Goal: Task Accomplishment & Management: Manage account settings

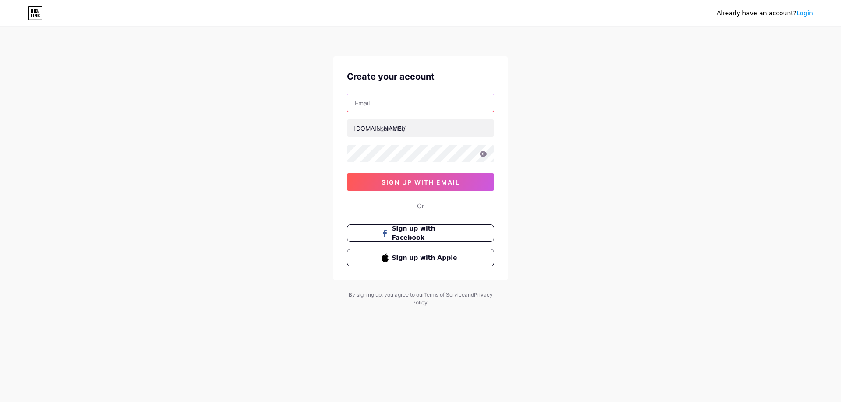
click at [400, 108] on input "text" at bounding box center [420, 103] width 146 height 18
type input "[EMAIL_ADDRESS][DOMAIN_NAME]"
click at [400, 126] on input "text" at bounding box center [420, 129] width 146 height 18
type input "mariontabby"
click at [406, 101] on input "[EMAIL_ADDRESS][DOMAIN_NAME]" at bounding box center [420, 103] width 146 height 18
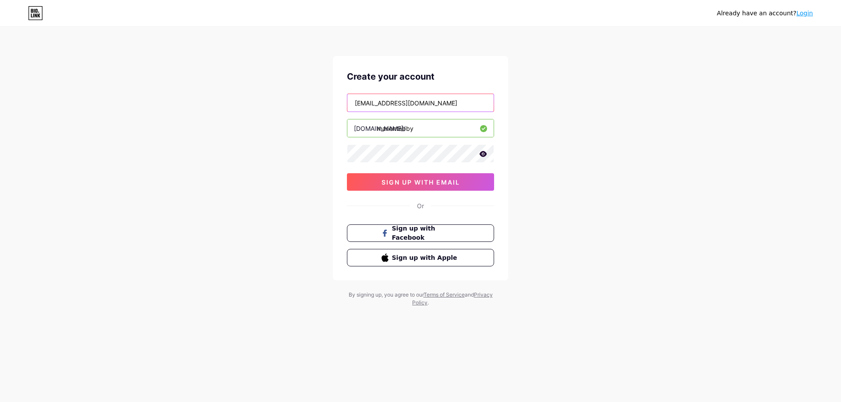
click at [406, 101] on input "[EMAIL_ADDRESS][DOMAIN_NAME]" at bounding box center [420, 103] width 146 height 18
click at [403, 171] on div "wilhemgims27@gmail.com bio.link/ mariontabby 0cAFcWeA64KPBrdvDPaE7tH5cJFnk5CSlu…" at bounding box center [420, 142] width 147 height 97
click at [401, 178] on button "sign up with email" at bounding box center [420, 182] width 147 height 18
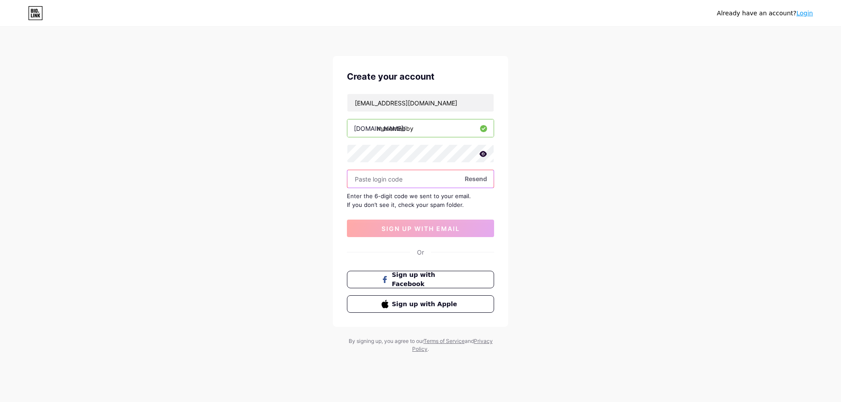
paste input "739986"
type input "739986"
click at [411, 236] on button "sign up with email" at bounding box center [420, 229] width 147 height 18
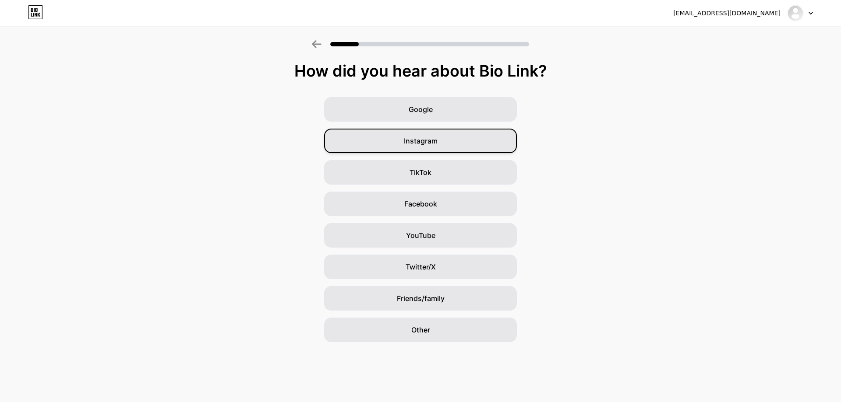
click at [426, 147] on div "Instagram" at bounding box center [420, 141] width 193 height 25
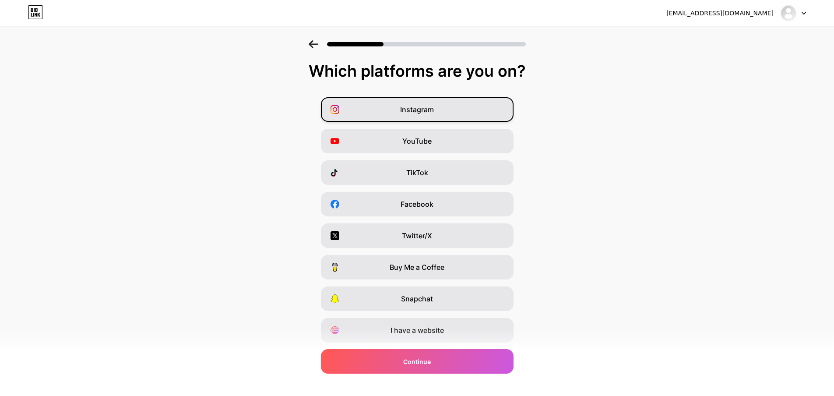
click at [419, 108] on span "Instagram" at bounding box center [417, 109] width 34 height 11
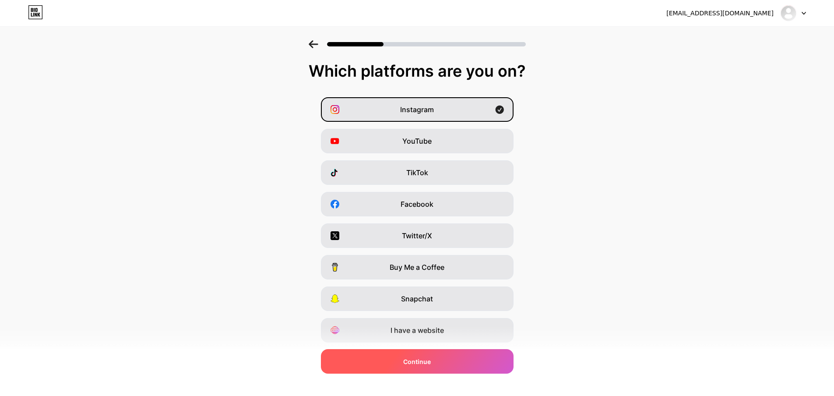
click at [464, 353] on div "Continue" at bounding box center [417, 361] width 193 height 25
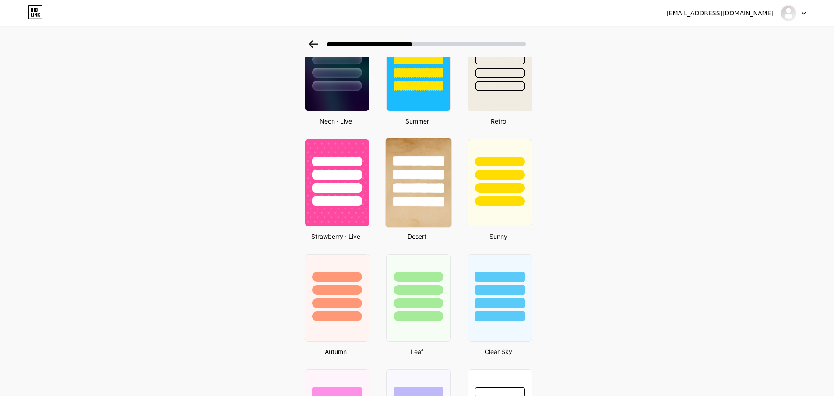
scroll to position [438, 0]
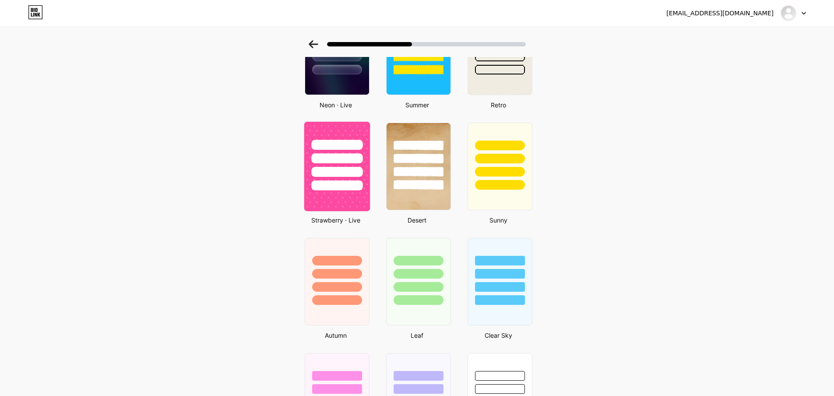
click at [359, 155] on div at bounding box center [336, 158] width 51 height 10
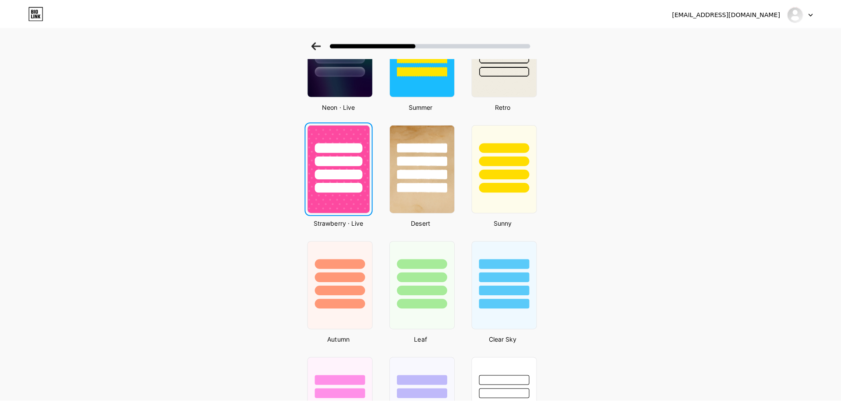
scroll to position [0, 0]
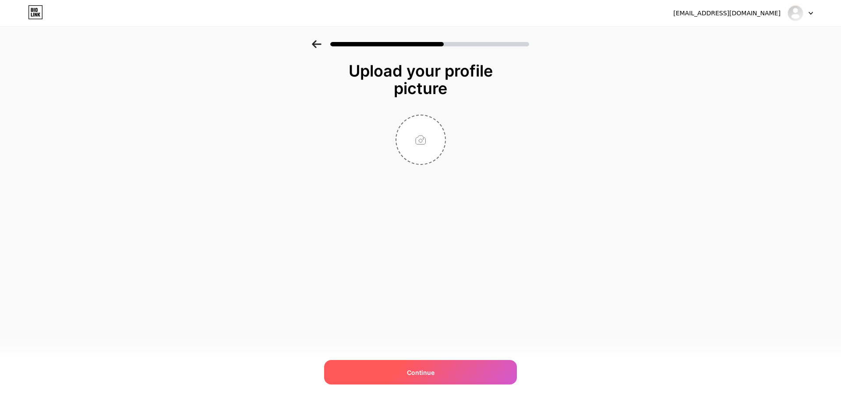
click at [409, 380] on div "Continue" at bounding box center [420, 372] width 193 height 25
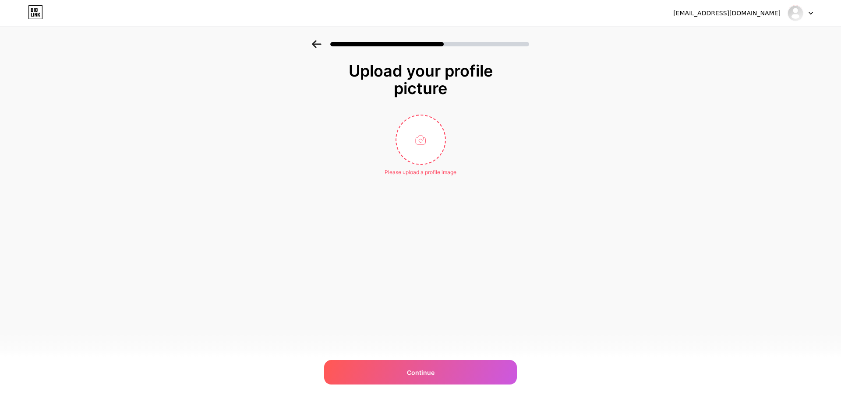
click at [428, 103] on div "Upload your profile picture Please upload a profile image Continue" at bounding box center [420, 119] width 175 height 114
click at [427, 126] on input "file" at bounding box center [420, 140] width 49 height 49
type input "C:\fakepath\Design sans titre (18).png"
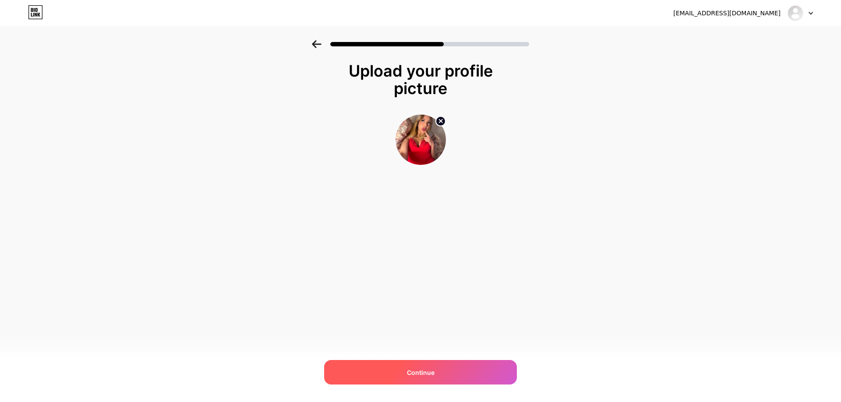
click at [440, 365] on div "Continue" at bounding box center [420, 372] width 193 height 25
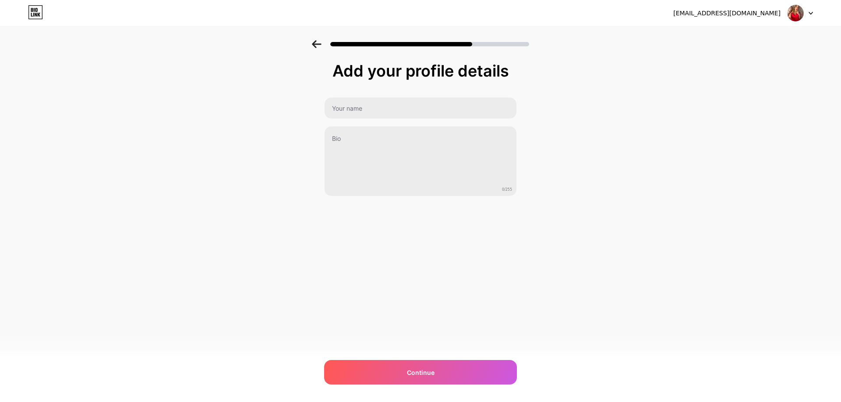
click at [357, 120] on div "0/255" at bounding box center [420, 146] width 193 height 99
click at [370, 101] on input "text" at bounding box center [421, 108] width 192 height 21
type input "[PERSON_NAME]"
click at [483, 262] on div "wilhemgims27@gmail.com Logout Link Copied Add your profile details Marion 0/255…" at bounding box center [420, 201] width 841 height 402
click at [462, 364] on div "Continue" at bounding box center [420, 372] width 193 height 25
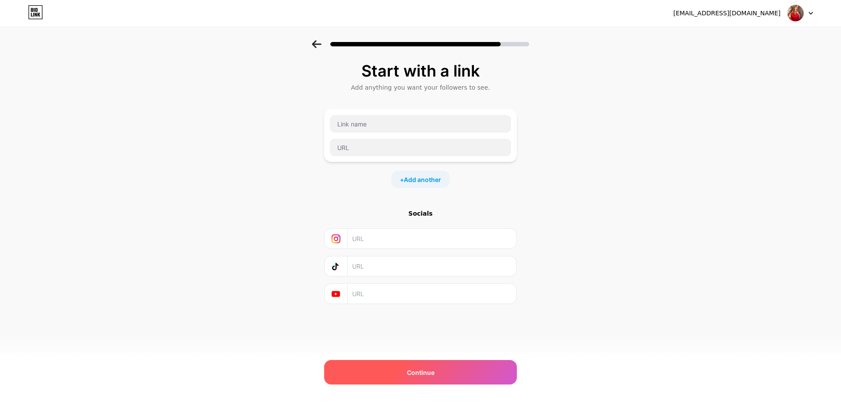
click at [452, 371] on div "Continue" at bounding box center [420, 372] width 193 height 25
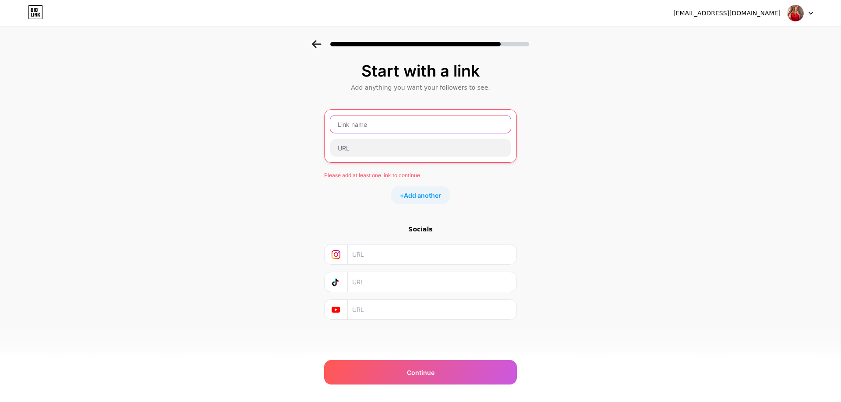
click at [342, 126] on input "text" at bounding box center [420, 125] width 180 height 18
type input "Aa"
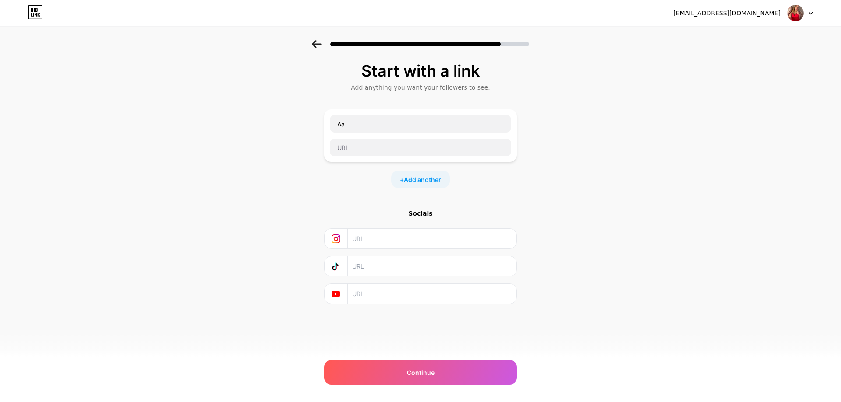
click at [359, 137] on div "Aa" at bounding box center [420, 136] width 182 height 42
click at [360, 147] on input "text" at bounding box center [420, 148] width 181 height 18
type input "Aaa"
click at [427, 331] on div "Start with a link Add anything you want your followers to see. Aa Aaa + Add ano…" at bounding box center [420, 205] width 193 height 286
click at [427, 367] on div "Continue" at bounding box center [420, 372] width 193 height 25
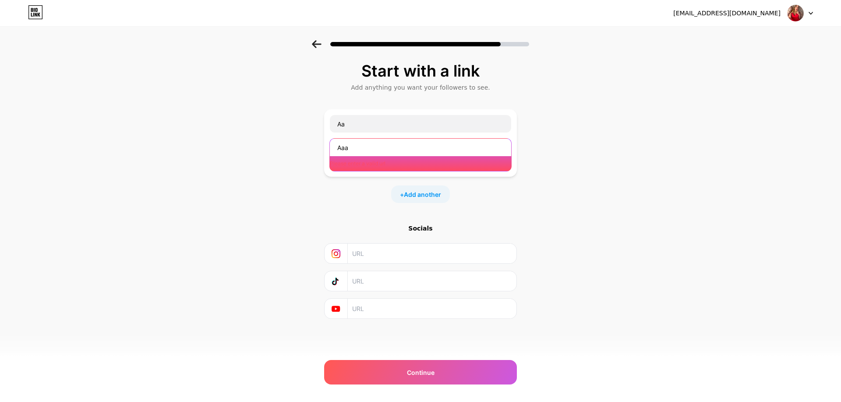
drag, startPoint x: 382, startPoint y: 150, endPoint x: 236, endPoint y: 115, distance: 150.5
click at [250, 125] on div "Start with a link Add anything you want your followers to see. Aa Aaa Please en…" at bounding box center [420, 201] width 841 height 323
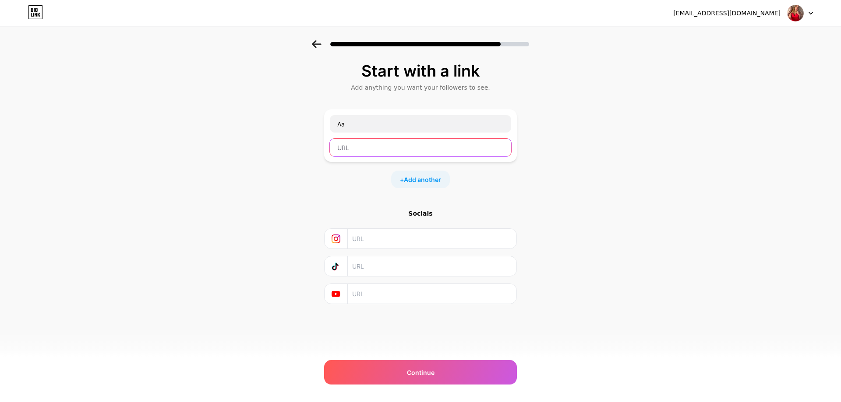
click at [383, 145] on input "text" at bounding box center [420, 148] width 181 height 18
paste input "https://onlyfans.com/marionmylove/c38"
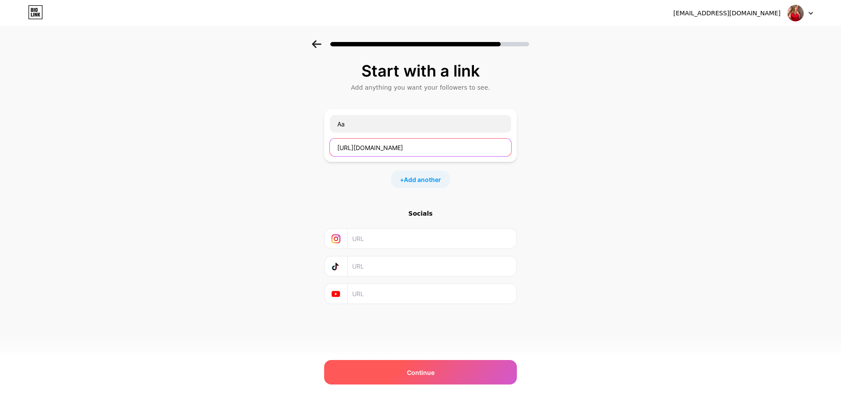
type input "https://onlyfans.com/marionmylove/c38"
click at [480, 361] on div "Continue" at bounding box center [420, 372] width 193 height 25
click at [449, 370] on div "Continue" at bounding box center [420, 372] width 193 height 25
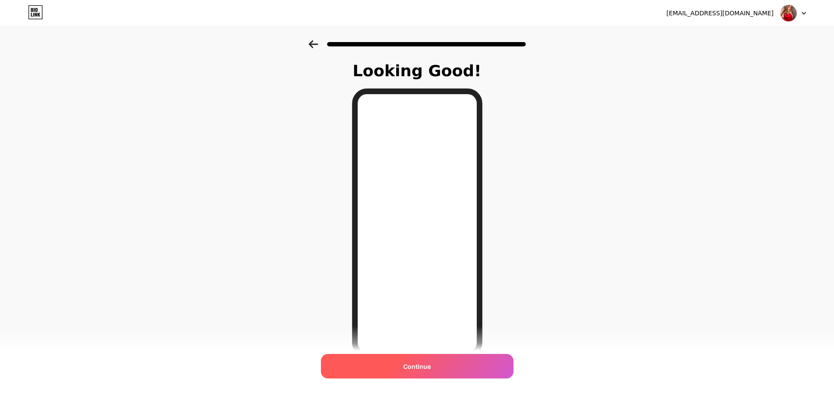
click at [453, 362] on div "Continue" at bounding box center [417, 366] width 193 height 25
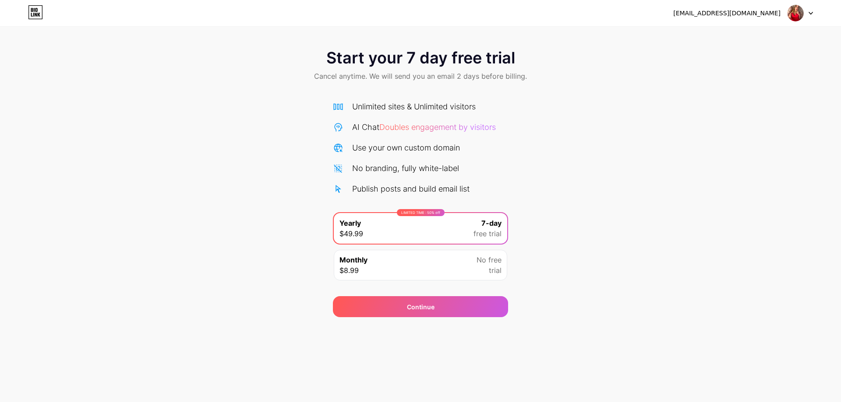
click at [466, 268] on div "Monthly $8.99 No free trial" at bounding box center [420, 265] width 173 height 31
click at [385, 268] on div "Monthly $8.99 No free trial" at bounding box center [420, 265] width 173 height 31
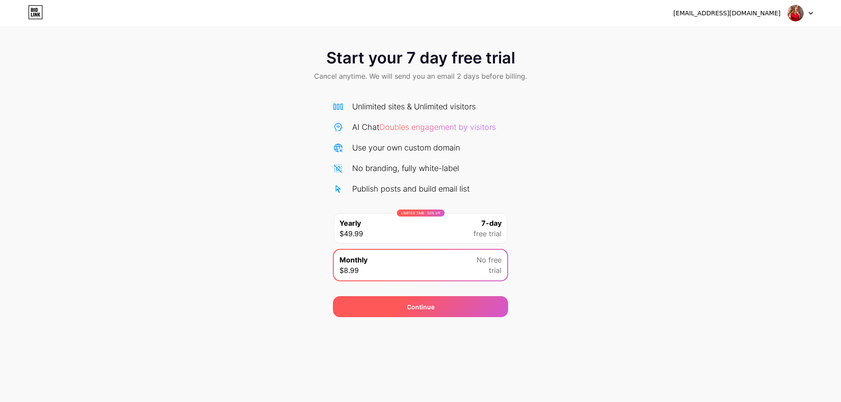
click at [386, 306] on div "Continue" at bounding box center [420, 306] width 175 height 21
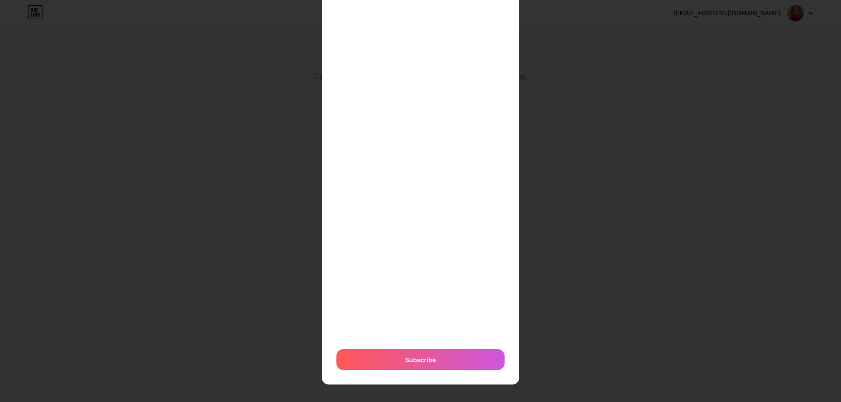
scroll to position [118, 0]
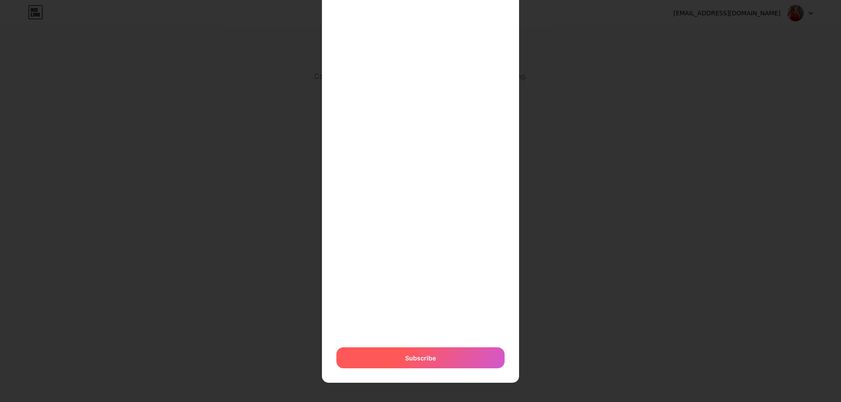
click at [414, 363] on span "Subscribe" at bounding box center [420, 358] width 31 height 9
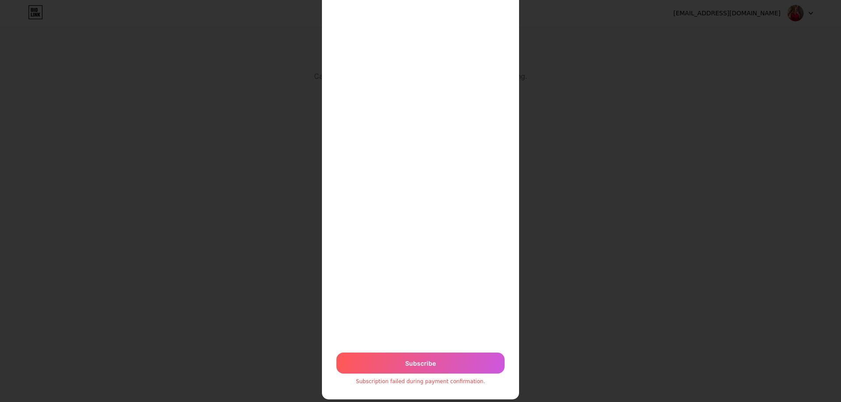
scroll to position [42, 0]
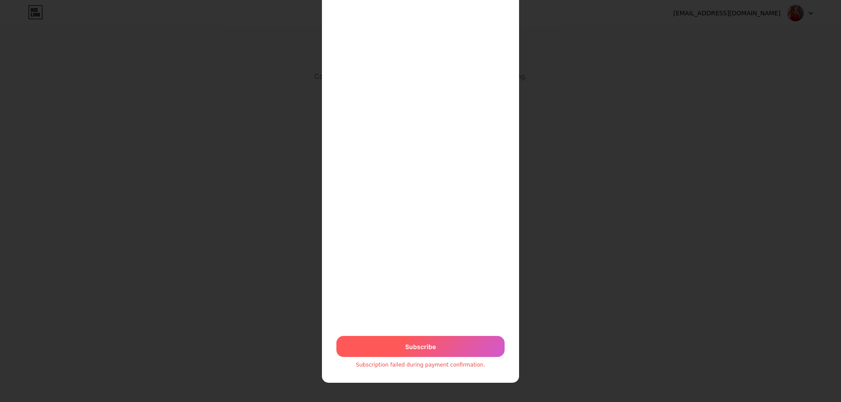
click at [484, 351] on div "Subscribe" at bounding box center [420, 346] width 168 height 21
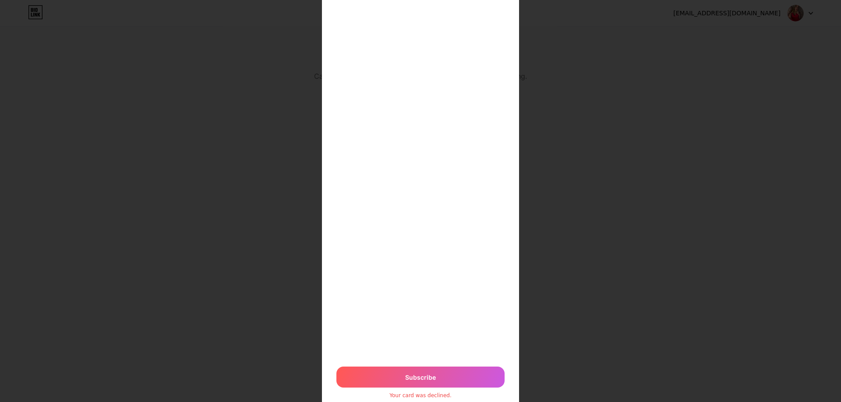
scroll to position [0, 0]
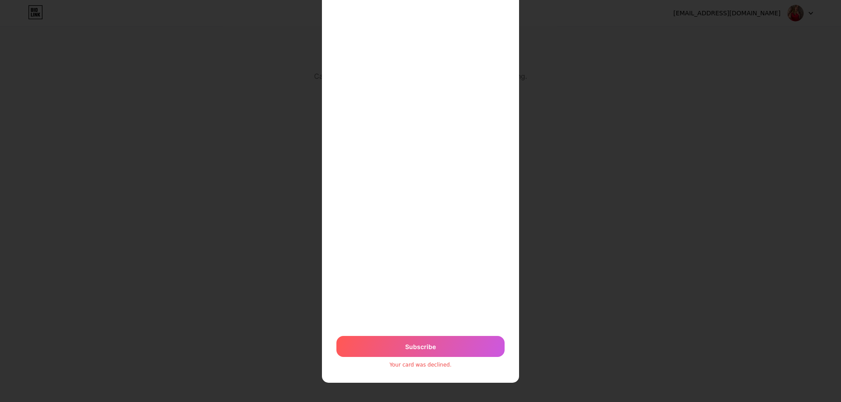
click at [439, 342] on div "Subscribe" at bounding box center [420, 346] width 168 height 21
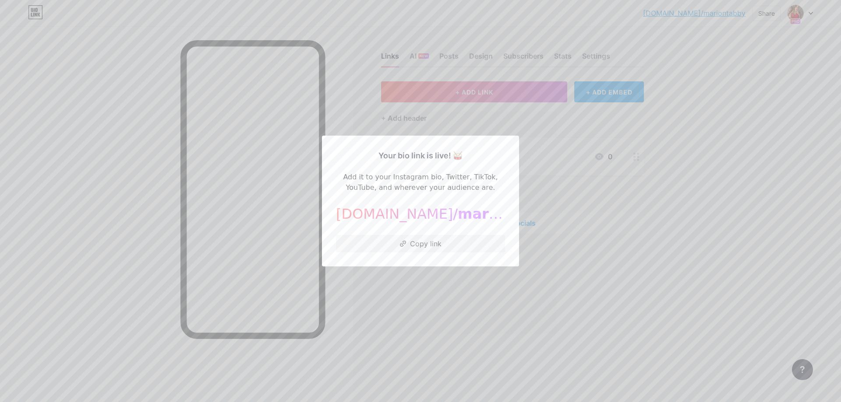
click at [543, 196] on div at bounding box center [420, 201] width 841 height 402
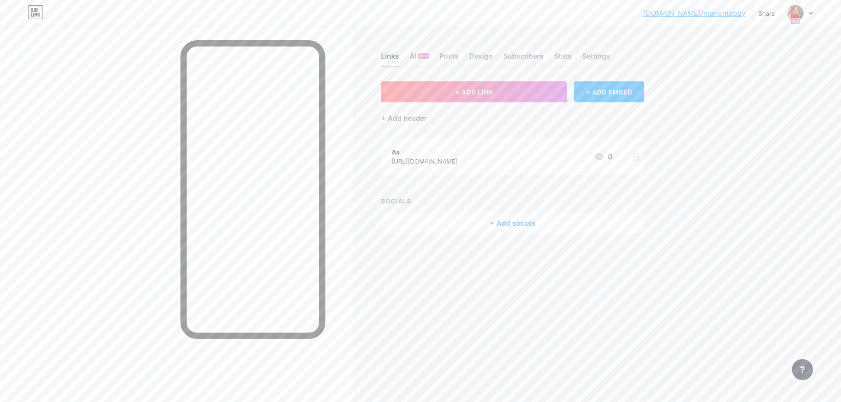
click at [543, 196] on div "+ ADD LINK + ADD EMBED + Add header Aa https://onlyfans.com/marionmylove/c38 0 …" at bounding box center [512, 157] width 263 height 152
click at [610, 85] on div "+ ADD EMBED" at bounding box center [609, 91] width 70 height 21
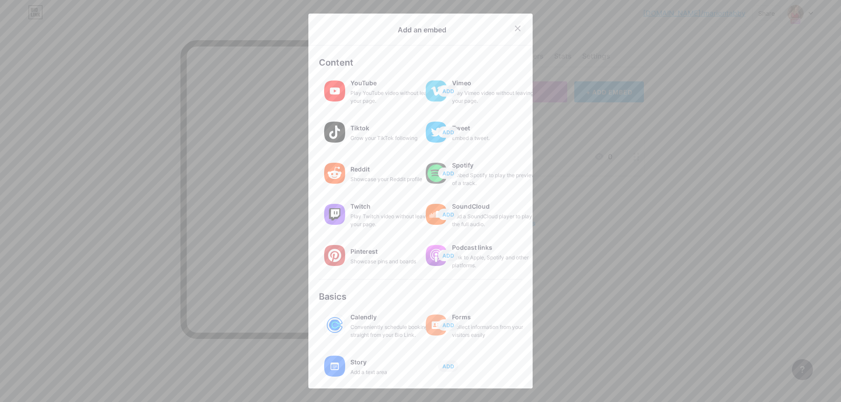
click at [516, 23] on div at bounding box center [518, 29] width 16 height 16
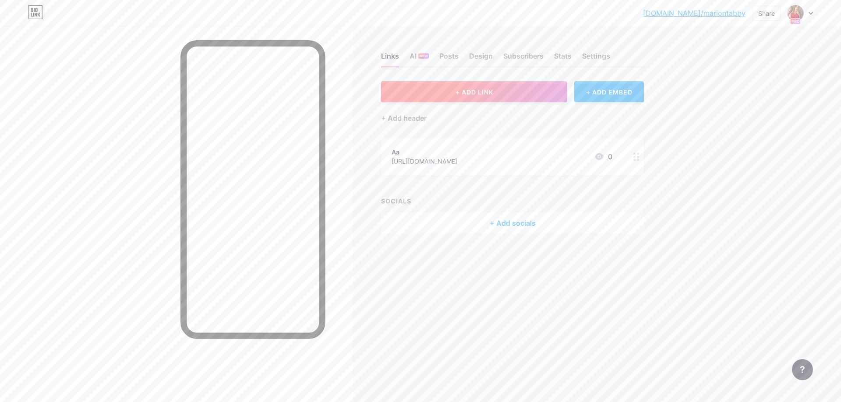
click at [520, 89] on button "+ ADD LINK" at bounding box center [474, 91] width 186 height 21
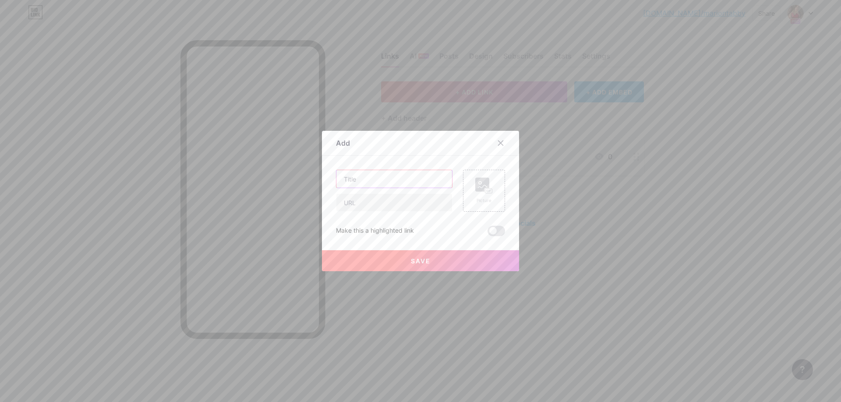
drag, startPoint x: 520, startPoint y: 89, endPoint x: 419, endPoint y: 171, distance: 129.8
click at [419, 171] on input "text" at bounding box center [394, 179] width 116 height 18
click at [498, 141] on icon at bounding box center [500, 143] width 5 height 5
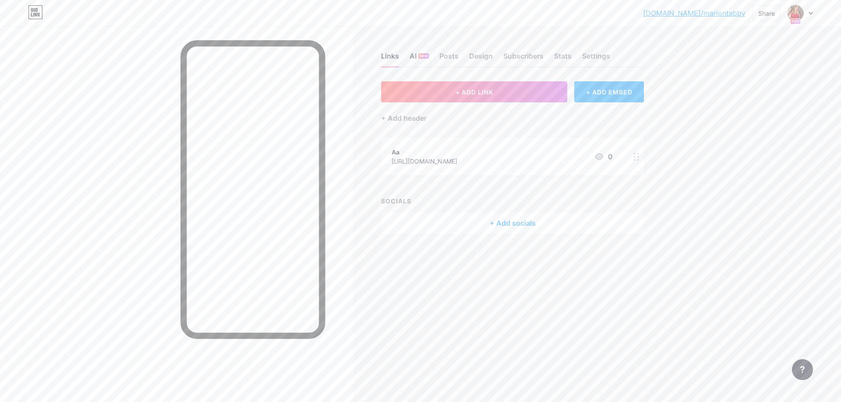
click at [416, 60] on div "AI NEW" at bounding box center [418, 59] width 19 height 16
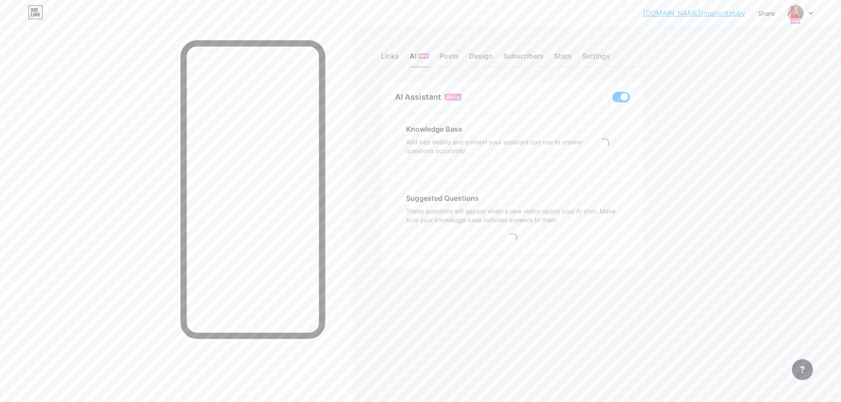
click at [472, 50] on div "Links AI NEW Posts Design Subscribers Stats Settings" at bounding box center [512, 52] width 263 height 31
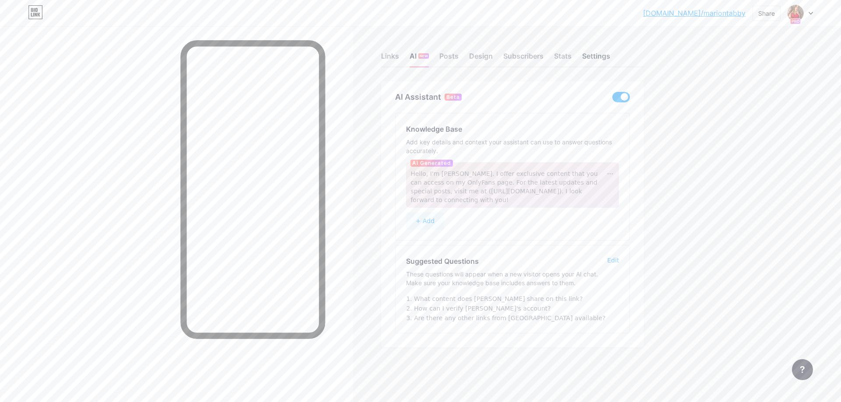
click at [594, 58] on div "Settings" at bounding box center [596, 59] width 28 height 16
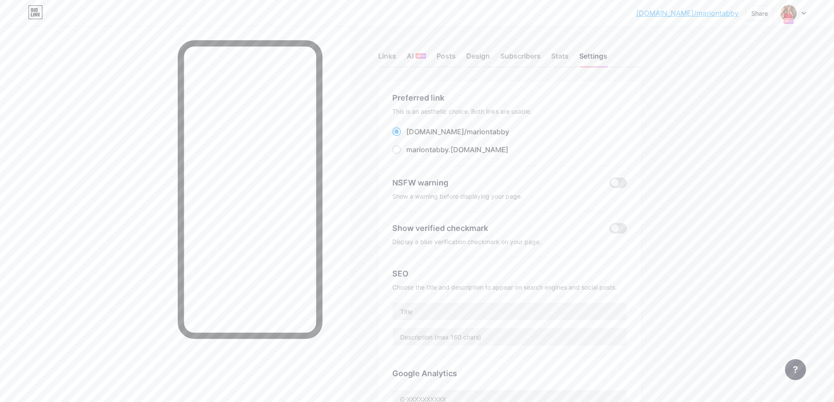
click at [423, 111] on div "This is an aesthetic choice. Both links are usable." at bounding box center [509, 111] width 235 height 9
click at [385, 65] on div "Links" at bounding box center [387, 59] width 18 height 16
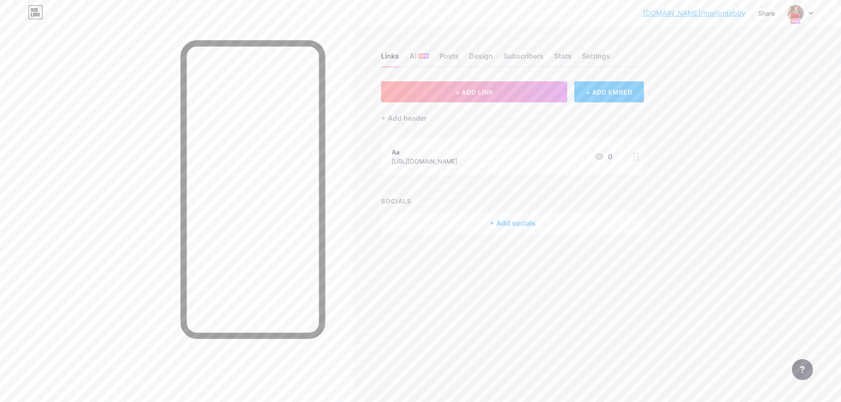
click at [434, 66] on div "Links AI NEW Posts Design Subscribers Stats Settings" at bounding box center [512, 52] width 263 height 31
click at [635, 159] on circle at bounding box center [634, 160] width 2 height 2
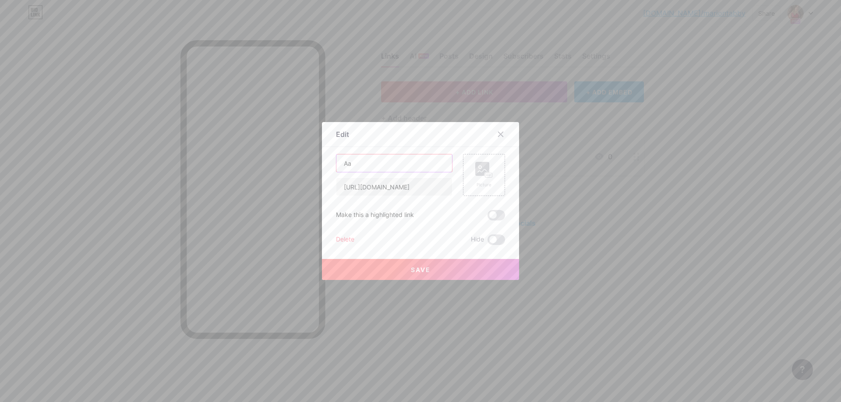
drag, startPoint x: 374, startPoint y: 161, endPoint x: 296, endPoint y: 159, distance: 77.5
click at [299, 158] on div "Edit Content YouTube Play YouTube video without leaving your page. ADD Vimeo Pl…" at bounding box center [420, 201] width 841 height 402
click at [482, 177] on icon at bounding box center [484, 170] width 18 height 16
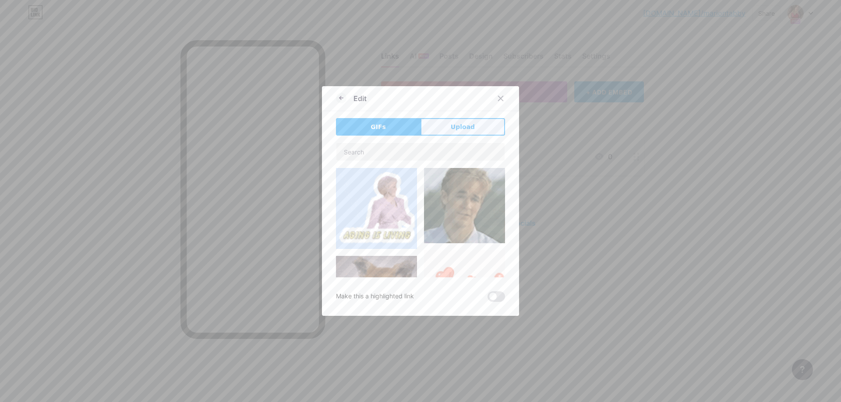
click at [447, 127] on button "Upload" at bounding box center [462, 127] width 85 height 18
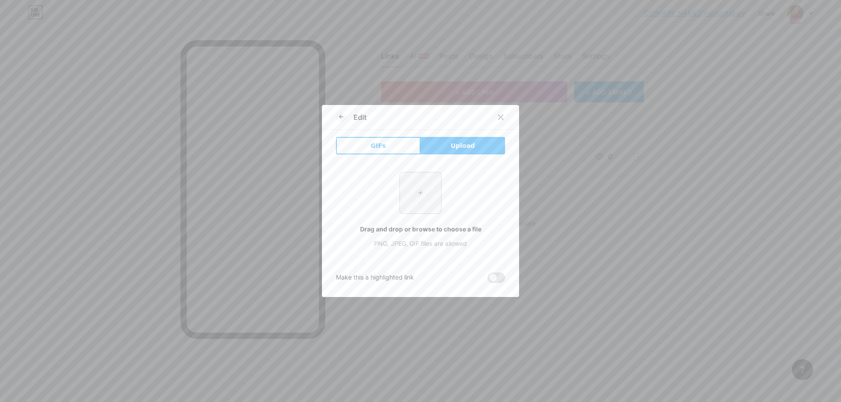
click at [406, 188] on input "file" at bounding box center [420, 193] width 41 height 41
type input "C:\fakepath\238-2383371_sad-emoticon-png-new-iphone-emojis-transparent-png.png"
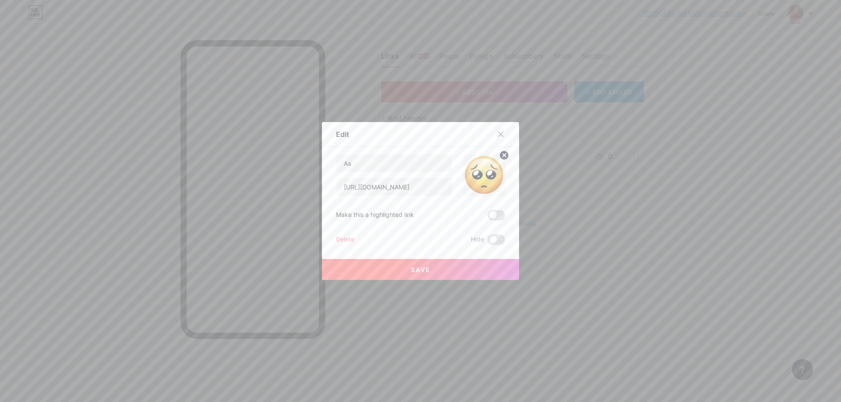
click at [436, 269] on button "Save" at bounding box center [420, 269] width 197 height 21
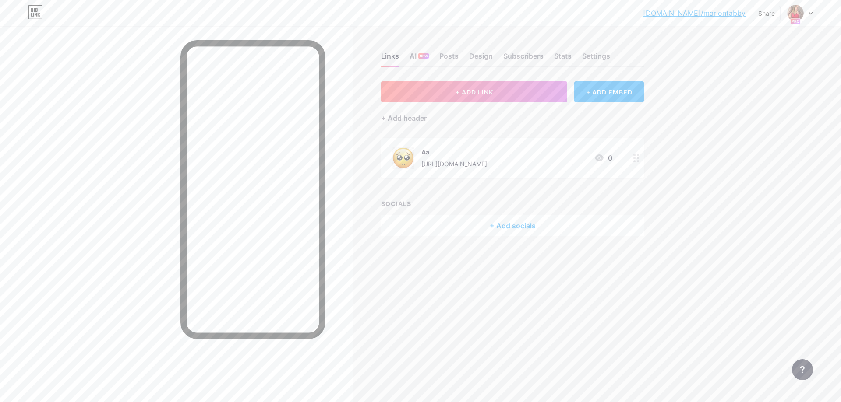
click at [633, 153] on div at bounding box center [636, 158] width 15 height 40
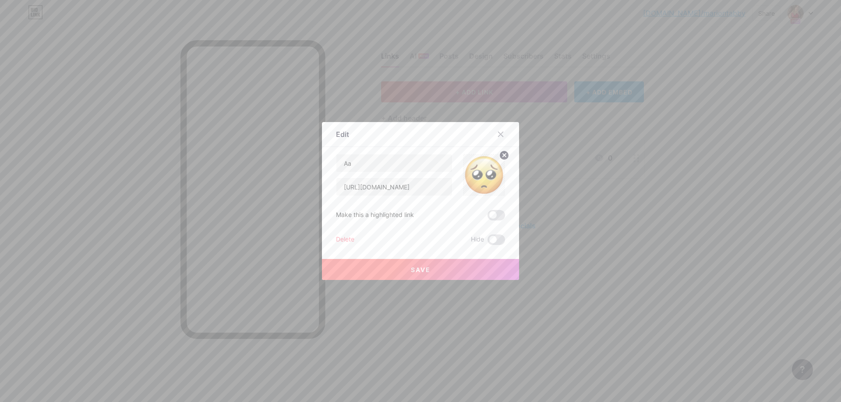
click at [480, 179] on img at bounding box center [484, 175] width 42 height 42
click at [497, 155] on img at bounding box center [484, 175] width 42 height 42
click at [502, 155] on circle at bounding box center [504, 156] width 10 height 10
click at [471, 170] on div "Picture" at bounding box center [484, 175] width 42 height 42
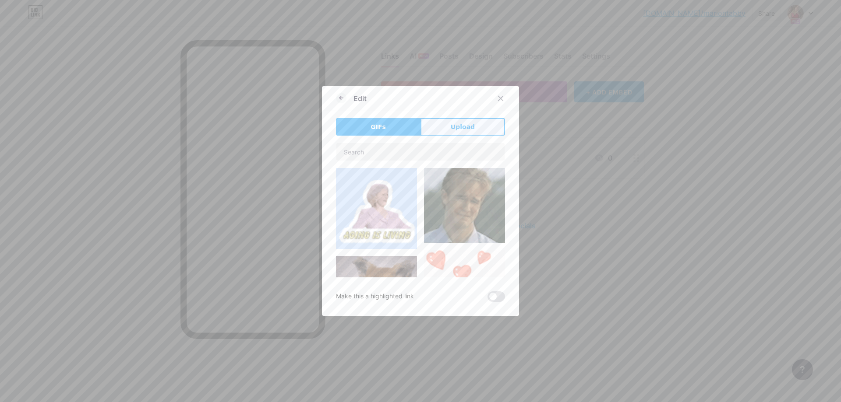
click at [437, 131] on button "Upload" at bounding box center [462, 127] width 85 height 18
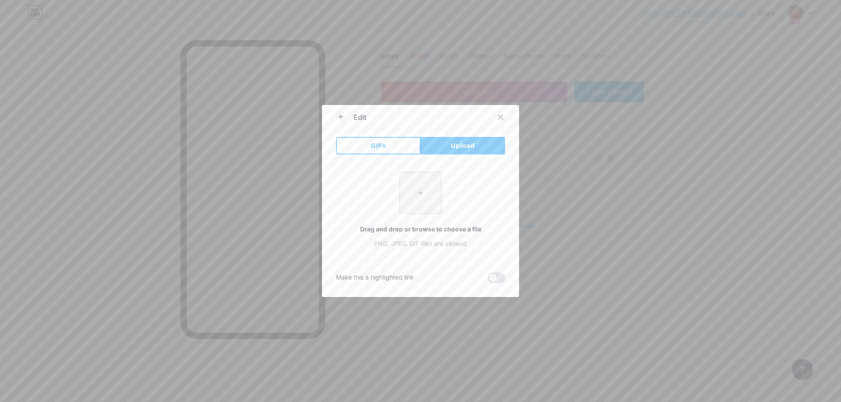
click at [419, 205] on input "file" at bounding box center [420, 193] width 41 height 41
type input "C:\fakepath\png-clipart-onlyfans-round-logo-thumbnail-tech-companies.png"
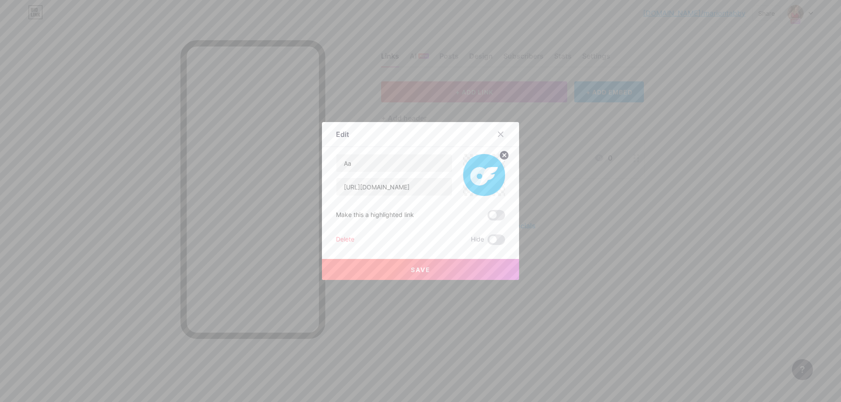
click at [475, 272] on button "Save" at bounding box center [420, 269] width 197 height 21
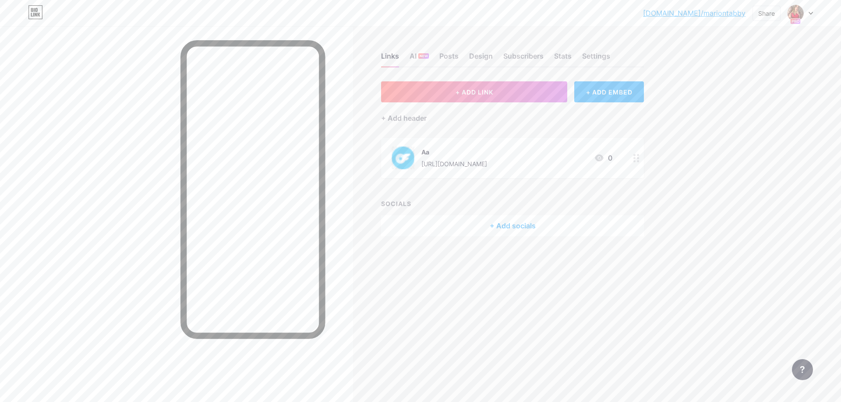
click at [631, 149] on div at bounding box center [636, 158] width 15 height 40
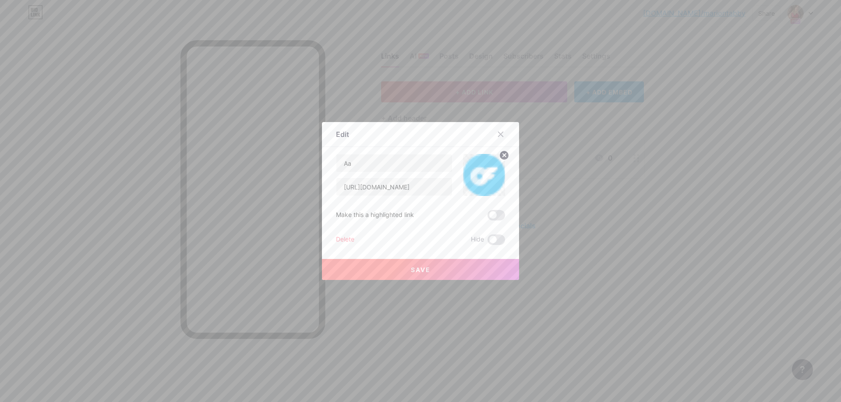
click at [629, 162] on div at bounding box center [420, 201] width 841 height 402
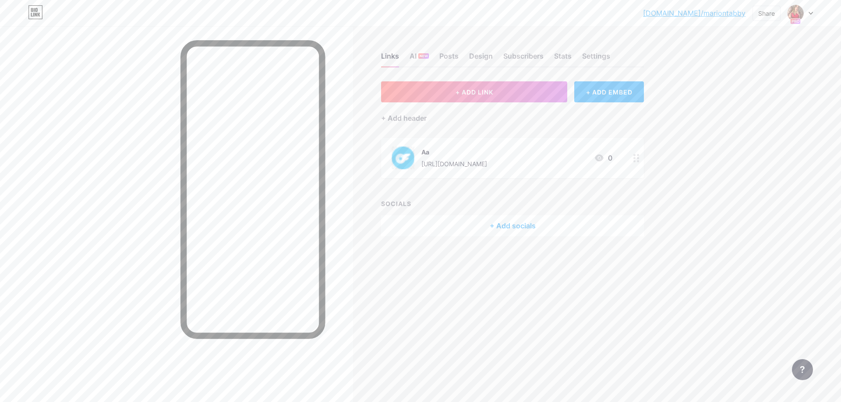
click at [629, 159] on div at bounding box center [636, 158] width 15 height 40
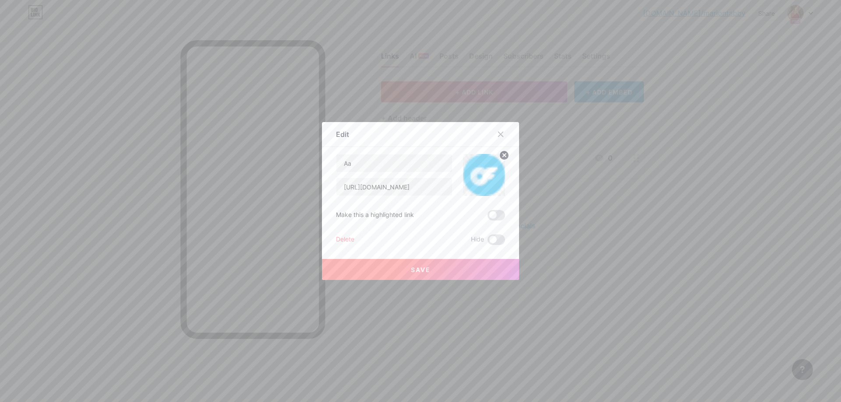
click at [495, 169] on img at bounding box center [484, 175] width 42 height 42
click at [505, 155] on circle at bounding box center [504, 156] width 10 height 10
click at [485, 162] on rect at bounding box center [482, 169] width 14 height 14
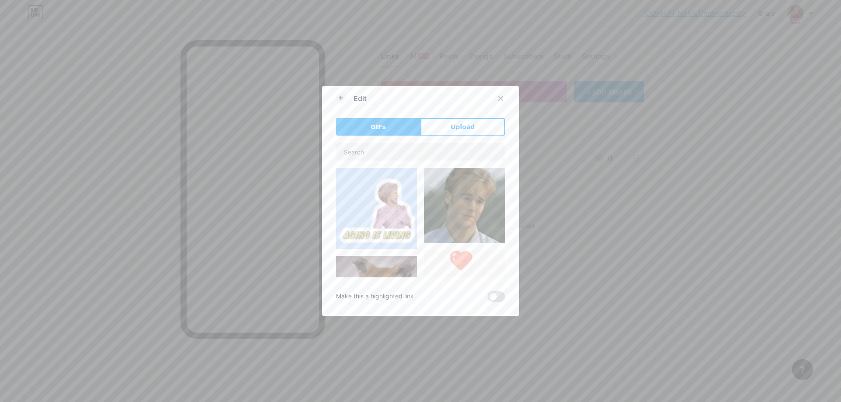
click at [465, 123] on span "Upload" at bounding box center [463, 127] width 24 height 9
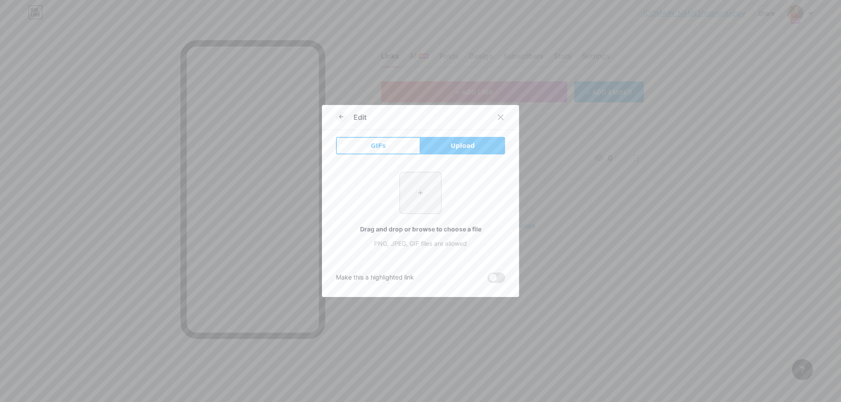
click at [440, 213] on input "file" at bounding box center [420, 193] width 41 height 41
type input "C:\fakepath\OnlyFans Social Blue.png"
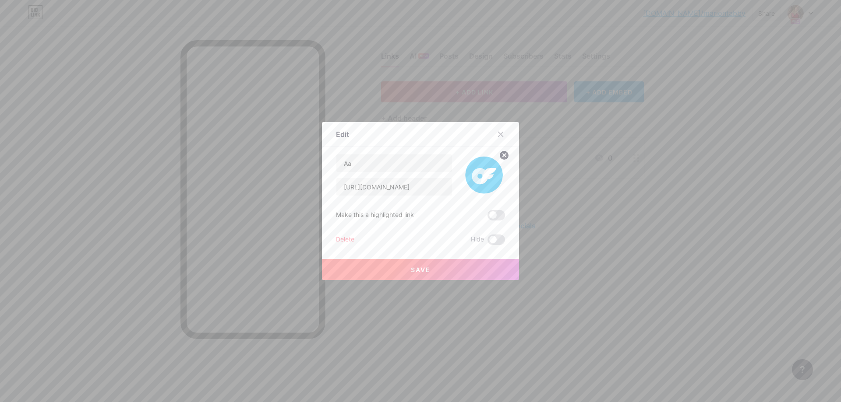
click at [446, 268] on button "Save" at bounding box center [420, 269] width 197 height 21
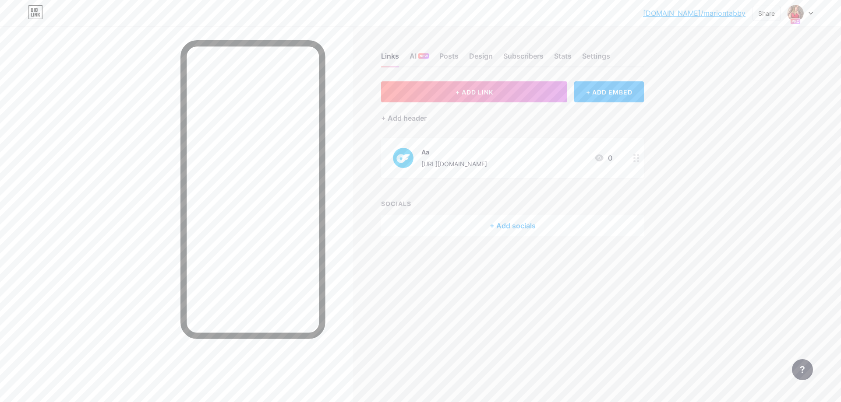
click at [636, 160] on icon at bounding box center [636, 158] width 6 height 8
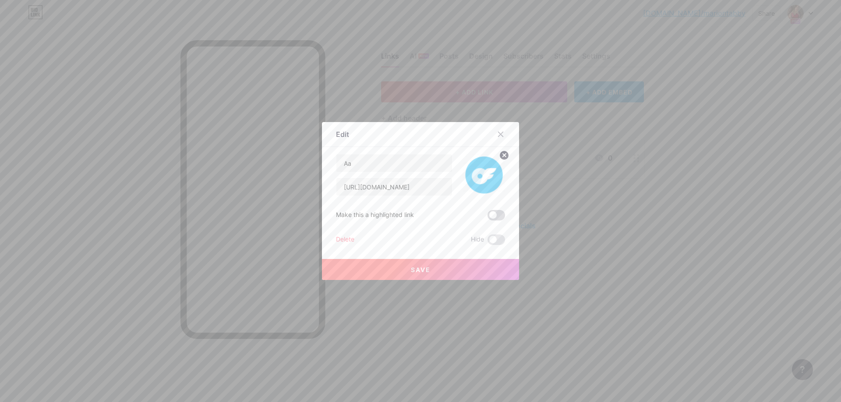
click at [495, 215] on span at bounding box center [496, 215] width 18 height 11
click at [487, 218] on input "checkbox" at bounding box center [487, 218] width 0 height 0
click at [434, 272] on button "Save" at bounding box center [420, 269] width 197 height 21
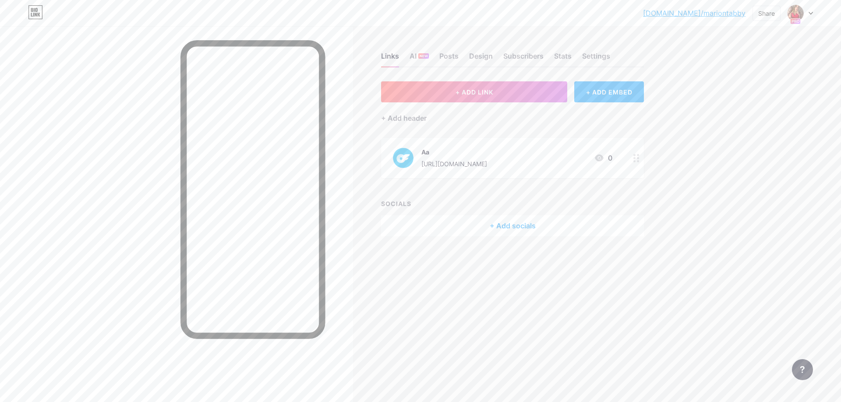
click at [633, 162] on div at bounding box center [636, 158] width 15 height 40
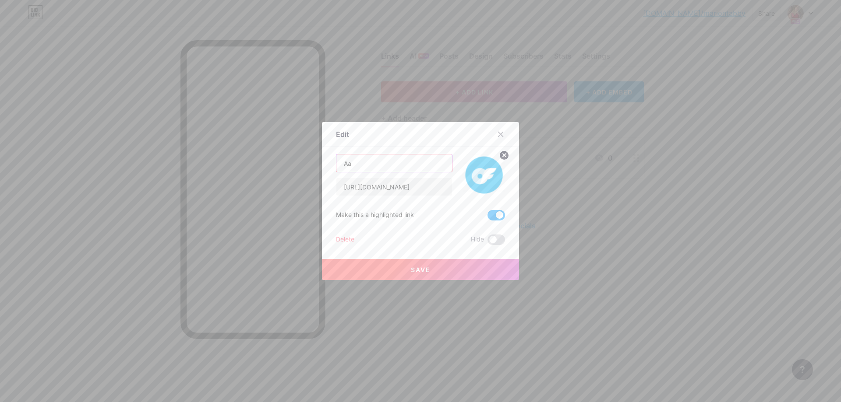
drag, startPoint x: 367, startPoint y: 162, endPoint x: 297, endPoint y: 155, distance: 70.0
click at [296, 156] on div "Edit Content YouTube Play YouTube video without leaving your page. ADD Vimeo Pl…" at bounding box center [420, 201] width 841 height 402
paste input "🎁 MEDIA OFFERT quand tu t'abonnes 🎁"
type input "🎁 MEDIA OFFERT quand tu t'abonnes 🎁"
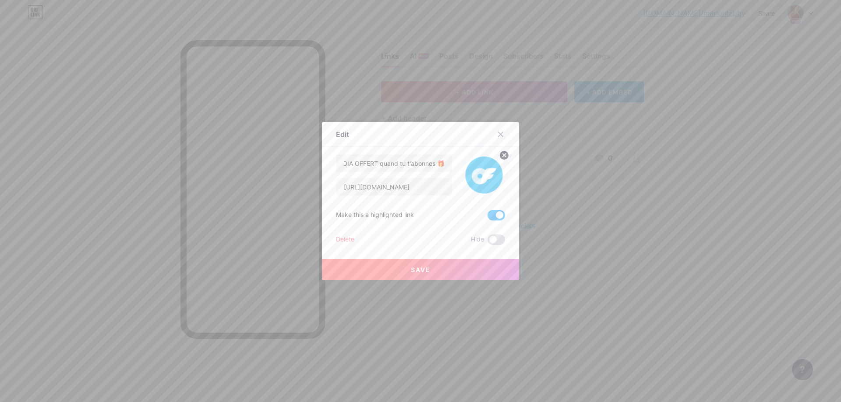
click at [444, 270] on button "Save" at bounding box center [420, 269] width 197 height 21
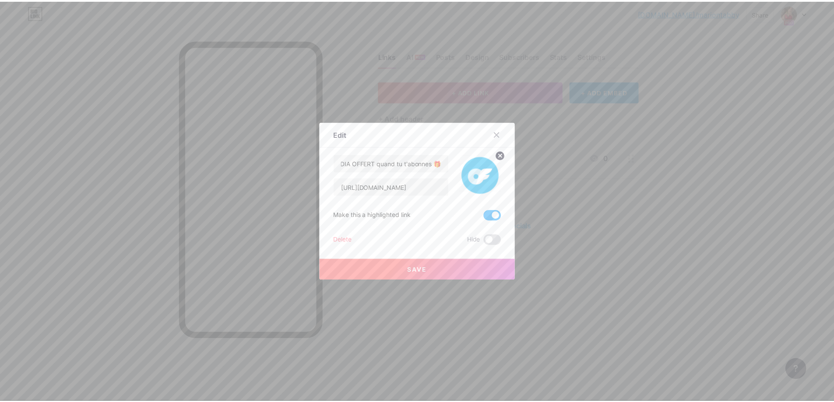
scroll to position [0, 0]
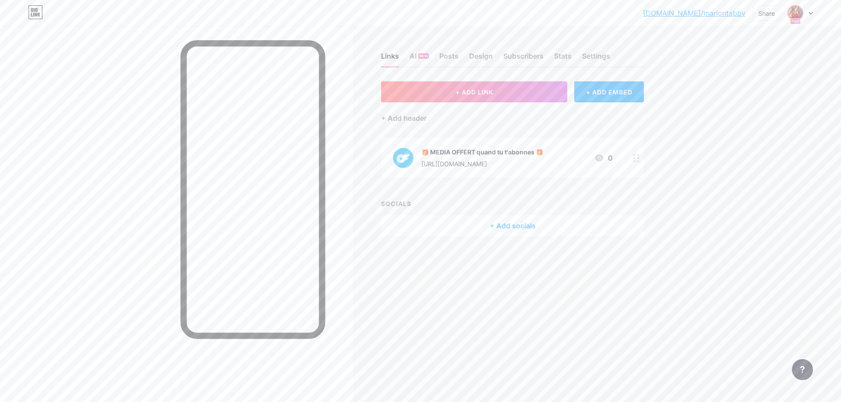
click at [797, 13] on img at bounding box center [795, 13] width 14 height 14
click at [761, 199] on div "bio.link/marion... bio.link/mariontabby Share Switch accounts Marion bio.link/m…" at bounding box center [420, 201] width 841 height 402
click at [805, 14] on div at bounding box center [799, 13] width 25 height 16
click at [748, 79] on div "+ Add a new page" at bounding box center [759, 75] width 98 height 9
click at [824, 14] on div "[DOMAIN_NAME]/[PERSON_NAME]... [DOMAIN_NAME]/mariontabby Share Switch accounts …" at bounding box center [420, 13] width 841 height 16
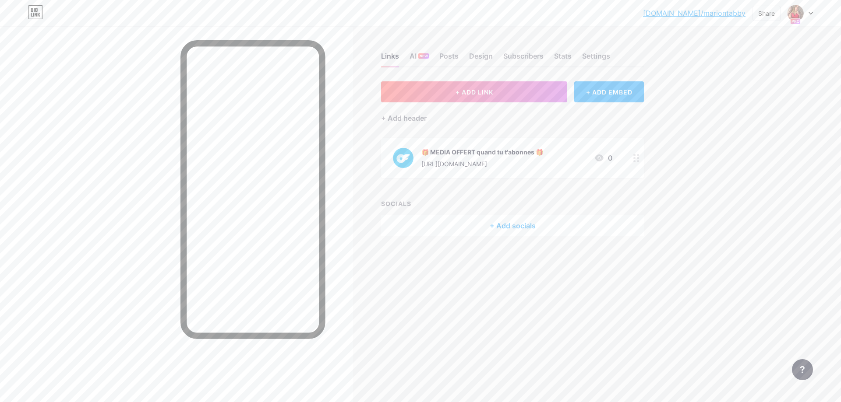
click at [811, 13] on div "bio.link/marion... bio.link/mariontabby Share Switch accounts Marion bio.link/m…" at bounding box center [420, 13] width 841 height 16
click at [811, 13] on icon at bounding box center [811, 13] width 4 height 2
click at [590, 59] on div "Settings" at bounding box center [596, 59] width 28 height 16
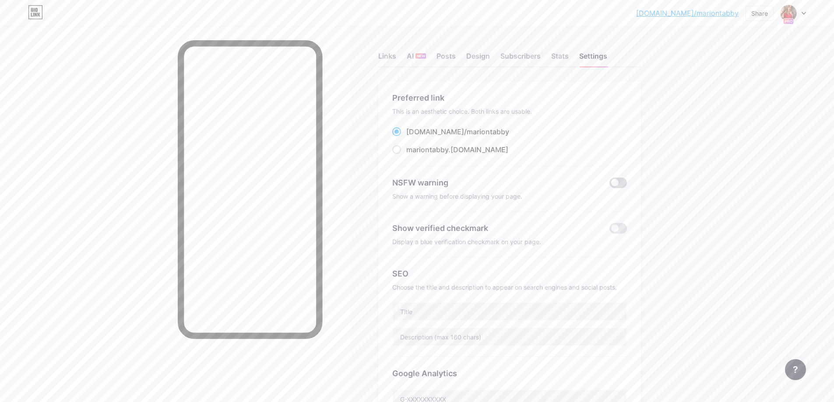
drag, startPoint x: 628, startPoint y: 173, endPoint x: 619, endPoint y: 178, distance: 9.6
click at [624, 173] on div "NSFW warning Show a warning before displaying your page." at bounding box center [509, 189] width 235 height 46
click at [619, 180] on span at bounding box center [619, 183] width 18 height 11
click at [610, 185] on input "checkbox" at bounding box center [610, 185] width 0 height 0
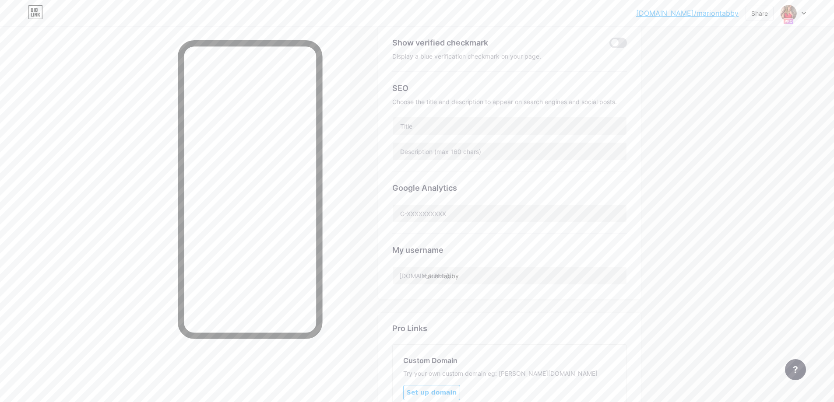
scroll to position [116, 0]
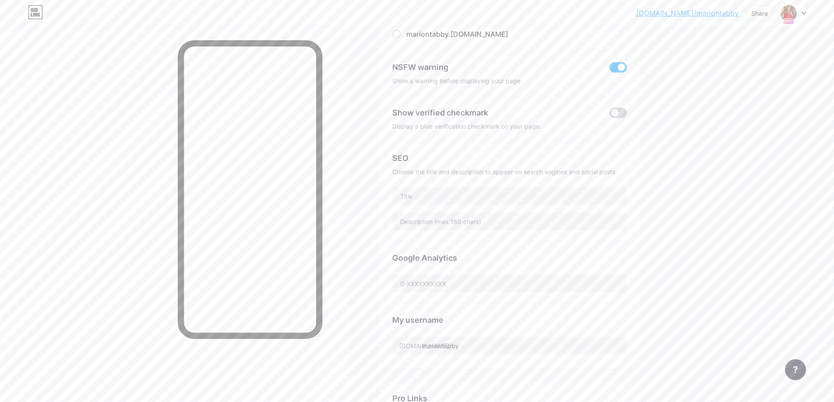
click at [621, 116] on span at bounding box center [619, 113] width 18 height 11
click at [610, 115] on input "checkbox" at bounding box center [610, 115] width 0 height 0
click at [641, 167] on div "Preferred link This is an aesthetic choice. Both links are usable. bio.link/ ma…" at bounding box center [509, 167] width 263 height 403
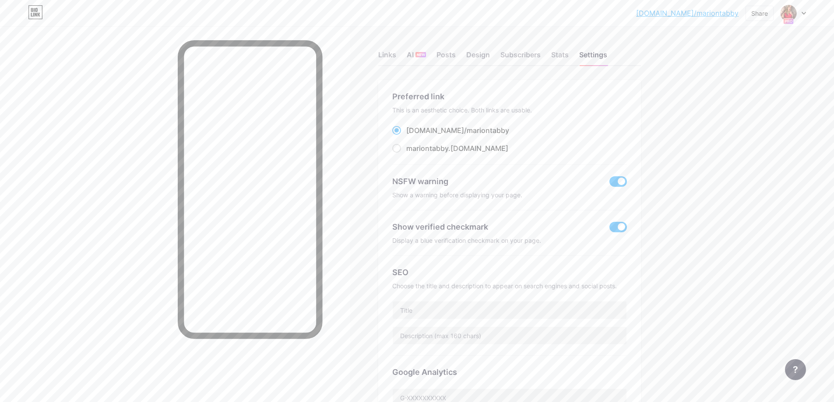
scroll to position [0, 0]
click at [627, 181] on span at bounding box center [619, 183] width 18 height 11
click at [610, 185] on input "checkbox" at bounding box center [610, 185] width 0 height 0
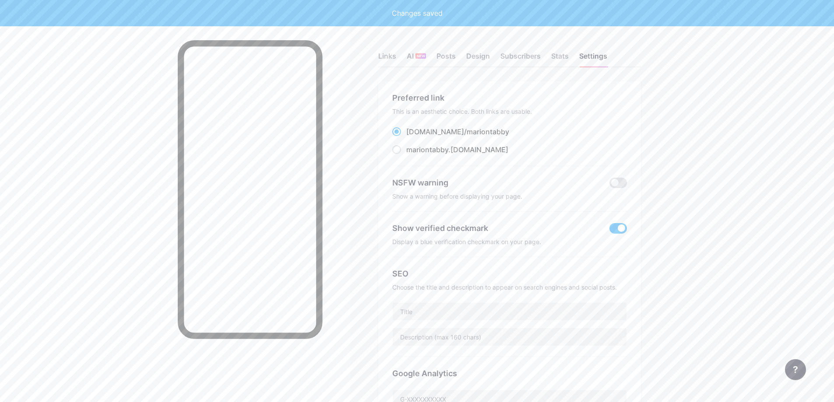
click at [728, 192] on div "bio.link/marion... bio.link/mariontabby Share Switch accounts Marion bio.link/m…" at bounding box center [417, 369] width 834 height 738
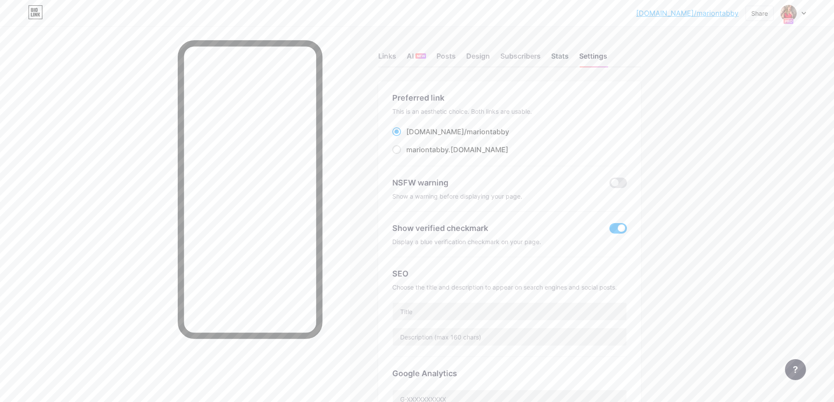
click at [561, 54] on div "Stats" at bounding box center [560, 59] width 18 height 16
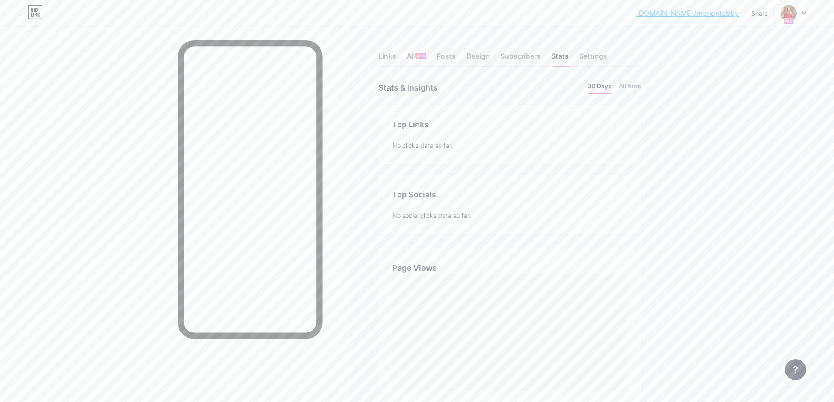
scroll to position [402, 834]
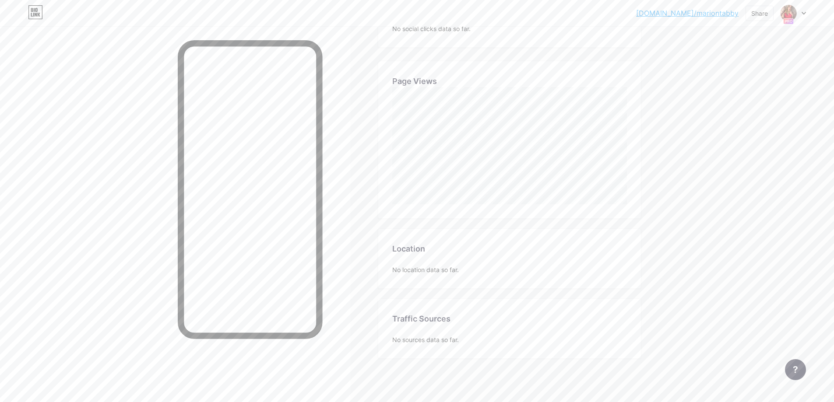
click at [408, 272] on div "No location data so far." at bounding box center [509, 269] width 235 height 9
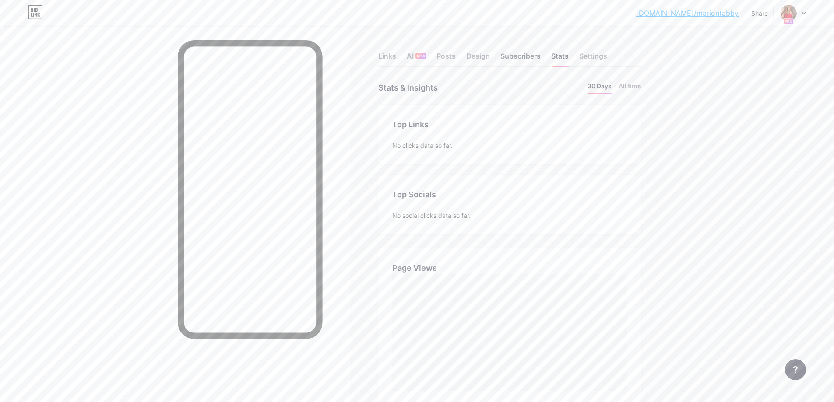
click at [534, 61] on div "Subscribers" at bounding box center [521, 59] width 40 height 16
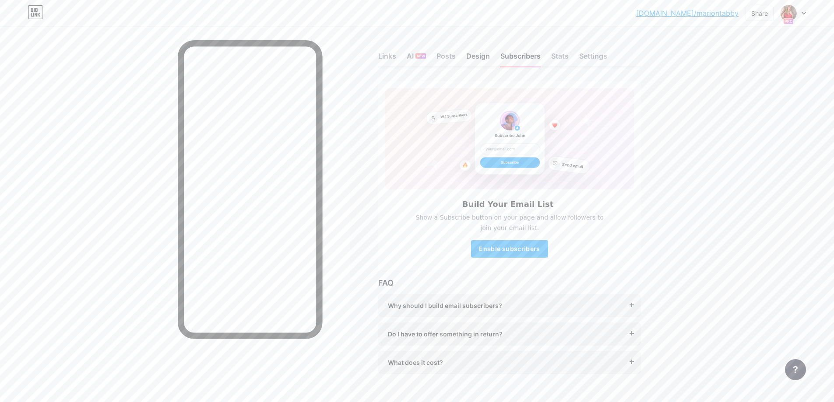
click at [482, 62] on div "Design" at bounding box center [478, 59] width 24 height 16
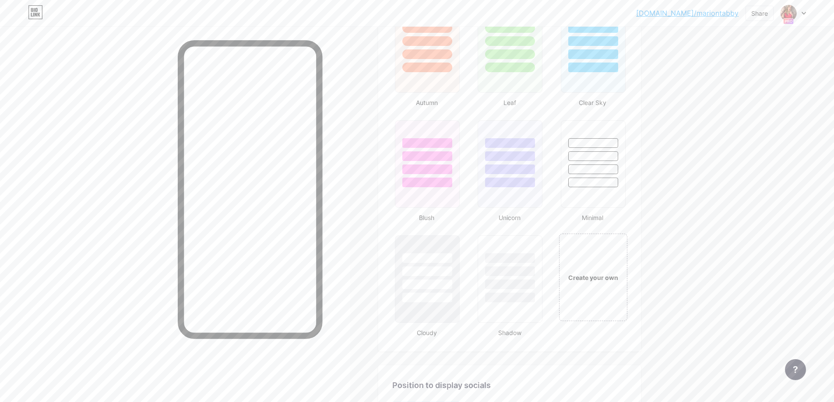
scroll to position [1088, 0]
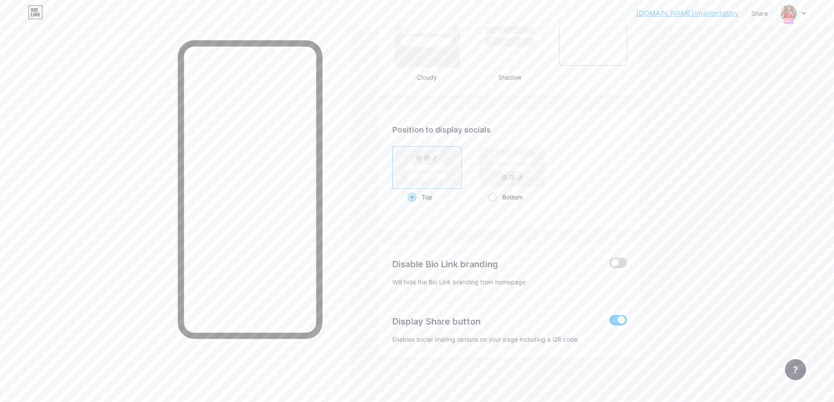
click at [625, 259] on span at bounding box center [619, 263] width 18 height 11
click at [610, 265] on input "checkbox" at bounding box center [610, 265] width 0 height 0
click at [627, 322] on span at bounding box center [619, 320] width 18 height 11
click at [610, 323] on input "checkbox" at bounding box center [610, 323] width 0 height 0
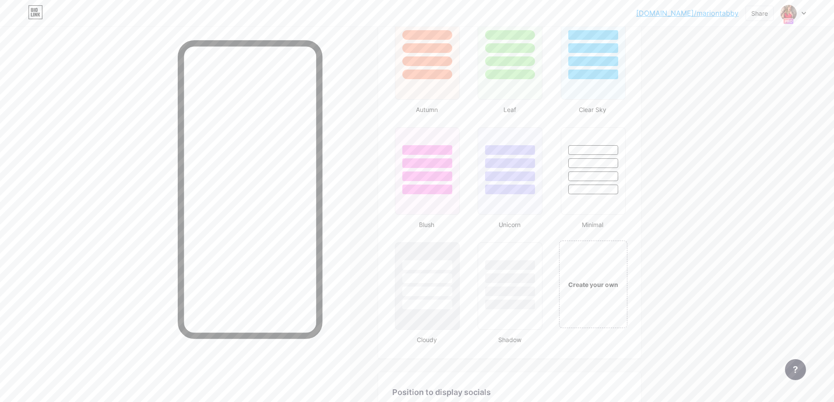
scroll to position [869, 0]
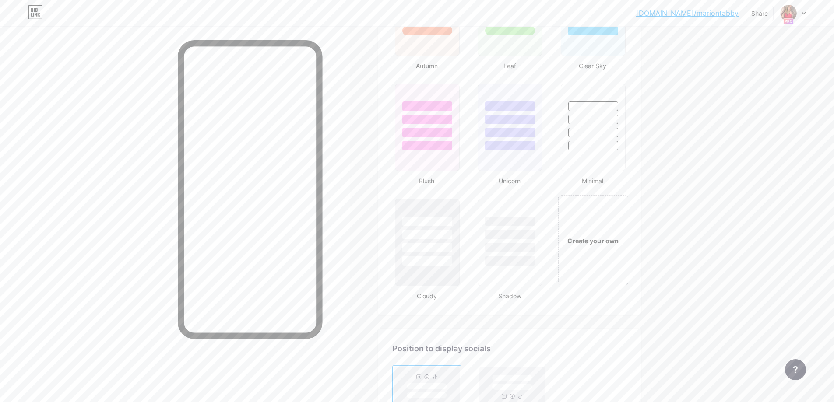
click at [587, 268] on div "Create your own" at bounding box center [593, 240] width 71 height 90
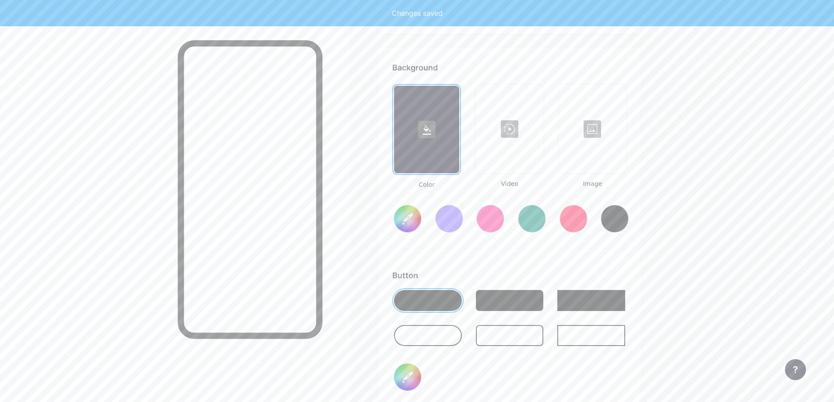
type input "#ffffff"
type input "#000000"
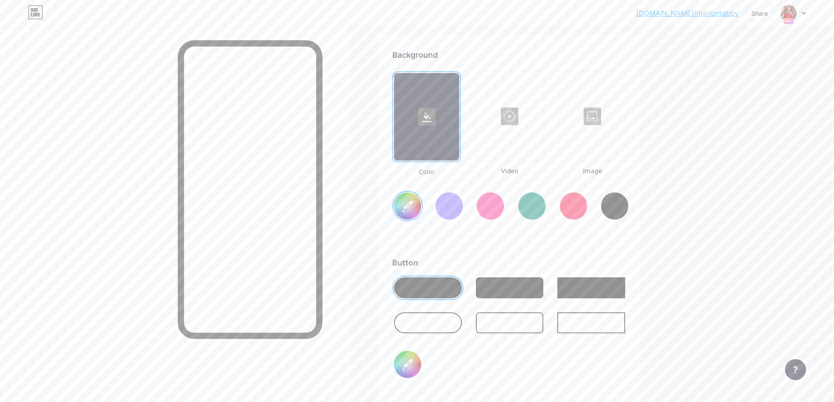
click at [604, 118] on div at bounding box center [593, 117] width 66 height 88
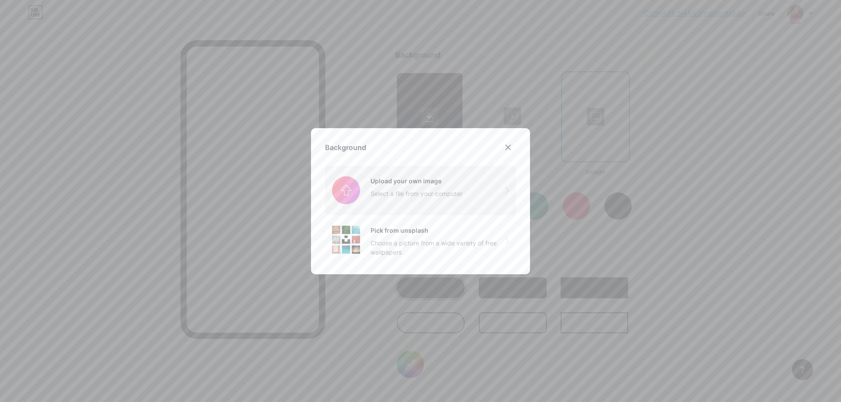
click at [372, 191] on input "file" at bounding box center [420, 190] width 191 height 49
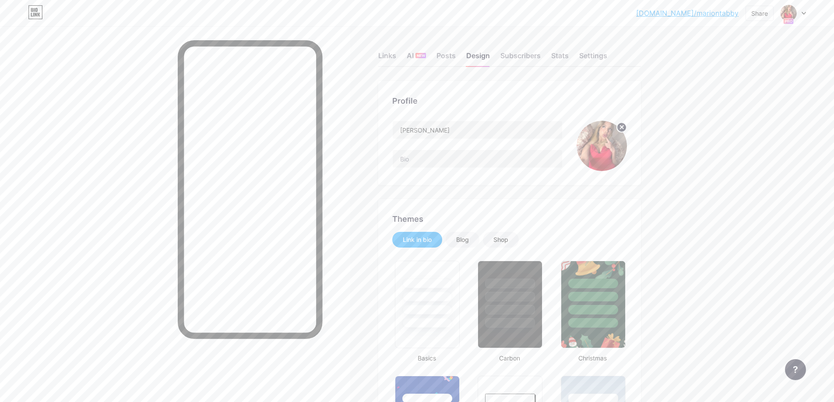
scroll to position [0, 0]
click at [625, 125] on circle at bounding box center [622, 128] width 10 height 10
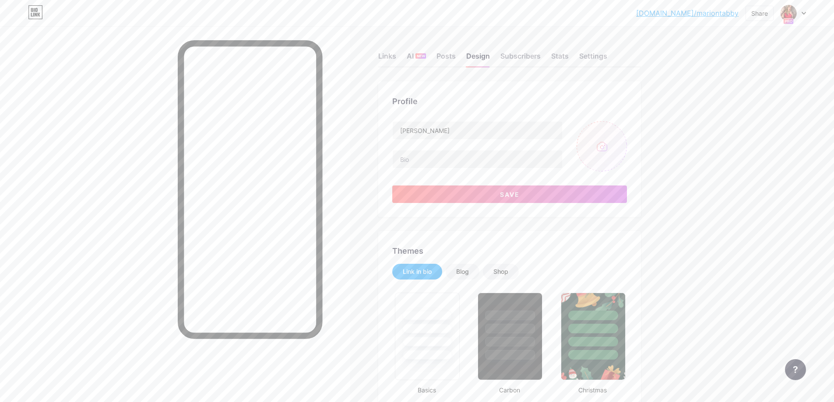
click at [581, 189] on button "Save" at bounding box center [509, 195] width 235 height 18
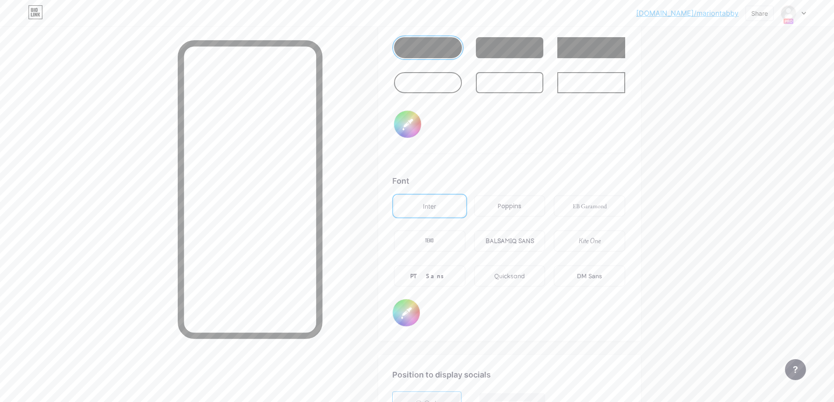
scroll to position [1182, 0]
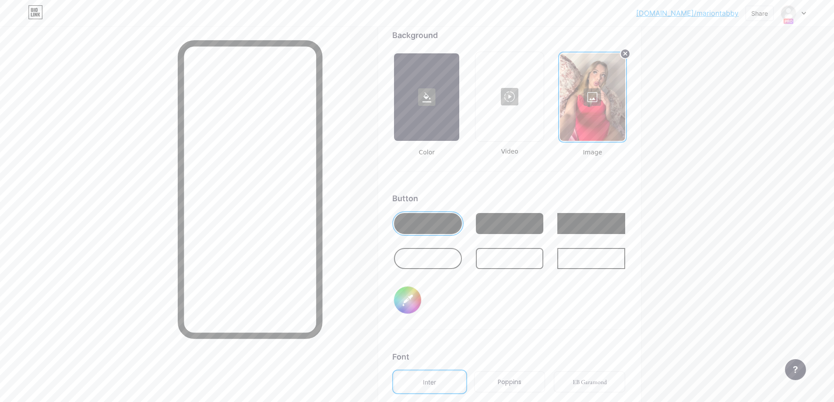
click at [423, 254] on div at bounding box center [428, 258] width 68 height 21
click at [409, 311] on input "#000000" at bounding box center [407, 300] width 27 height 27
type input "#ffffff"
click at [559, 356] on div "Font" at bounding box center [509, 357] width 235 height 12
click at [445, 230] on div at bounding box center [428, 223] width 68 height 21
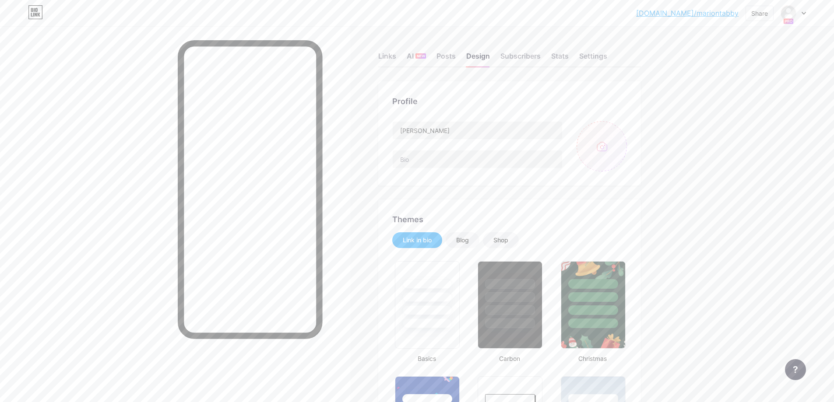
scroll to position [44, 0]
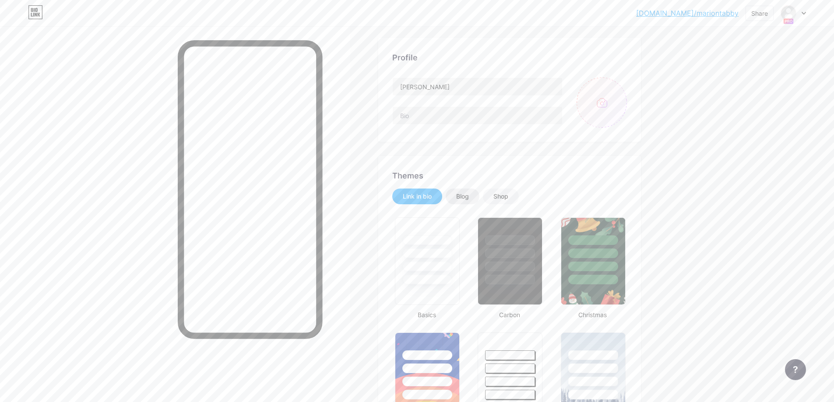
click at [474, 201] on div "Blog" at bounding box center [463, 197] width 34 height 16
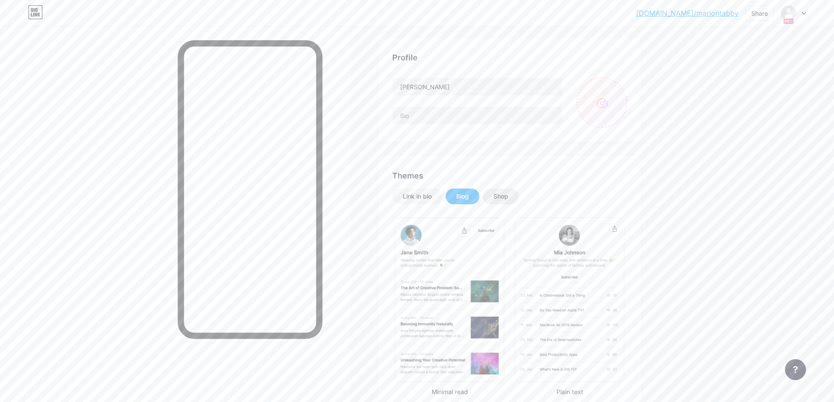
click at [506, 196] on div "Shop" at bounding box center [501, 196] width 15 height 9
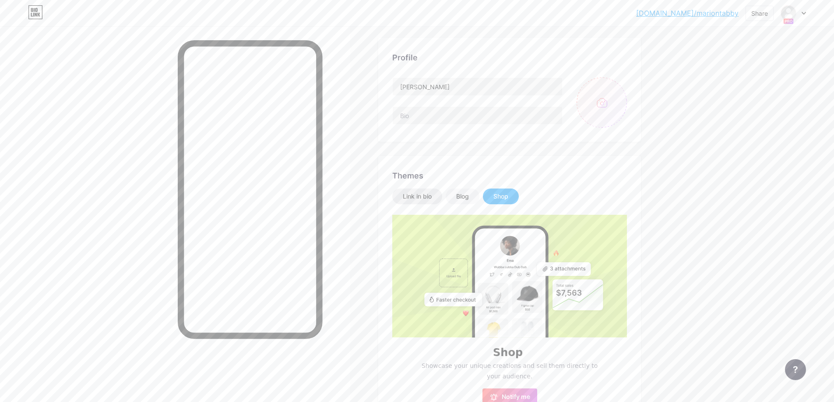
click at [405, 203] on div "Link in bio" at bounding box center [417, 197] width 50 height 16
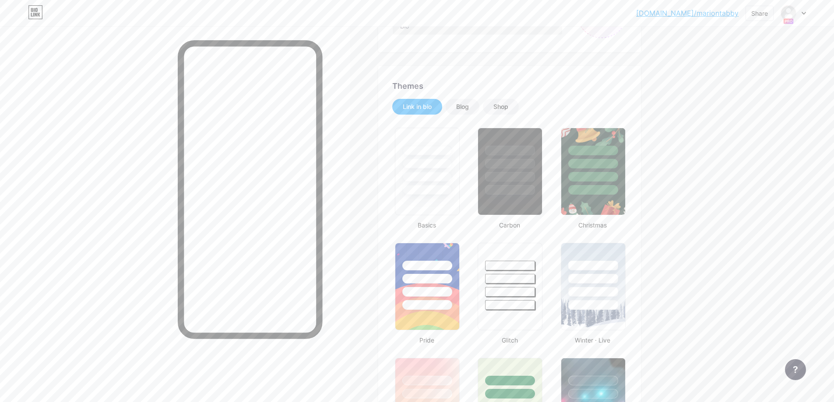
scroll to position [0, 0]
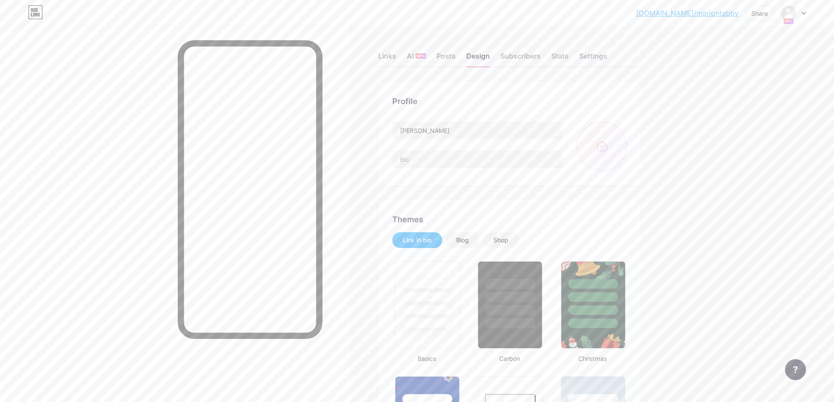
click at [435, 58] on div "Links AI NEW Posts Design Subscribers Stats Settings" at bounding box center [509, 52] width 263 height 31
click at [450, 57] on div "Posts" at bounding box center [446, 59] width 19 height 16
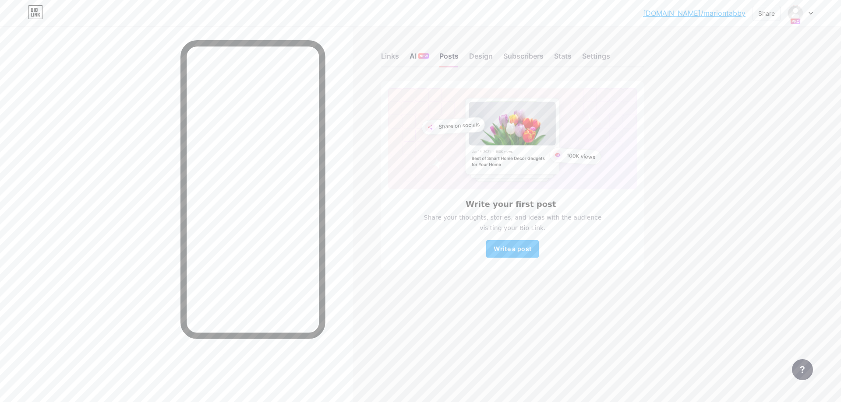
click at [416, 60] on div "AI NEW" at bounding box center [418, 59] width 19 height 16
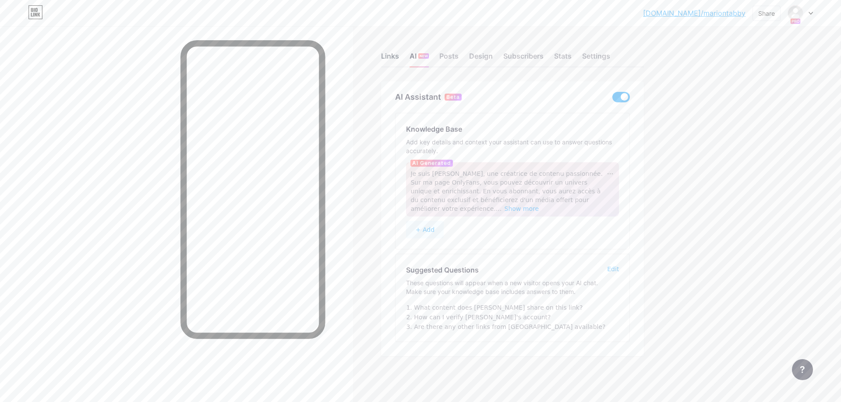
click at [388, 60] on div "Links" at bounding box center [390, 59] width 18 height 16
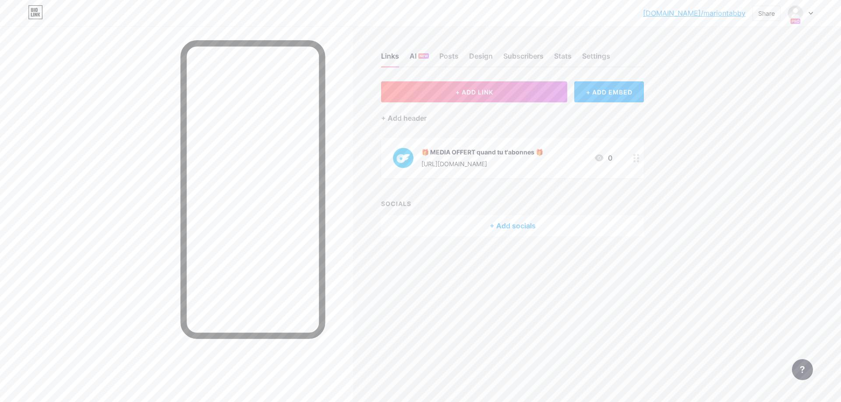
drag, startPoint x: 415, startPoint y: 55, endPoint x: 417, endPoint y: 59, distance: 4.5
click at [416, 55] on div "AI NEW" at bounding box center [418, 59] width 19 height 16
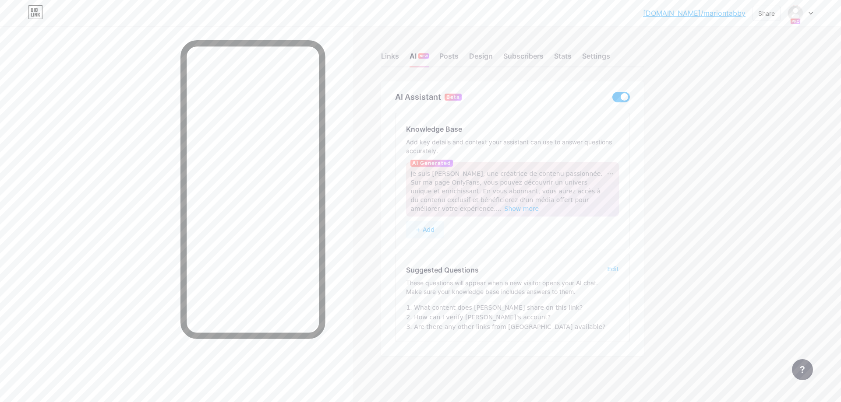
click at [624, 97] on span at bounding box center [621, 97] width 18 height 11
click at [612, 99] on input "checkbox" at bounding box center [612, 99] width 0 height 0
click at [403, 50] on div "Links AI NEW Posts Design Subscribers Stats Settings" at bounding box center [512, 52] width 263 height 31
click at [392, 53] on div "Links" at bounding box center [390, 59] width 18 height 16
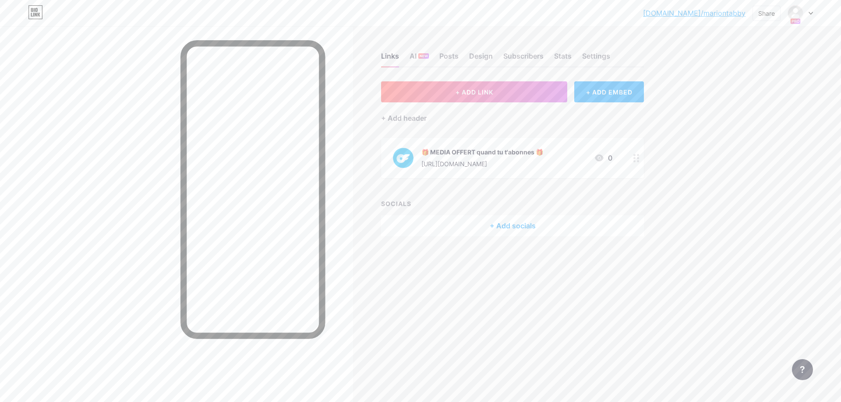
click at [637, 157] on icon at bounding box center [636, 158] width 6 height 8
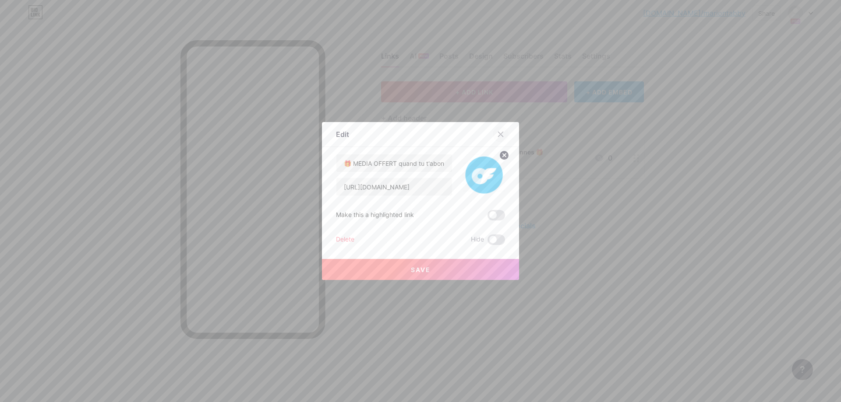
click at [498, 135] on icon at bounding box center [500, 134] width 7 height 7
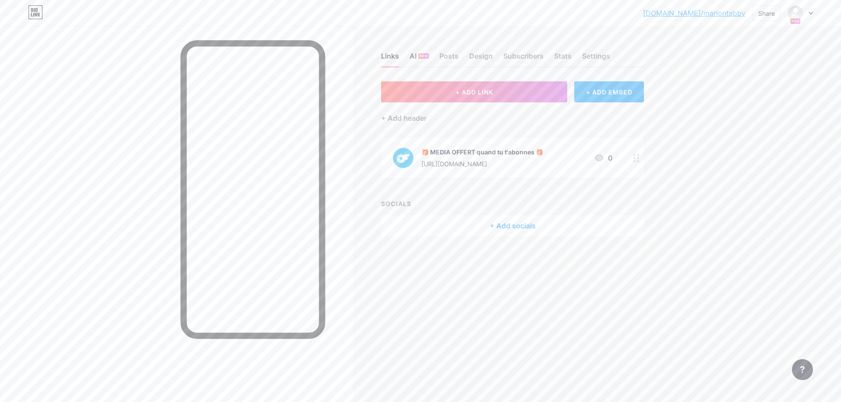
click at [427, 56] on span "NEW" at bounding box center [424, 55] width 8 height 5
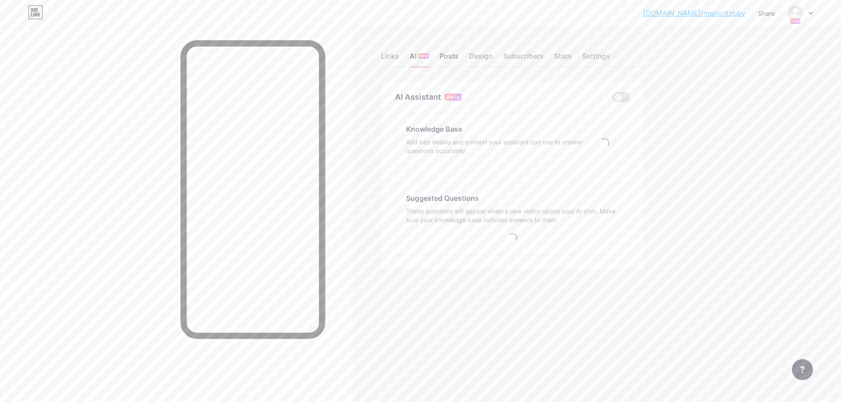
click at [457, 55] on div "Posts" at bounding box center [448, 59] width 19 height 16
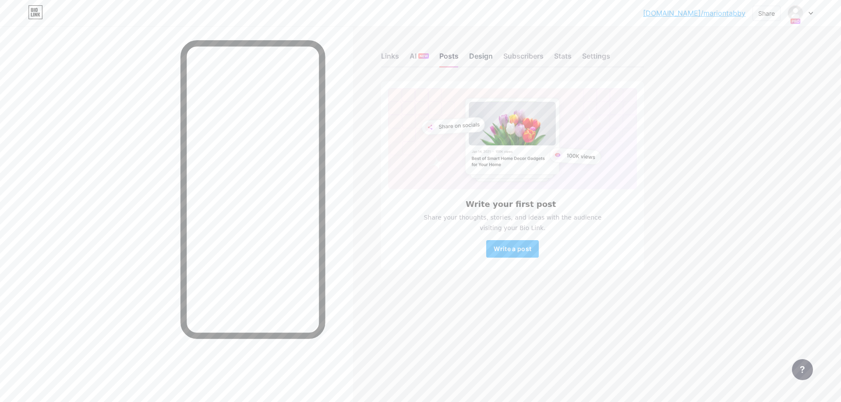
click at [487, 56] on div "Design" at bounding box center [481, 59] width 24 height 16
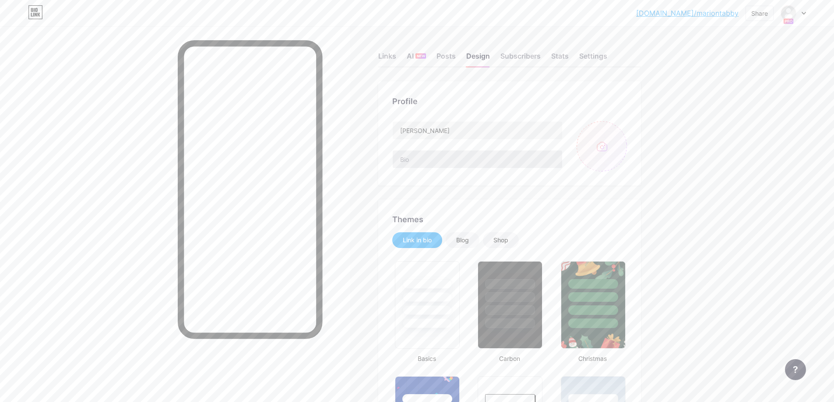
type input "#ffffff"
click at [604, 155] on input "file" at bounding box center [602, 146] width 50 height 50
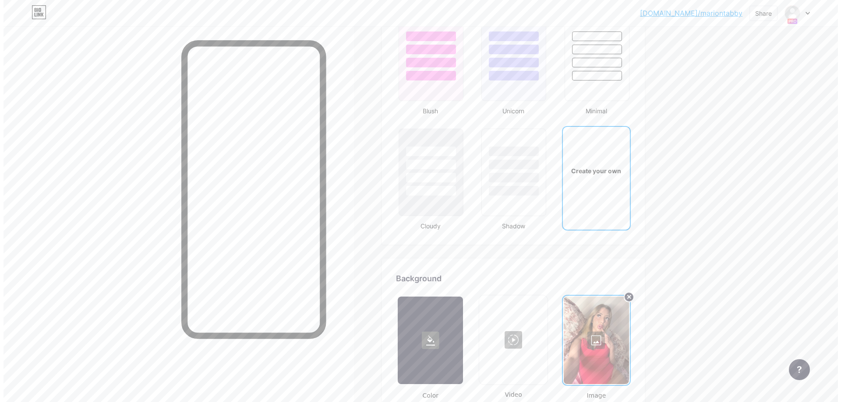
scroll to position [1139, 0]
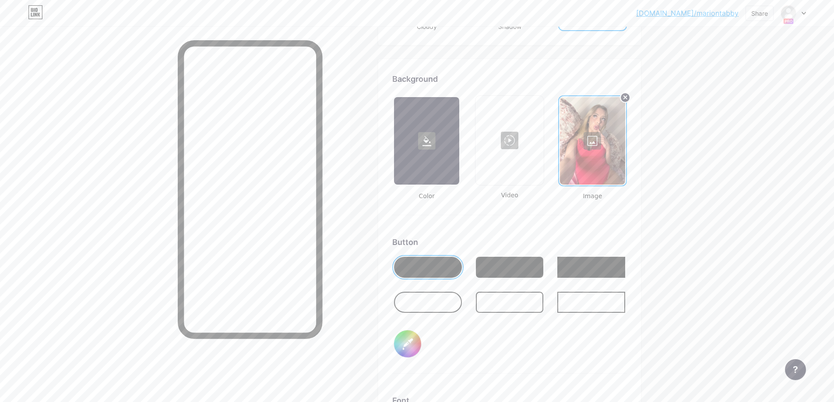
click at [435, 140] on rect at bounding box center [427, 141] width 18 height 18
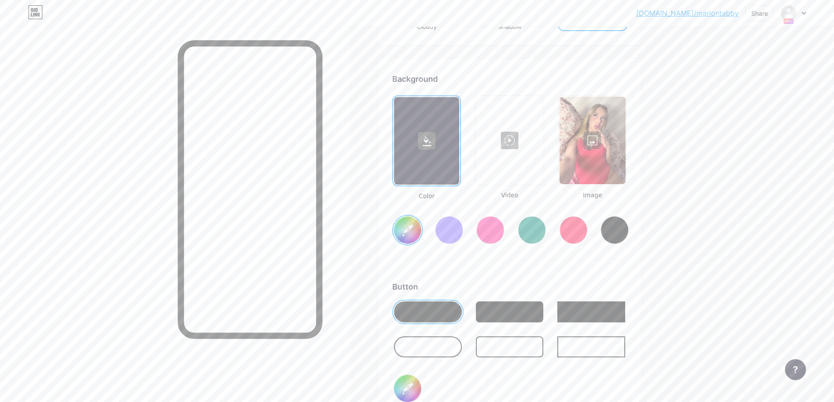
type input "#ffffff"
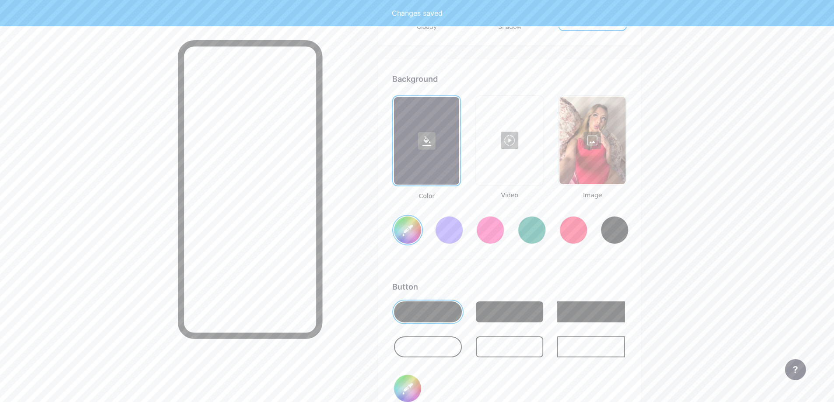
type input "#ffffff"
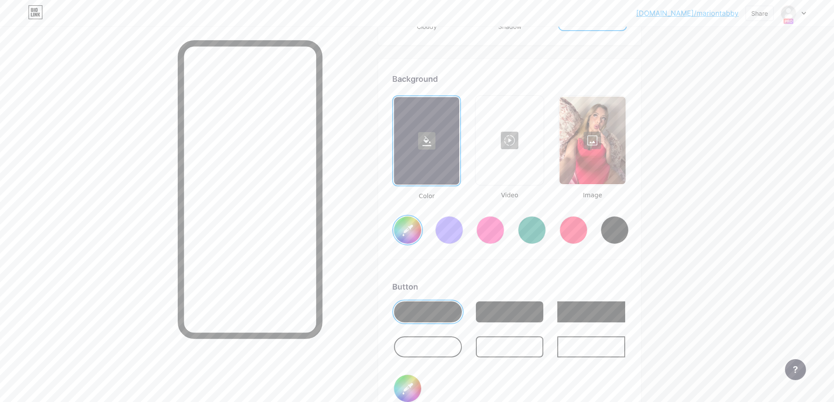
click at [521, 157] on div at bounding box center [509, 141] width 66 height 88
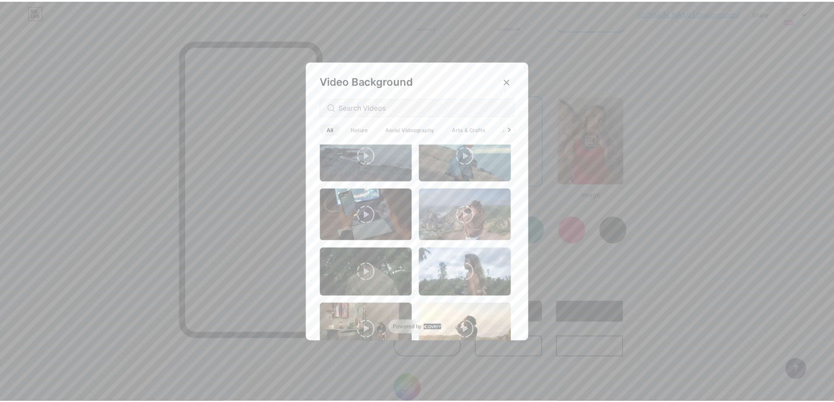
scroll to position [394, 0]
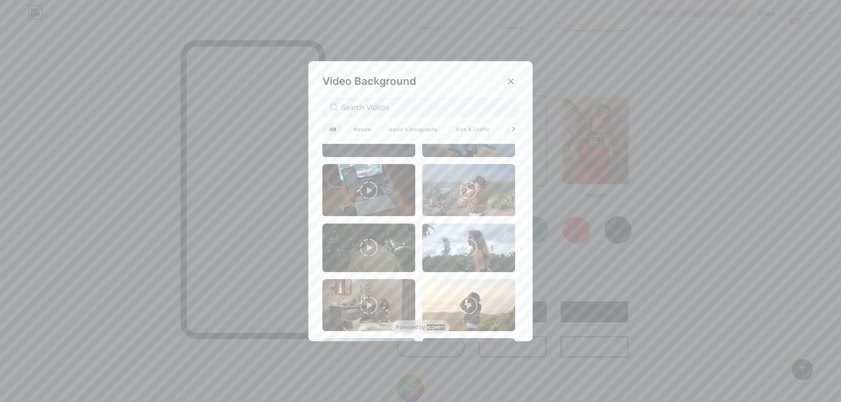
click at [510, 82] on icon at bounding box center [510, 81] width 5 height 5
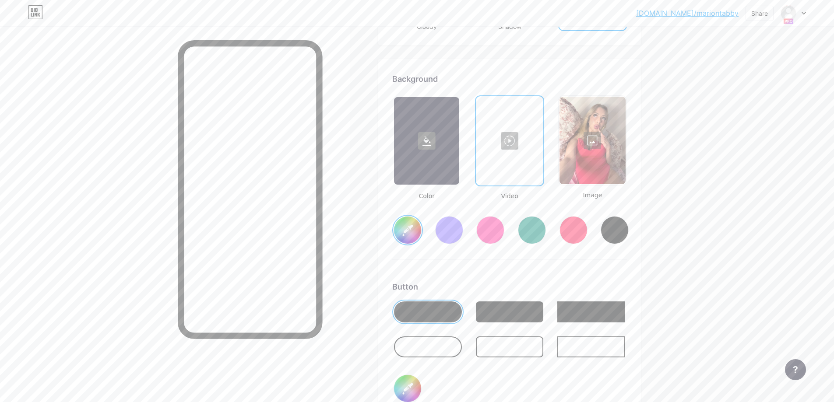
click at [591, 128] on div at bounding box center [593, 141] width 66 height 88
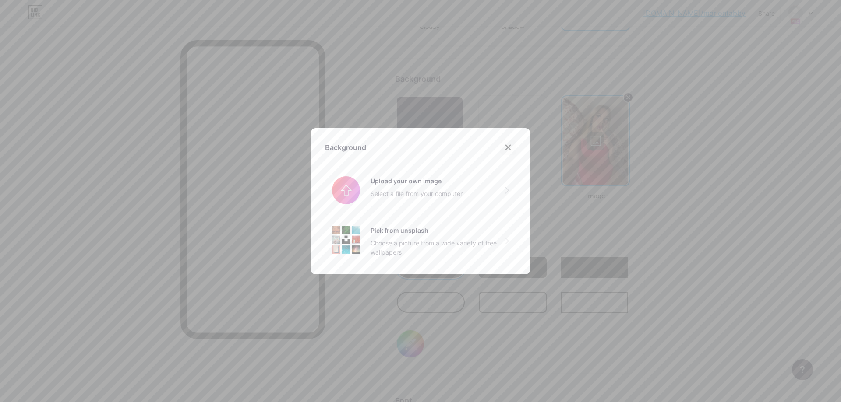
click at [504, 143] on div at bounding box center [508, 148] width 16 height 16
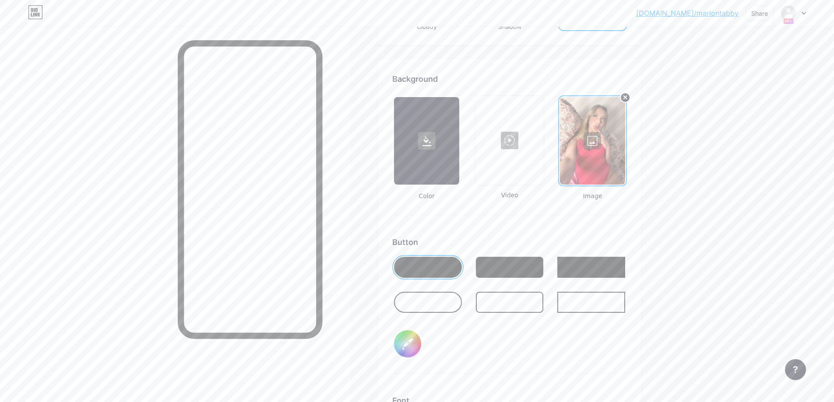
click at [417, 347] on input "#ffffff" at bounding box center [407, 344] width 27 height 27
click at [515, 336] on div "Button #ffffff" at bounding box center [509, 305] width 235 height 138
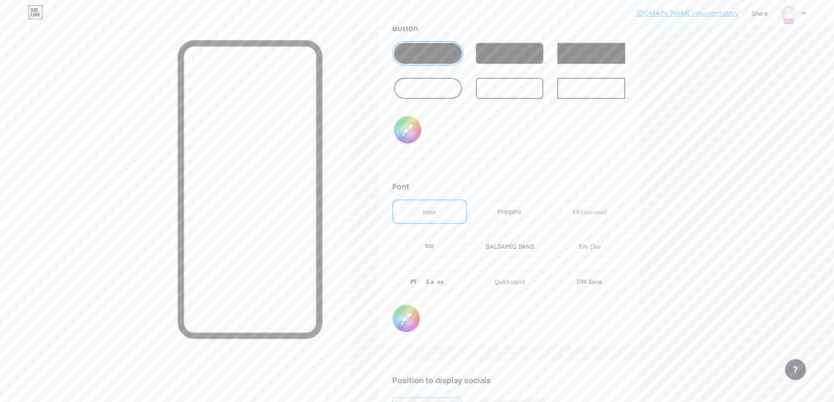
scroll to position [1401, 0]
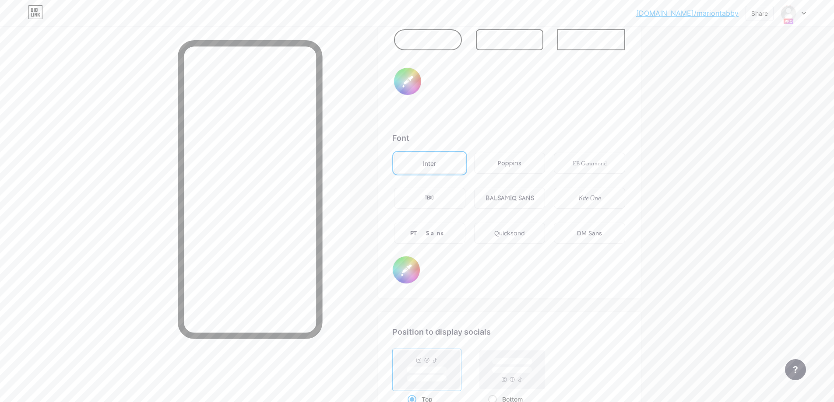
click at [510, 162] on div "Poppins" at bounding box center [510, 163] width 24 height 9
click at [508, 202] on div "BALSAMIQ SANS" at bounding box center [510, 198] width 49 height 9
click at [426, 243] on div "PT Sans" at bounding box center [429, 233] width 71 height 21
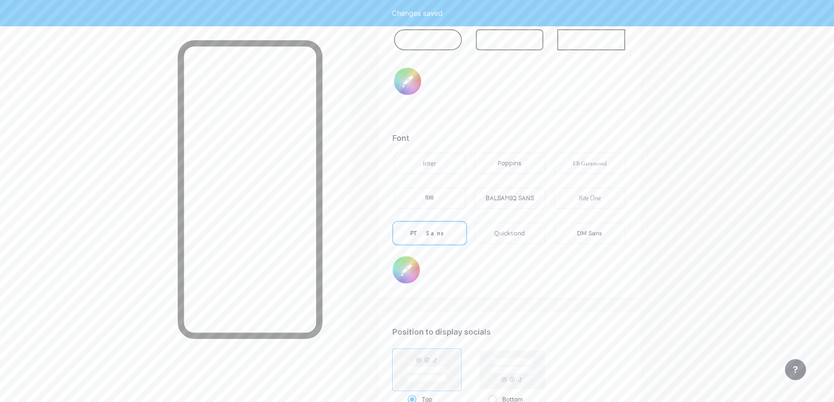
type input "#ffffff"
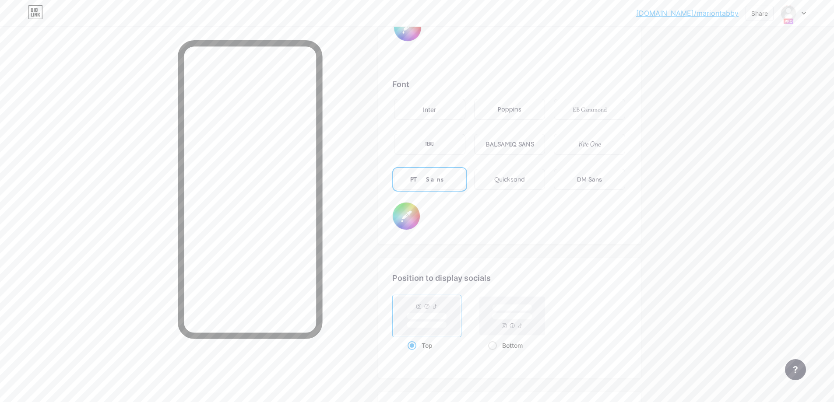
scroll to position [1604, 0]
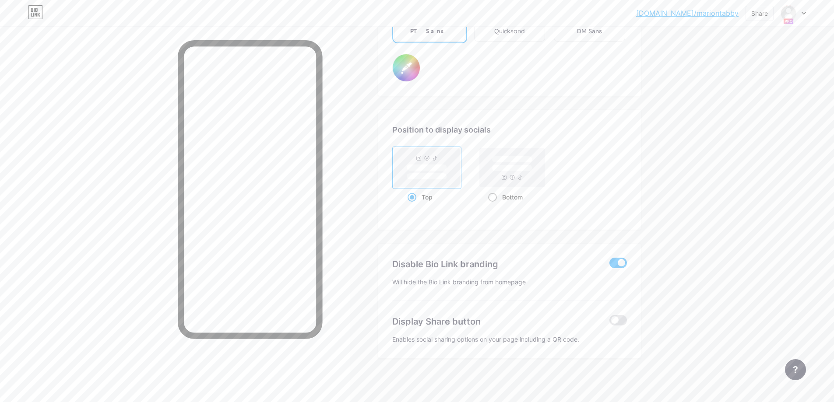
click at [511, 179] on rect at bounding box center [512, 167] width 65 height 39
click at [494, 205] on input "Bottom" at bounding box center [491, 208] width 6 height 6
radio input "true"
type input "#ffffff"
click at [436, 163] on rect at bounding box center [427, 167] width 65 height 39
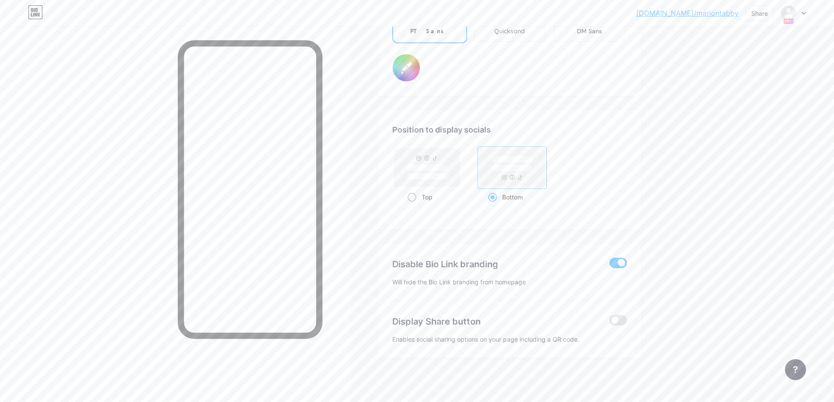
click at [413, 205] on input "Top" at bounding box center [411, 208] width 6 height 6
radio input "true"
click at [445, 127] on div "Position to display socials" at bounding box center [509, 130] width 235 height 12
type input "#ffffff"
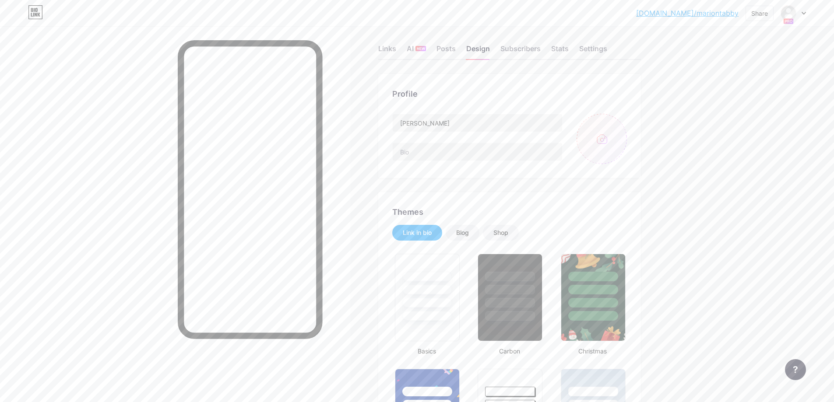
scroll to position [0, 0]
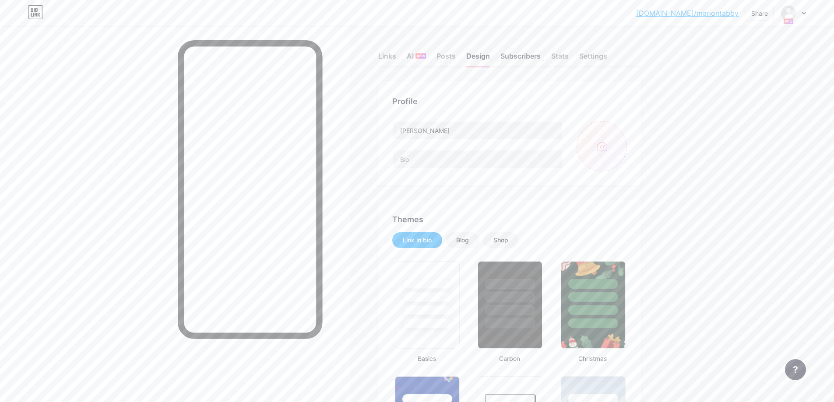
click at [527, 53] on div "Subscribers" at bounding box center [521, 59] width 40 height 16
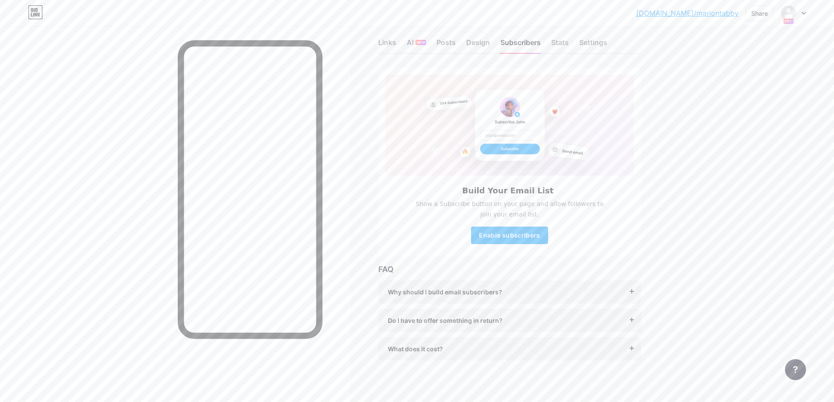
scroll to position [16, 0]
click at [561, 35] on div "Stats" at bounding box center [560, 43] width 18 height 16
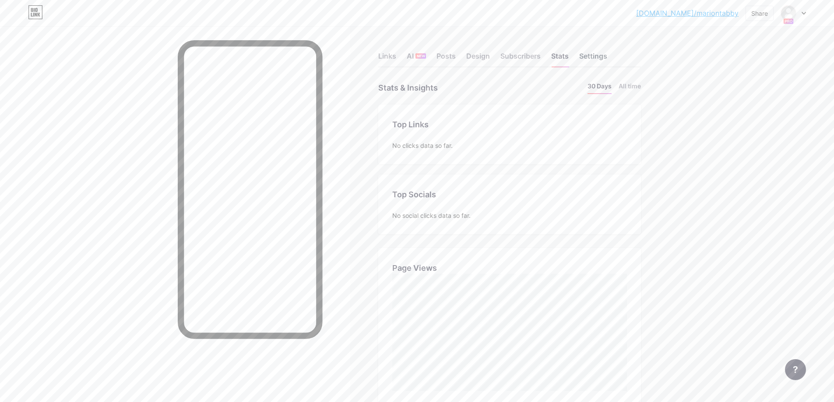
click at [593, 53] on div "Settings" at bounding box center [593, 59] width 28 height 16
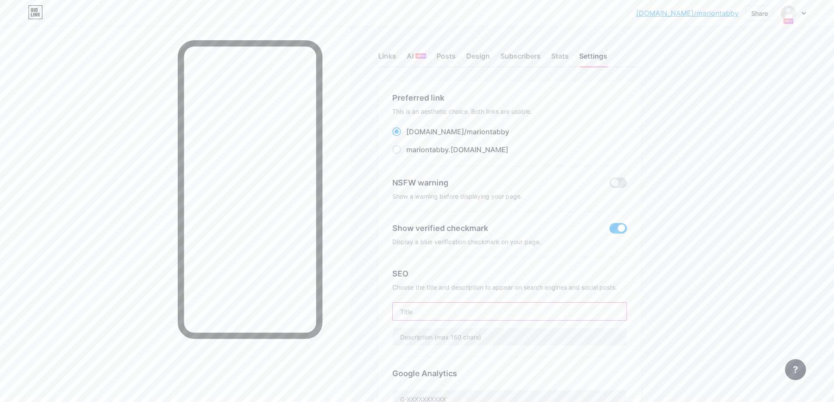
click at [440, 315] on input "text" at bounding box center [510, 312] width 234 height 18
type input "AA"
click at [758, 325] on div "bio.link/marion... bio.link/mariontabby Share Switch accounts Marion bio.link/m…" at bounding box center [417, 384] width 834 height 769
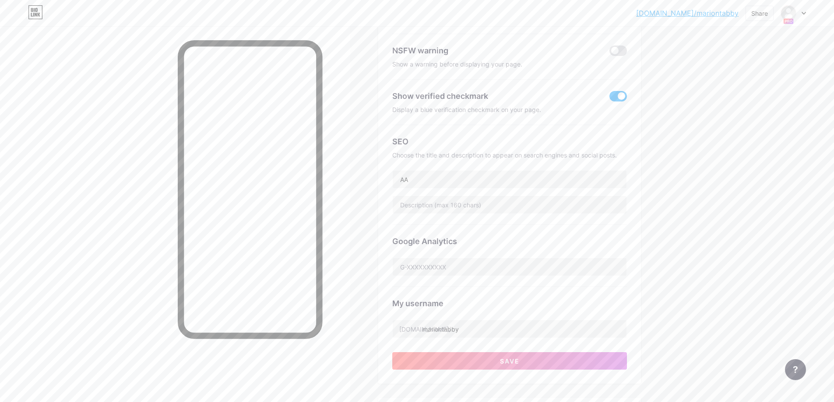
scroll to position [103, 0]
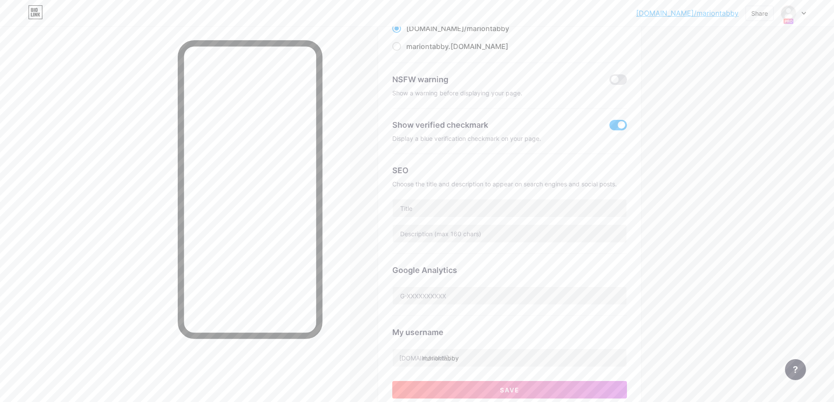
click at [634, 244] on div "Preferred link This is an aesthetic choice. Both links are usable. bio.link/ ma…" at bounding box center [509, 195] width 263 height 435
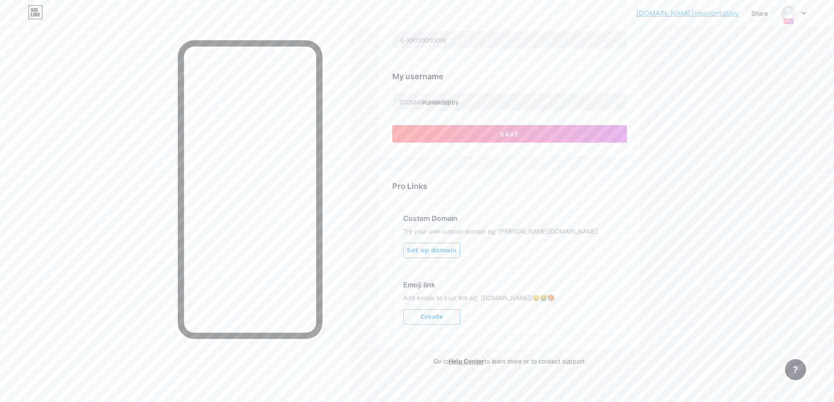
scroll to position [366, 0]
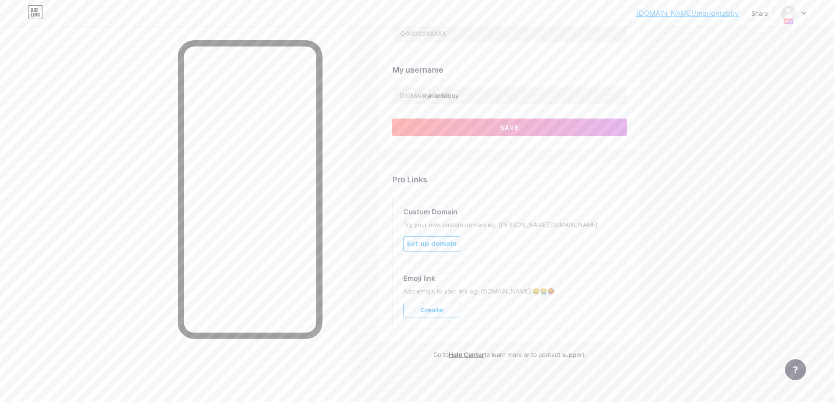
click at [437, 246] on span "Set up domain" at bounding box center [432, 243] width 50 height 7
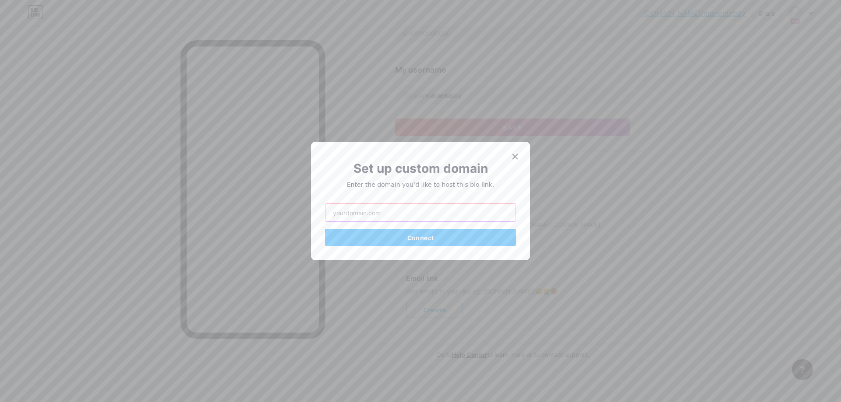
click at [430, 210] on input "text" at bounding box center [420, 213] width 190 height 18
type input "B"
type input "bio.link/marion"
click at [413, 237] on span "Connect" at bounding box center [420, 237] width 26 height 7
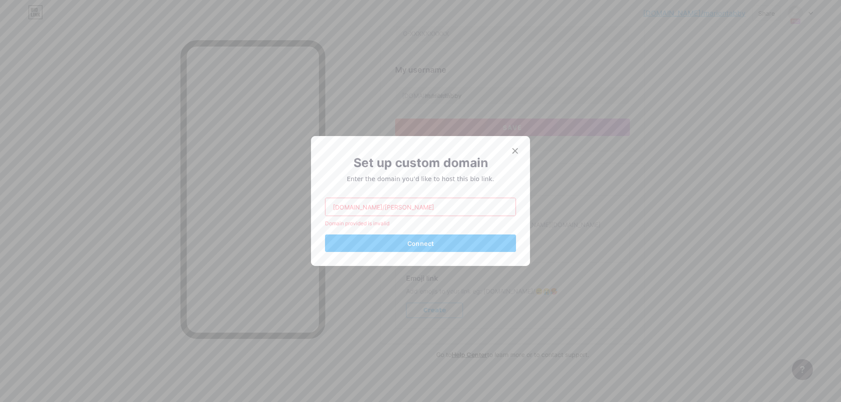
click at [501, 152] on div "Set up custom domain Enter the domain you’d like to host this bio link. bio.lin…" at bounding box center [420, 201] width 219 height 130
click at [507, 150] on div at bounding box center [515, 151] width 16 height 16
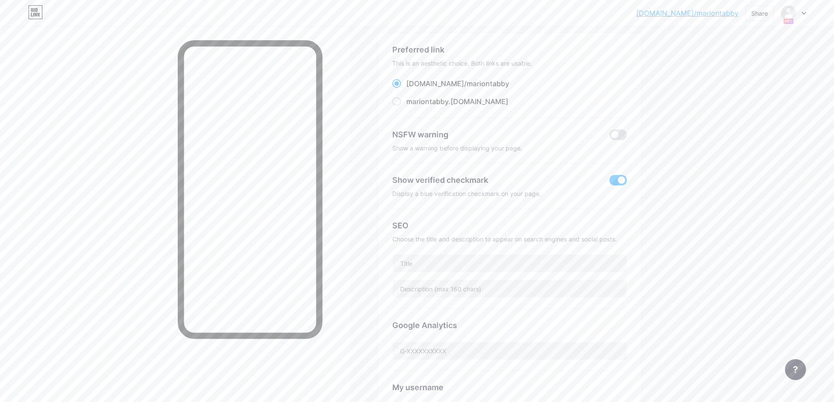
scroll to position [0, 0]
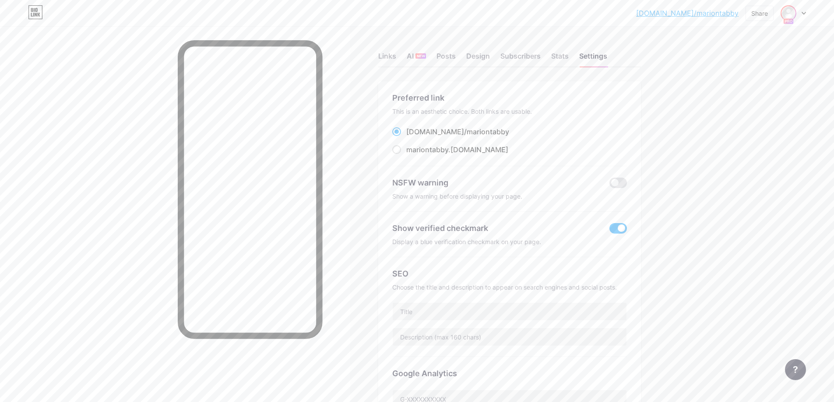
click at [795, 11] on img at bounding box center [789, 13] width 14 height 14
click at [727, 250] on div "bio.link/marion... bio.link/mariontabby Share Switch accounts Marion bio.link/m…" at bounding box center [417, 384] width 834 height 769
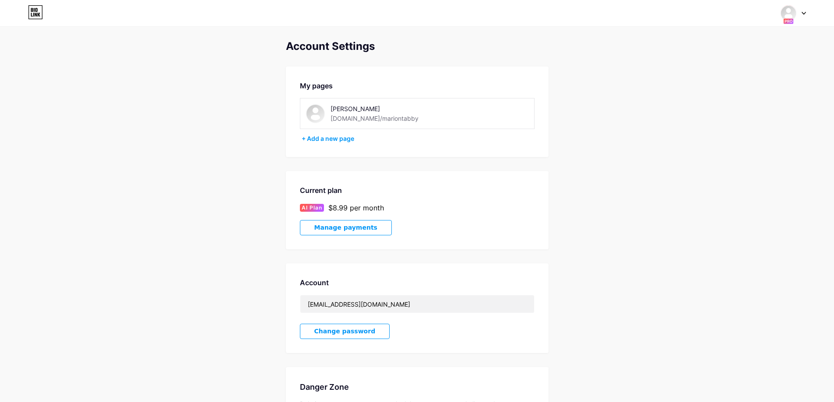
click at [355, 226] on span "Manage payments" at bounding box center [345, 227] width 63 height 7
click at [318, 138] on div "+ Add a new page" at bounding box center [418, 138] width 233 height 9
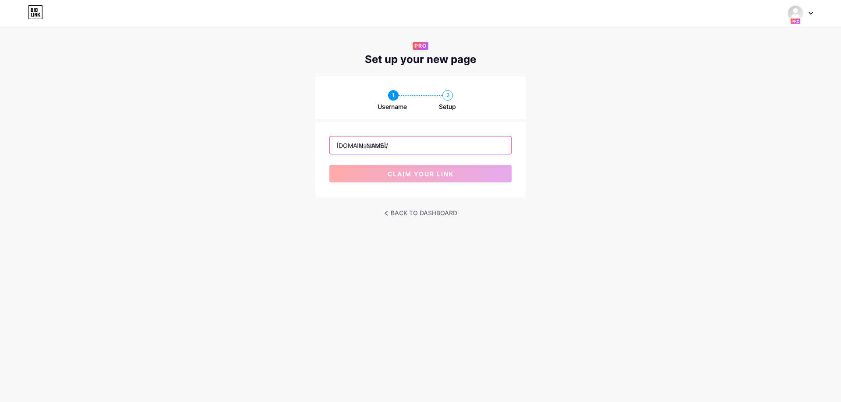
click at [374, 146] on input "text" at bounding box center [420, 146] width 181 height 18
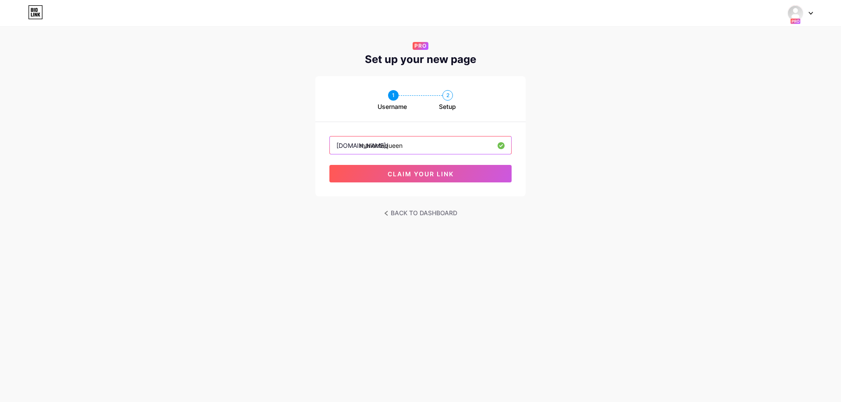
drag, startPoint x: 413, startPoint y: 144, endPoint x: 381, endPoint y: 150, distance: 32.5
click at [381, 150] on input "mariontaqueen" at bounding box center [420, 146] width 181 height 18
type input "marionrcci"
click at [409, 167] on button "claim your link" at bounding box center [420, 174] width 182 height 18
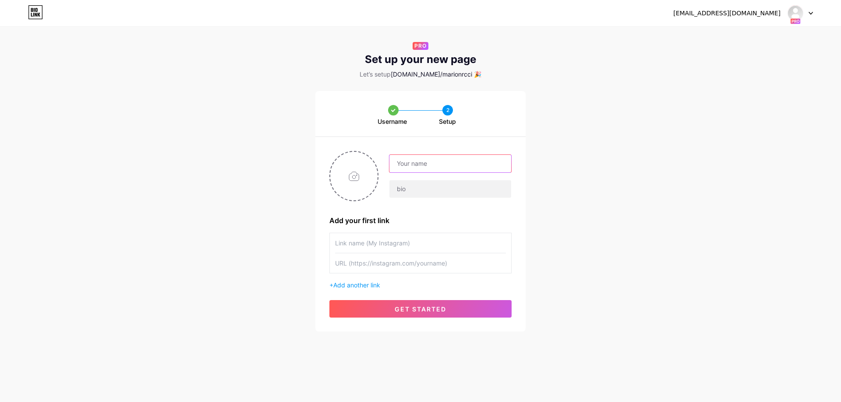
click at [399, 162] on input "text" at bounding box center [450, 164] width 122 height 18
type input "[PERSON_NAME]"
click at [413, 208] on div "Marion Add your first link + Add another link get started" at bounding box center [420, 234] width 210 height 195
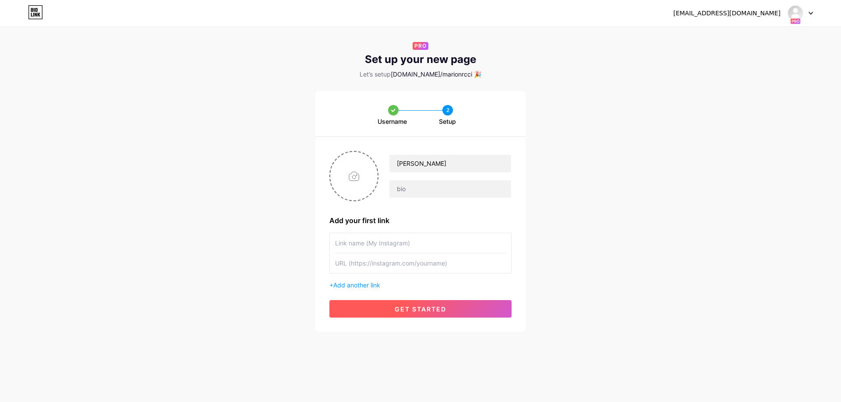
click at [434, 309] on span "get started" at bounding box center [421, 309] width 52 height 7
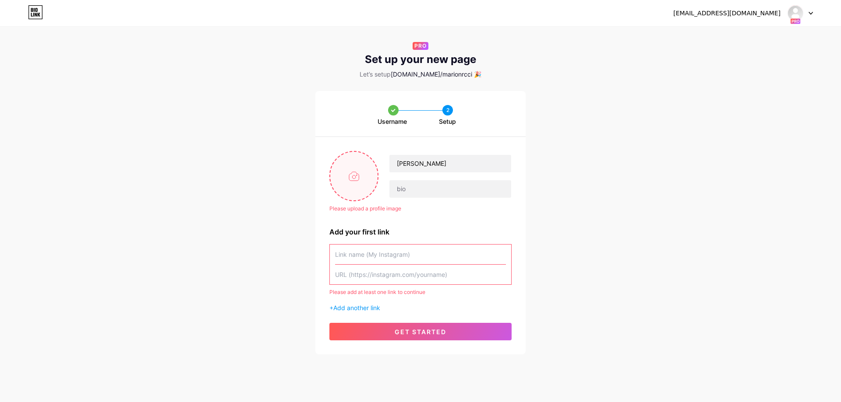
click at [360, 176] on input "file" at bounding box center [353, 176] width 47 height 49
type input "C:\fakepath\pngegg.png"
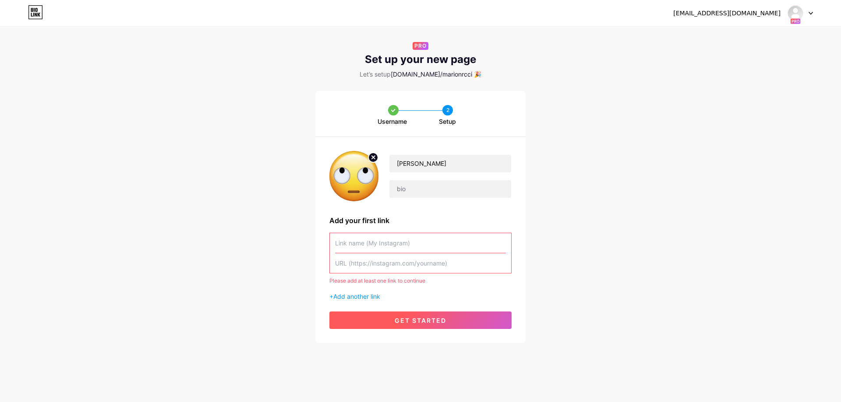
click at [415, 315] on button "get started" at bounding box center [420, 321] width 182 height 18
click at [370, 238] on input "text" at bounding box center [420, 243] width 171 height 20
click at [379, 265] on input "text" at bounding box center [420, 264] width 171 height 20
paste input "https://onlynk.me/dashboard/links/cmgjgeguj012yho80ua9rpqer"
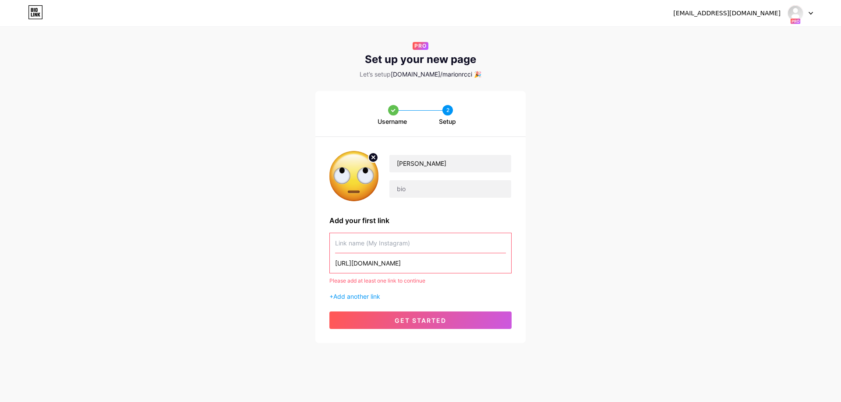
scroll to position [0, 15]
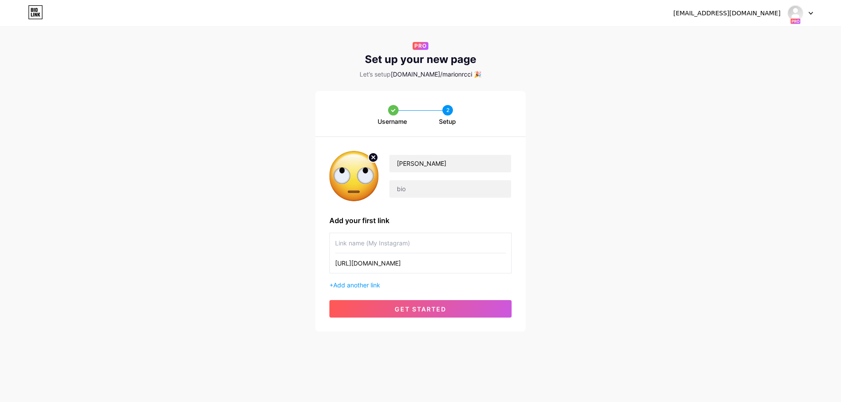
type input "https://onlynk.me/dashboard/links/cmgjgeguj012yho80ua9rpqer"
drag, startPoint x: 383, startPoint y: 250, endPoint x: 410, endPoint y: 305, distance: 61.9
click at [384, 249] on input "text" at bounding box center [420, 243] width 171 height 20
type input "t"
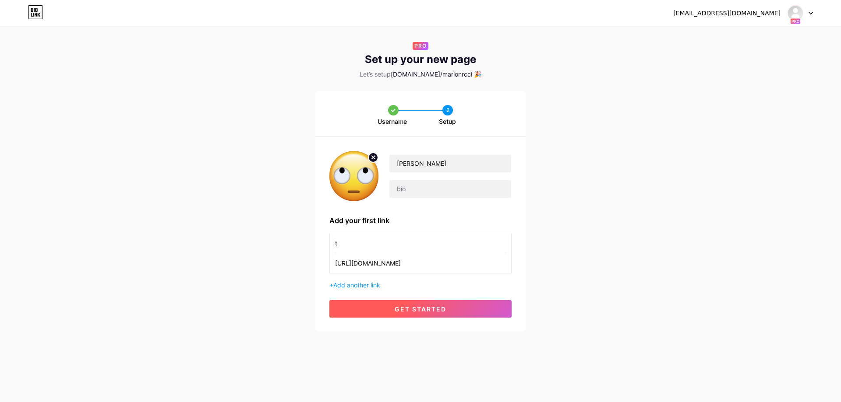
click at [418, 314] on button "get started" at bounding box center [420, 309] width 182 height 18
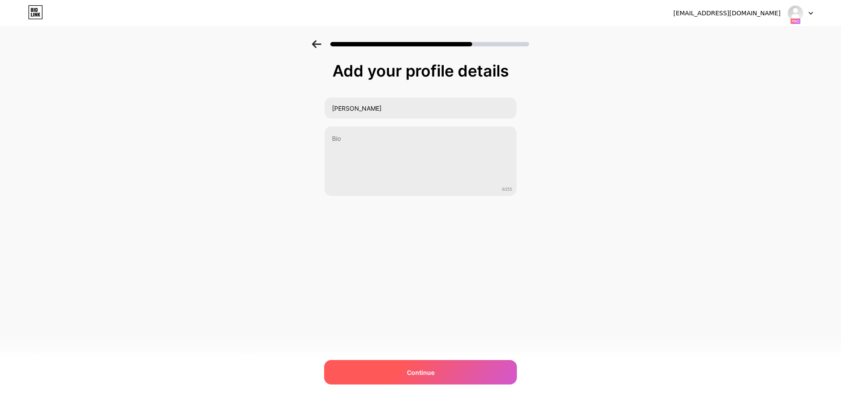
click at [428, 383] on div "Continue" at bounding box center [420, 372] width 193 height 25
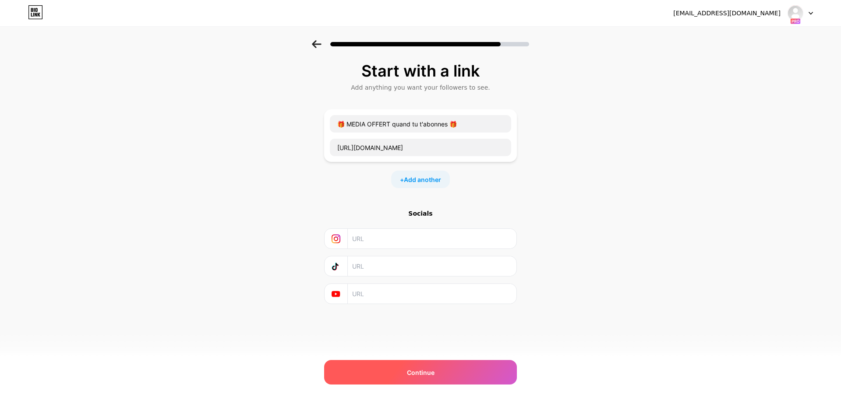
click at [439, 368] on div "Continue" at bounding box center [420, 372] width 193 height 25
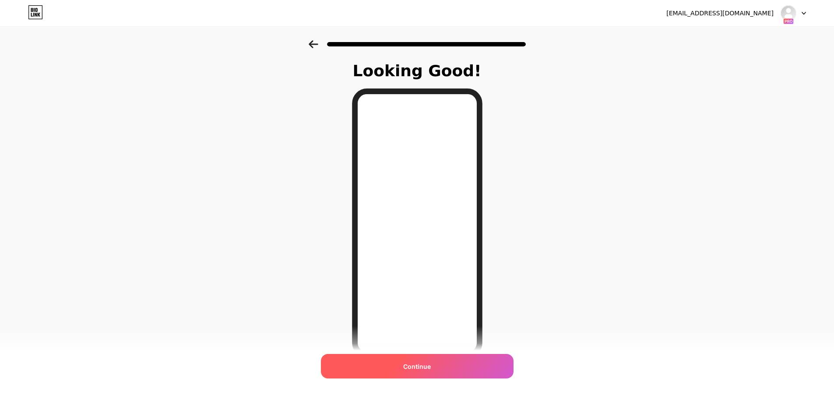
click at [439, 370] on div "Continue" at bounding box center [417, 366] width 193 height 25
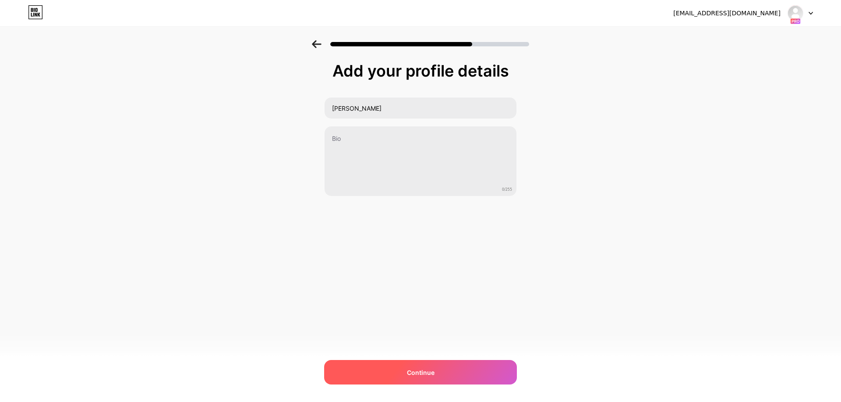
click at [460, 369] on div "Continue" at bounding box center [420, 372] width 193 height 25
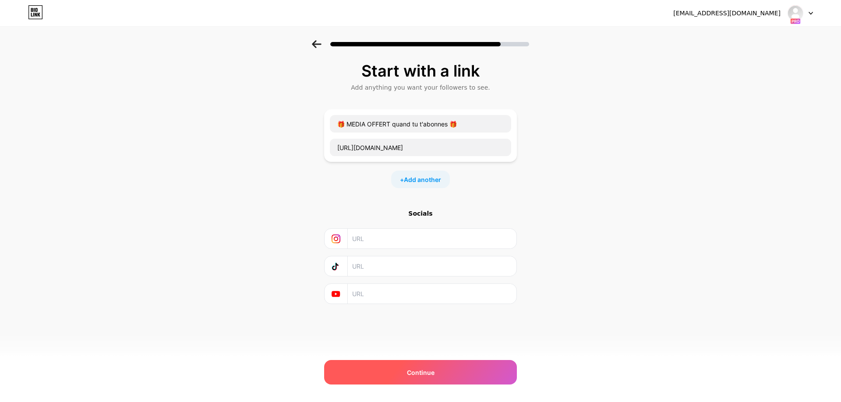
click at [448, 373] on div "Continue" at bounding box center [420, 372] width 193 height 25
click at [448, 370] on div "Continue" at bounding box center [420, 372] width 193 height 25
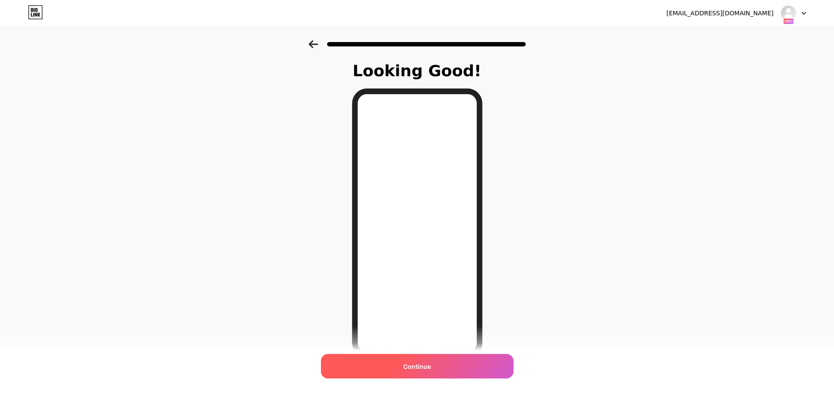
click at [448, 373] on div "Continue" at bounding box center [417, 366] width 193 height 25
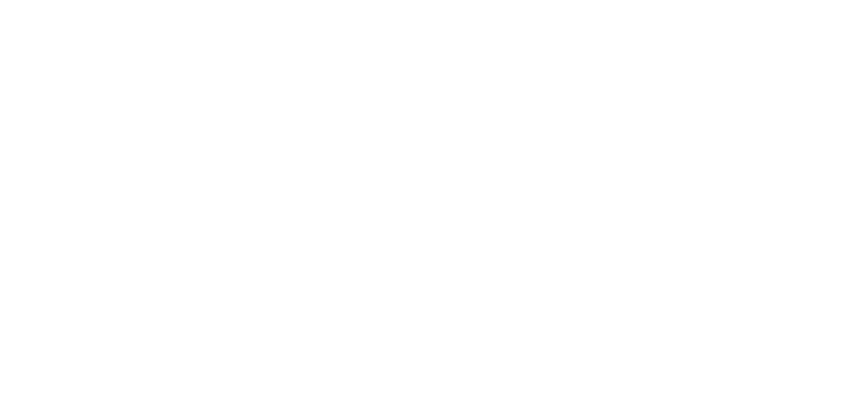
click at [800, 0] on html at bounding box center [420, 0] width 841 height 0
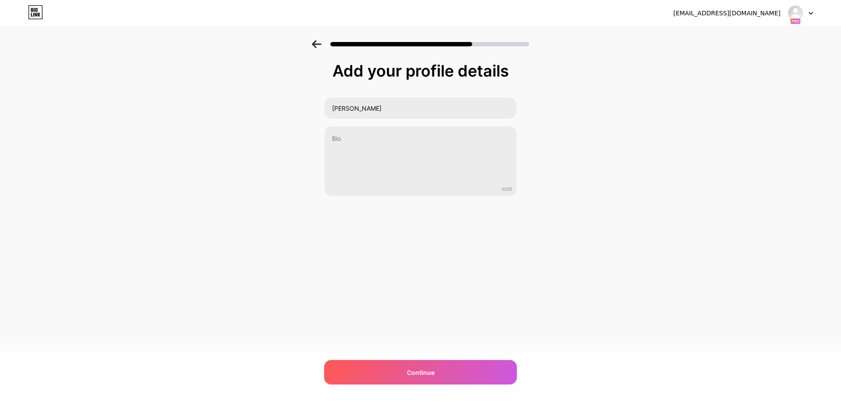
click at [804, 11] on div at bounding box center [799, 13] width 25 height 16
drag, startPoint x: 693, startPoint y: 145, endPoint x: 663, endPoint y: 200, distance: 62.5
click at [690, 149] on div "Add your profile details [PERSON_NAME] 0/255 Continue Error" at bounding box center [420, 140] width 841 height 200
click at [422, 359] on div "wilhemgims27@gmail.com Logout Link Copied Add your profile details Marion 0/255…" at bounding box center [420, 201] width 841 height 402
click at [422, 372] on span "Continue" at bounding box center [421, 372] width 28 height 9
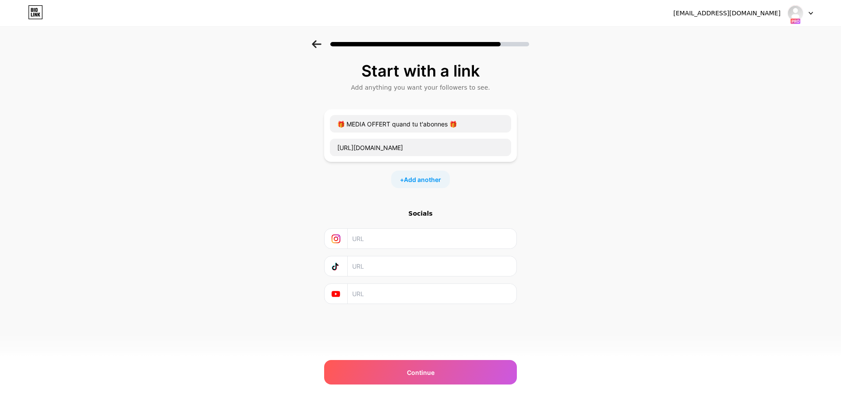
click at [422, 372] on span "Continue" at bounding box center [421, 372] width 28 height 9
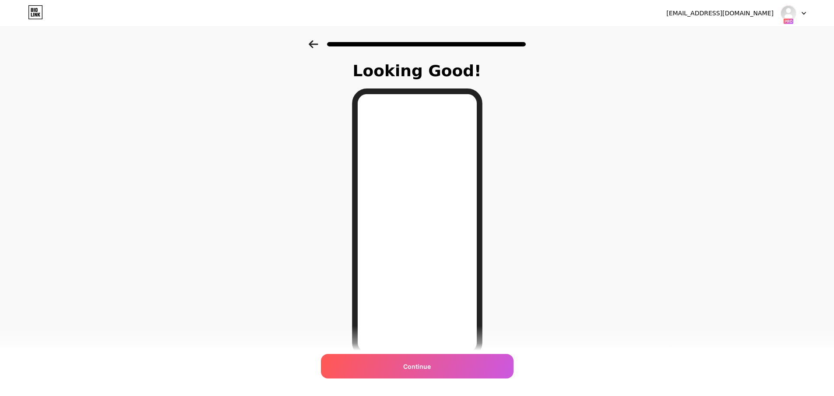
click at [422, 372] on div "Continue" at bounding box center [417, 366] width 193 height 25
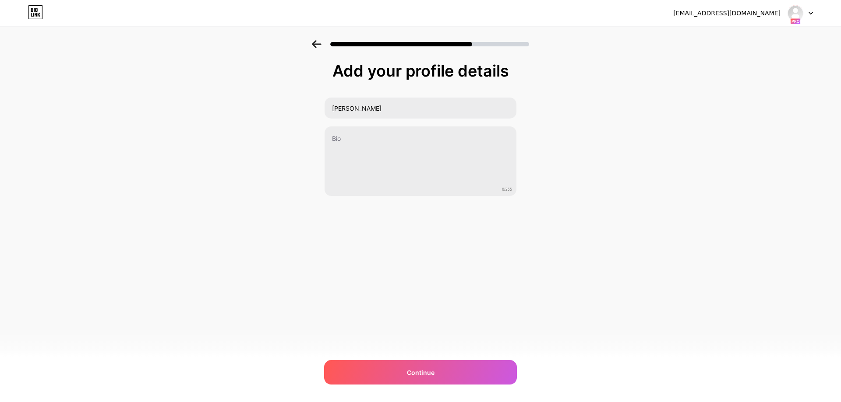
click at [792, 15] on img at bounding box center [795, 13] width 17 height 17
click at [415, 56] on div at bounding box center [420, 41] width 841 height 31
click at [393, 373] on div "Continue" at bounding box center [420, 372] width 193 height 25
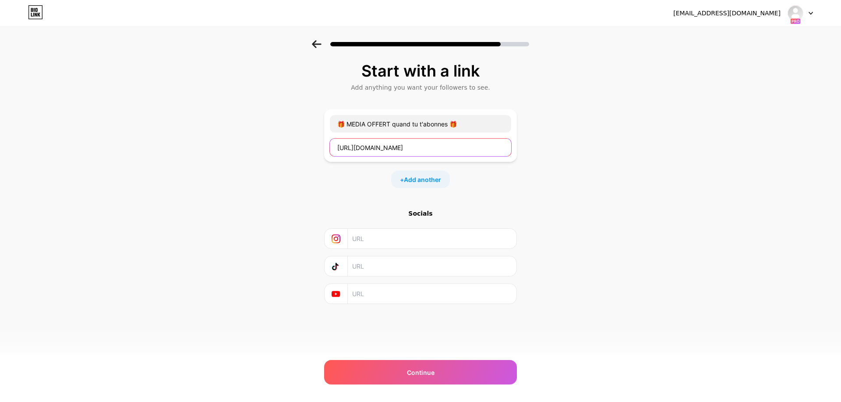
click at [457, 145] on input "[URL][DOMAIN_NAME]" at bounding box center [420, 148] width 181 height 18
type input "[URL][DOMAIN_NAME]"
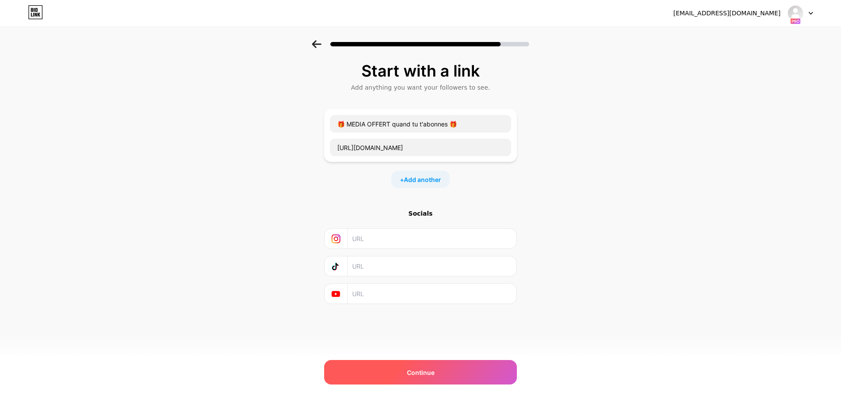
click at [437, 378] on div "Continue" at bounding box center [420, 372] width 193 height 25
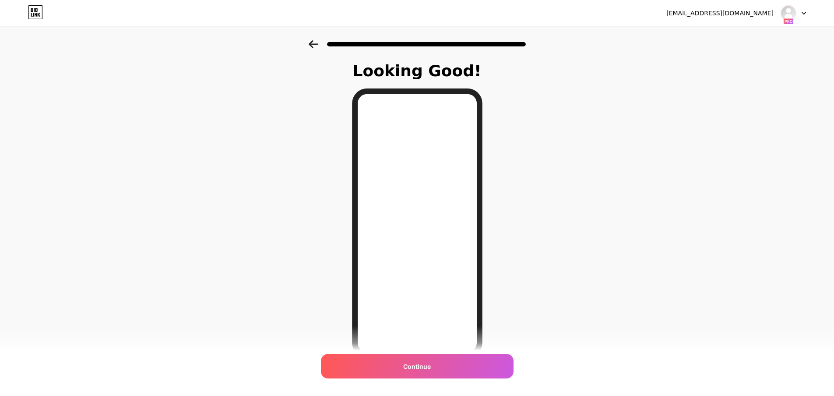
click at [436, 378] on div "Continue" at bounding box center [417, 366] width 193 height 25
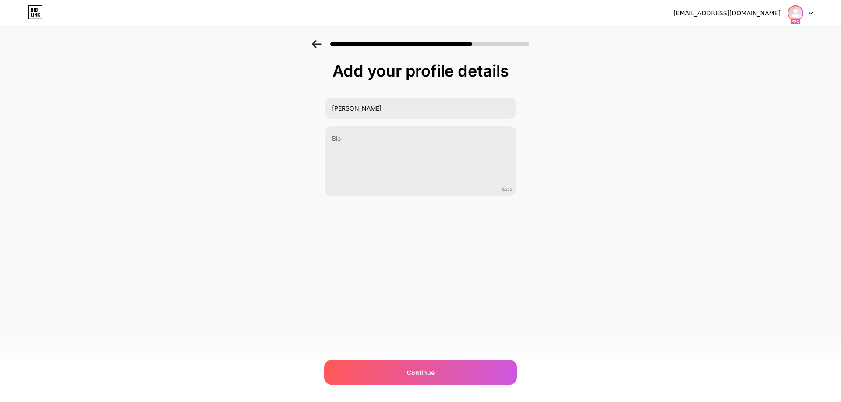
drag, startPoint x: 797, startPoint y: 23, endPoint x: 795, endPoint y: 17, distance: 6.4
click at [797, 23] on rect at bounding box center [795, 21] width 10 height 6
click at [733, 26] on li "Logout" at bounding box center [758, 36] width 109 height 24
click at [727, 35] on body "Add your profile details [PERSON_NAME] 0/255 Continue Error" at bounding box center [420, 201] width 841 height 402
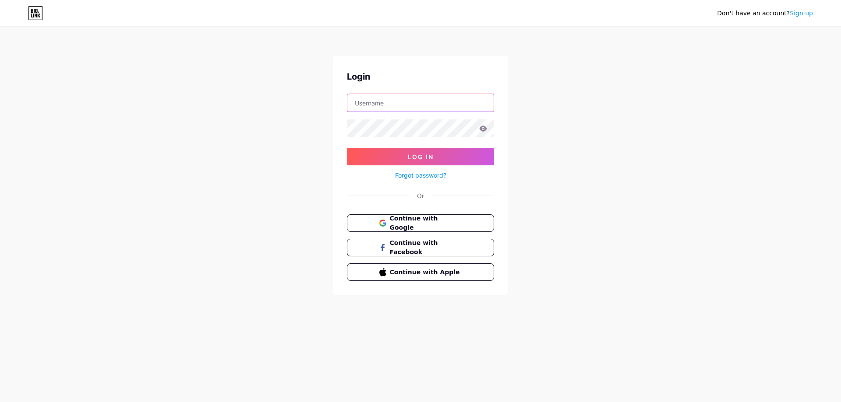
click at [410, 109] on input "text" at bounding box center [420, 103] width 146 height 18
type input "[EMAIL_ADDRESS][DOMAIN_NAME]"
click at [436, 145] on form "[EMAIL_ADDRESS][DOMAIN_NAME] Log In Forgot password?" at bounding box center [420, 137] width 147 height 87
click at [415, 156] on span "Log In" at bounding box center [421, 156] width 26 height 7
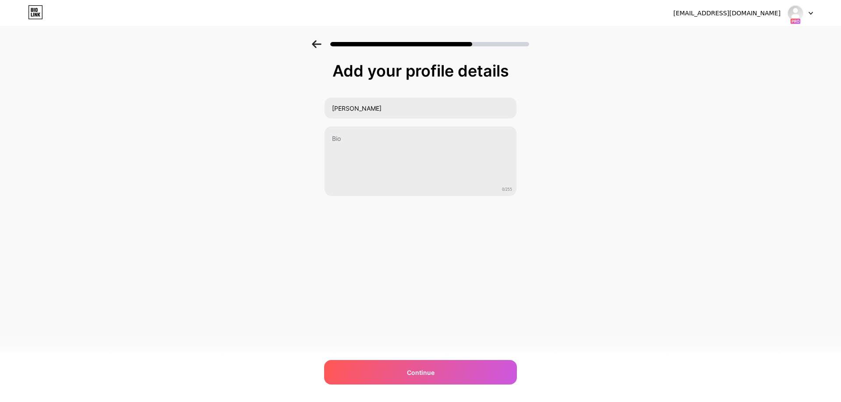
click at [307, 42] on div at bounding box center [420, 41] width 841 height 31
click at [317, 41] on icon at bounding box center [317, 44] width 10 height 8
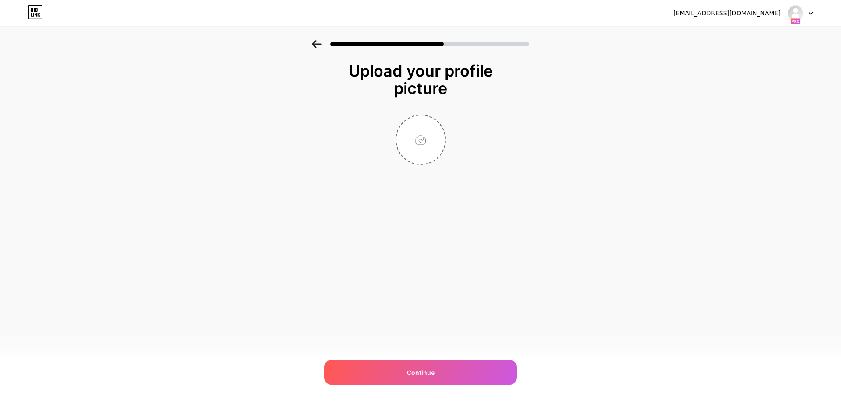
click at [317, 41] on icon at bounding box center [317, 44] width 10 height 8
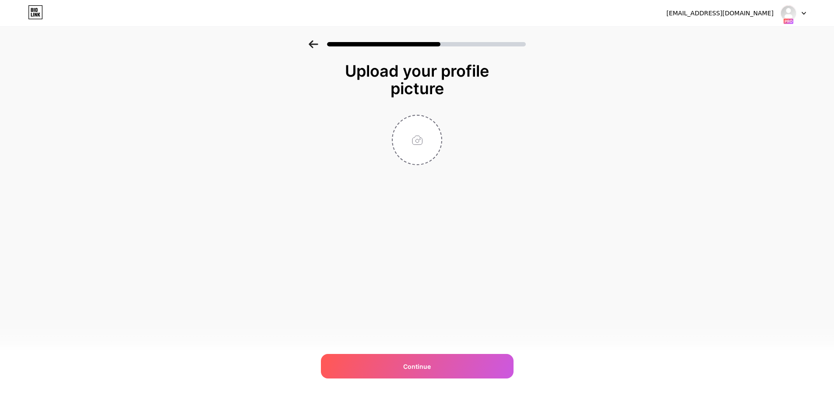
click at [317, 41] on icon at bounding box center [314, 44] width 10 height 8
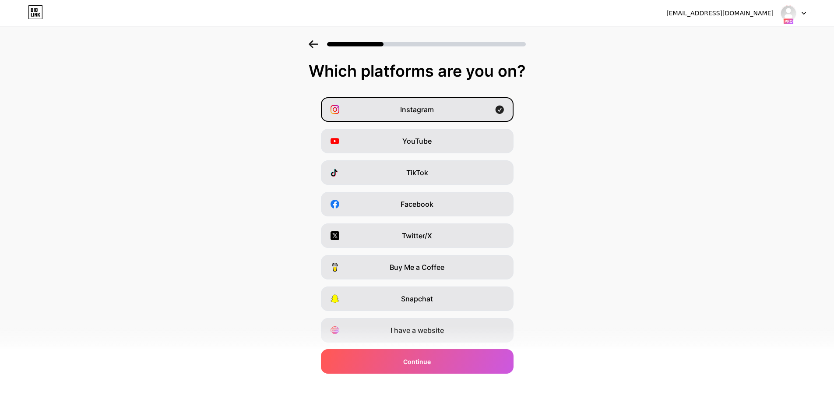
click at [317, 41] on icon at bounding box center [314, 44] width 10 height 8
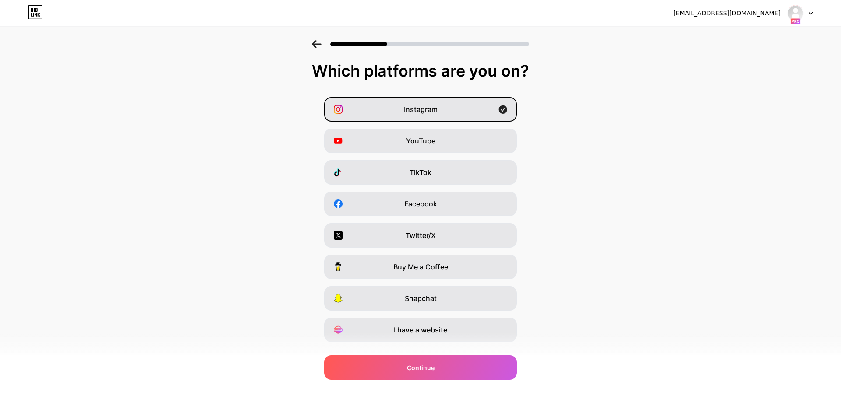
click at [317, 41] on icon at bounding box center [317, 44] width 10 height 8
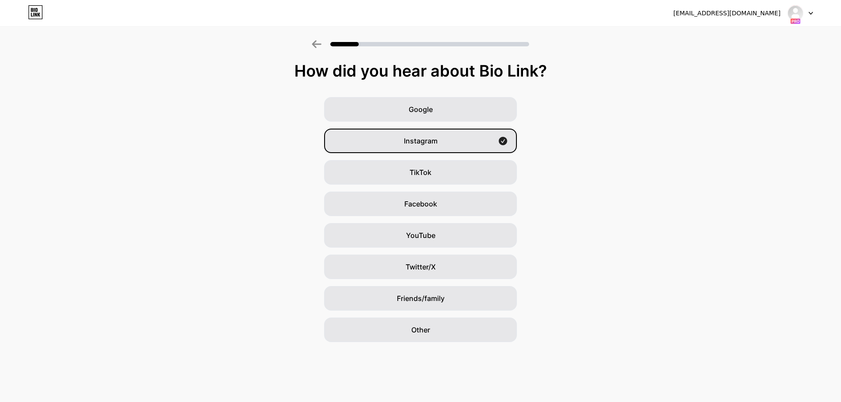
click at [317, 41] on icon at bounding box center [317, 44] width 10 height 8
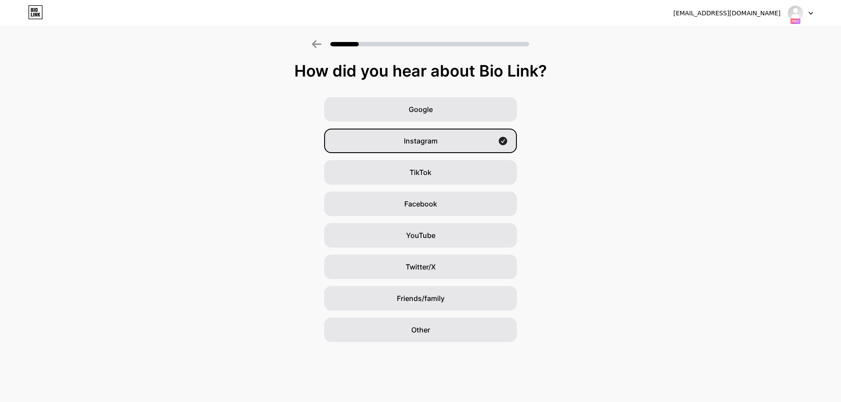
click at [317, 42] on icon at bounding box center [317, 44] width 10 height 8
drag, startPoint x: 318, startPoint y: 43, endPoint x: 317, endPoint y: 51, distance: 8.0
click at [317, 51] on div at bounding box center [420, 41] width 841 height 31
click at [414, 153] on div "Google Instagram TikTok Facebook YouTube Twitter/X Friends/family Other" at bounding box center [420, 219] width 841 height 245
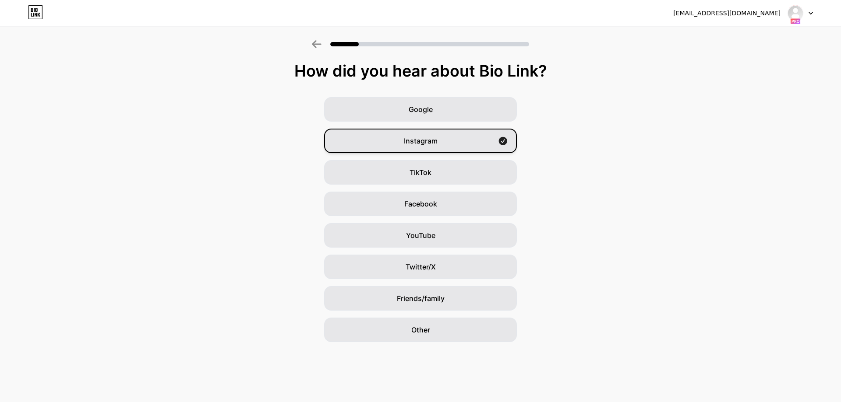
click at [411, 146] on div "Instagram" at bounding box center [420, 141] width 193 height 25
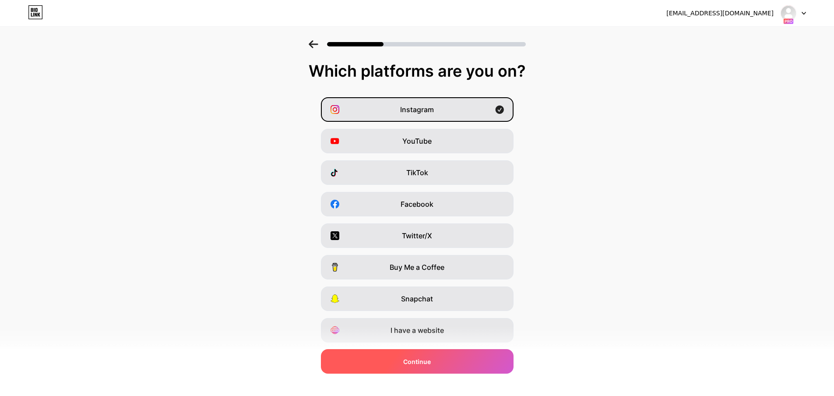
click at [377, 368] on div "Continue" at bounding box center [417, 361] width 193 height 25
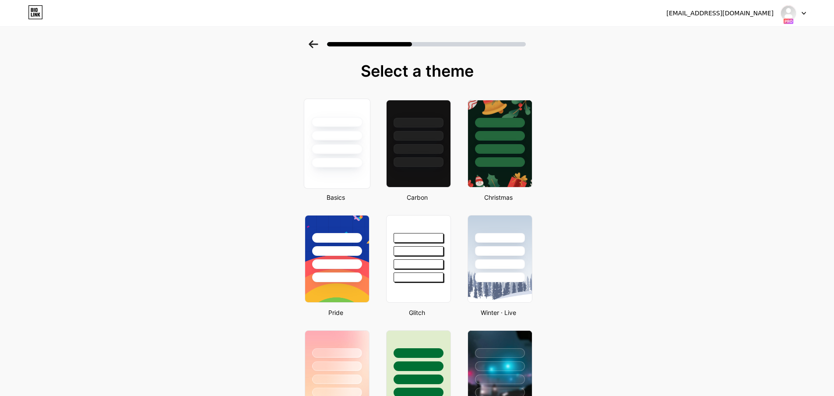
click at [366, 147] on div at bounding box center [337, 133] width 66 height 69
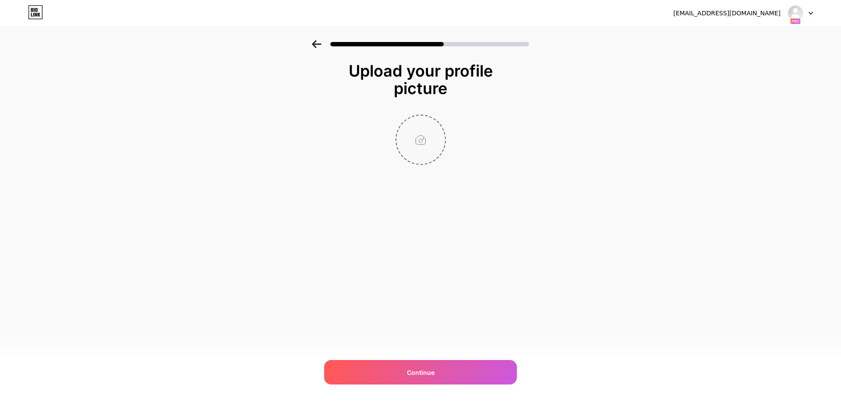
click at [420, 132] on input "file" at bounding box center [420, 140] width 49 height 49
type input "C:\fakepath\pngegg.png"
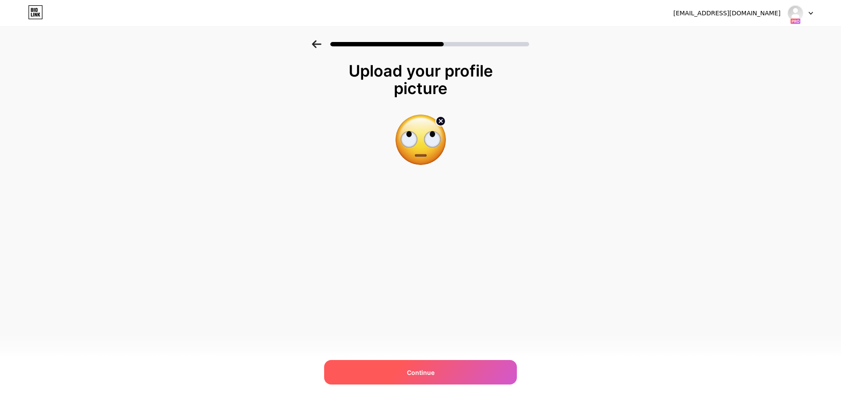
click at [443, 369] on div "Continue" at bounding box center [420, 372] width 193 height 25
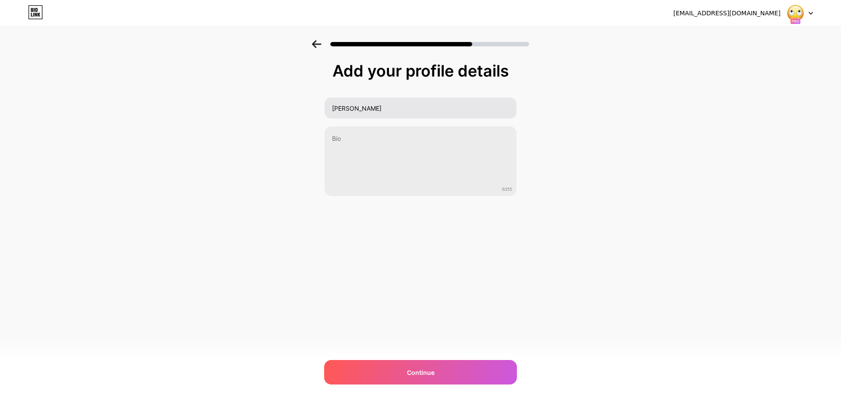
click at [366, 95] on div "Add your profile details [PERSON_NAME] 0/255 Continue Error" at bounding box center [420, 129] width 193 height 134
click at [369, 103] on input "[PERSON_NAME]" at bounding box center [421, 108] width 192 height 21
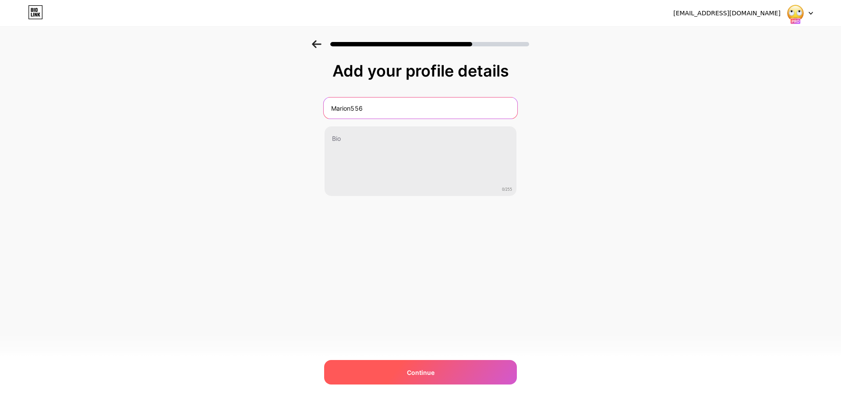
type input "Marion556"
click at [423, 364] on div "Continue" at bounding box center [420, 372] width 193 height 25
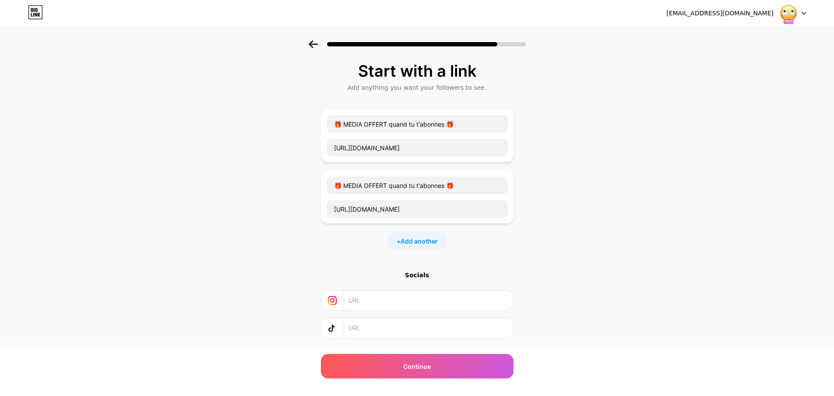
click at [444, 244] on div "+ Add another" at bounding box center [417, 241] width 59 height 18
click at [408, 247] on input "text" at bounding box center [417, 247] width 181 height 18
click at [366, 265] on input "text" at bounding box center [417, 270] width 181 height 18
paste input "[URL][DOMAIN_NAME]"
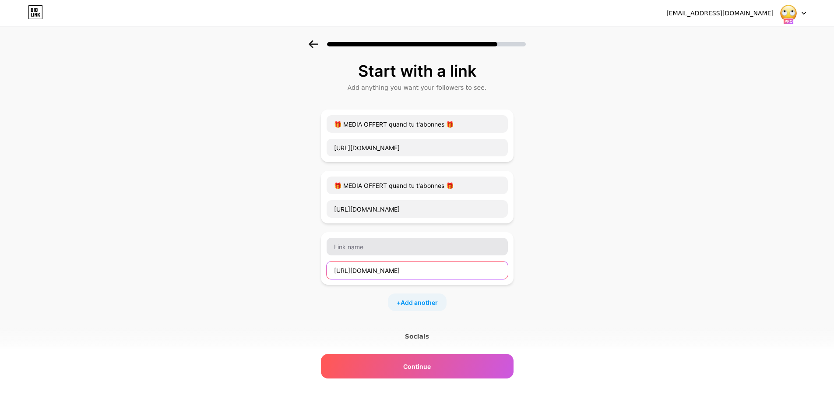
type input "[URL][DOMAIN_NAME]"
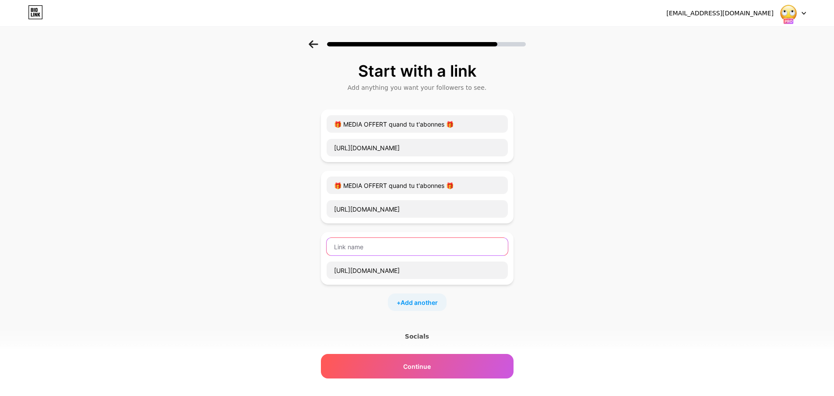
click at [365, 253] on input "text" at bounding box center [417, 247] width 181 height 18
type input "A"
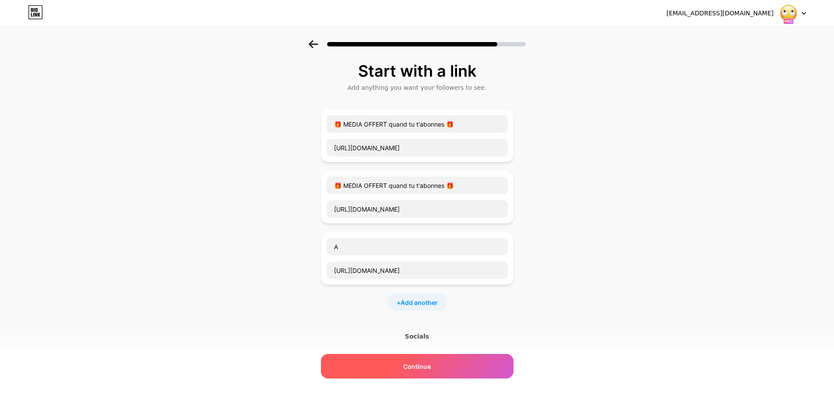
click at [431, 367] on span "Continue" at bounding box center [417, 366] width 28 height 9
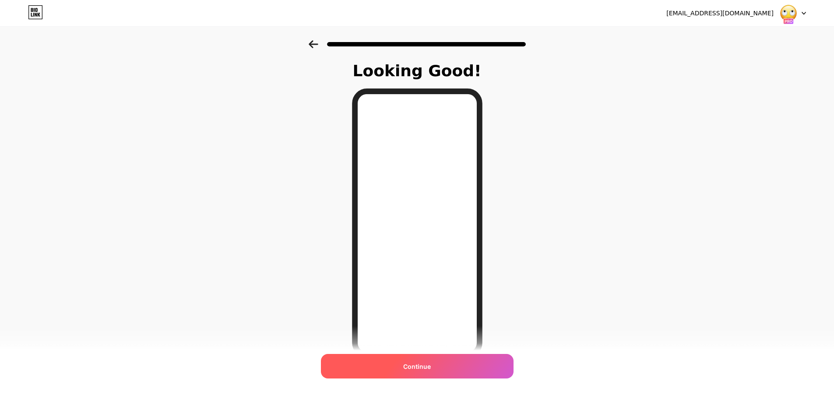
click at [456, 361] on div "Continue" at bounding box center [417, 366] width 193 height 25
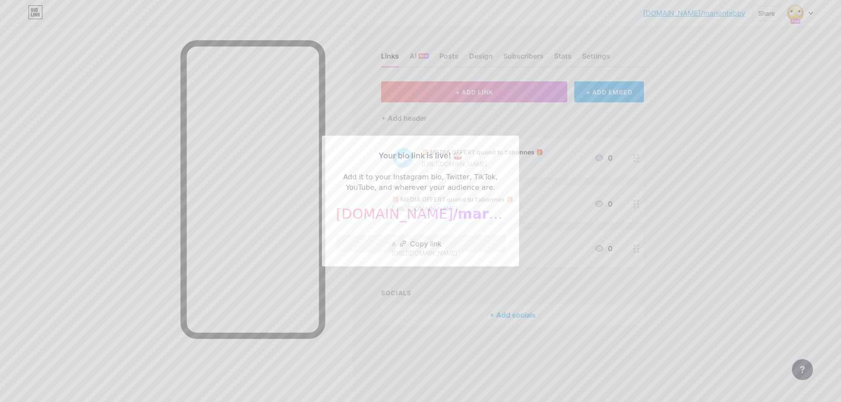
click at [523, 286] on div at bounding box center [420, 201] width 841 height 402
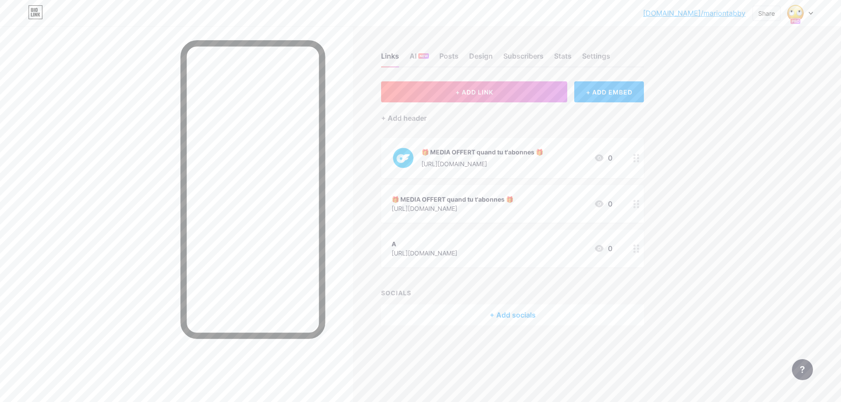
click at [804, 14] on div at bounding box center [799, 13] width 25 height 16
click at [637, 209] on div at bounding box center [636, 204] width 15 height 38
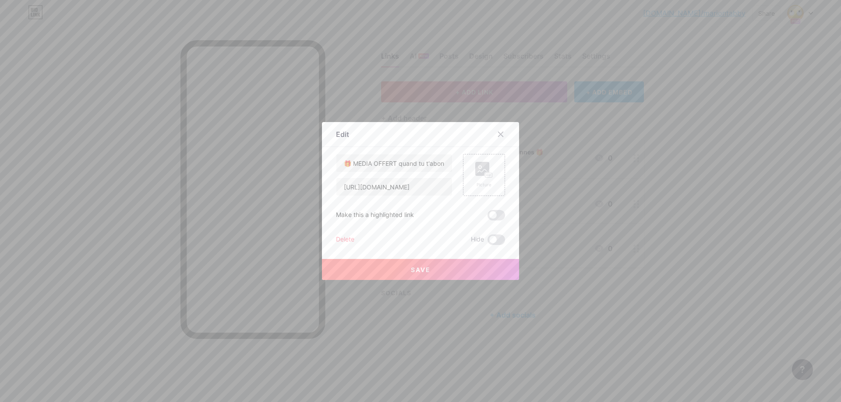
click at [341, 242] on div "Delete" at bounding box center [345, 240] width 18 height 11
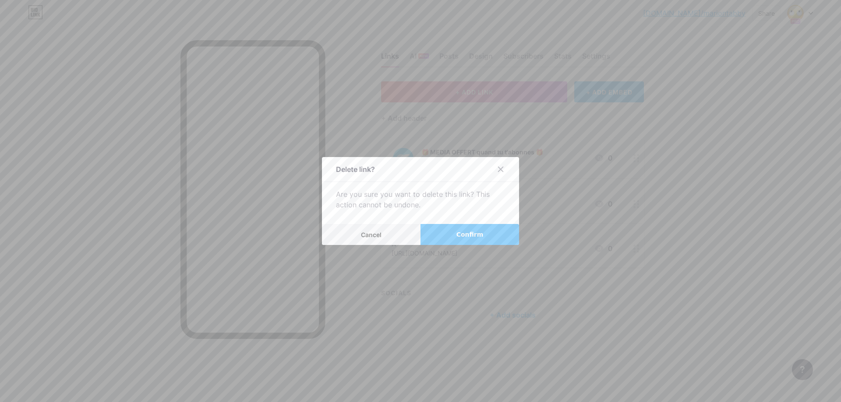
click at [458, 232] on span "Confirm" at bounding box center [469, 234] width 27 height 9
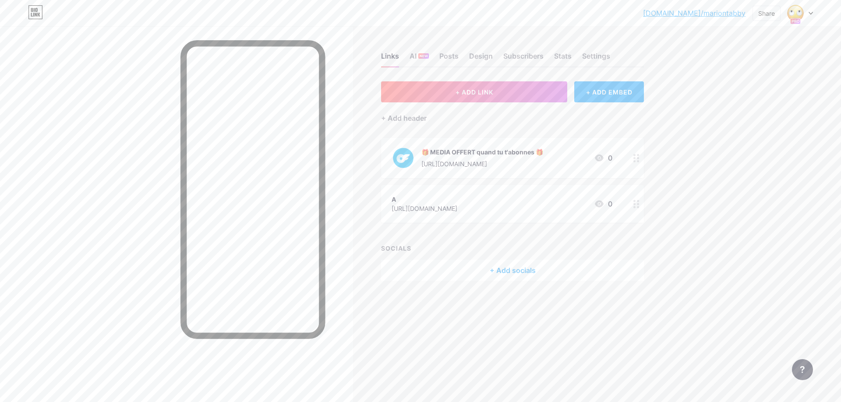
click at [635, 203] on circle at bounding box center [634, 204] width 2 height 2
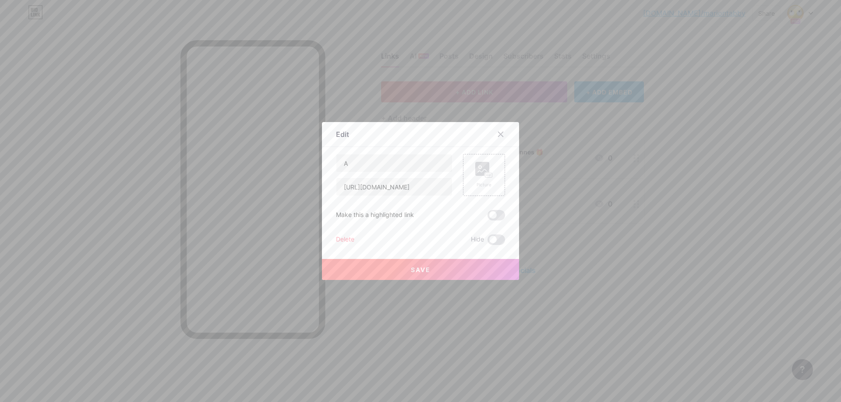
click at [346, 235] on div "Delete" at bounding box center [345, 240] width 18 height 11
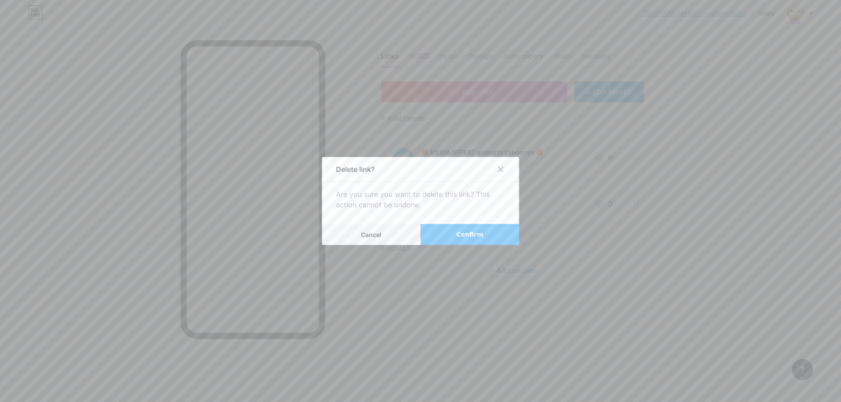
click at [486, 232] on button "Confirm" at bounding box center [469, 234] width 99 height 21
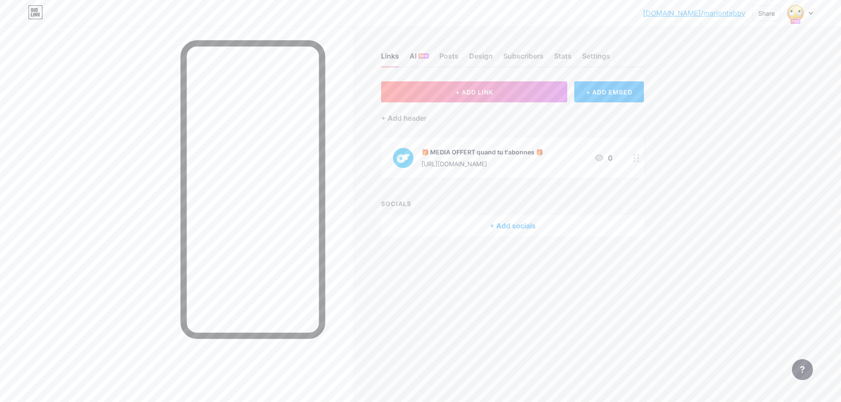
drag, startPoint x: 419, startPoint y: 61, endPoint x: 419, endPoint y: 56, distance: 4.8
click at [419, 58] on div "AI NEW" at bounding box center [418, 59] width 19 height 16
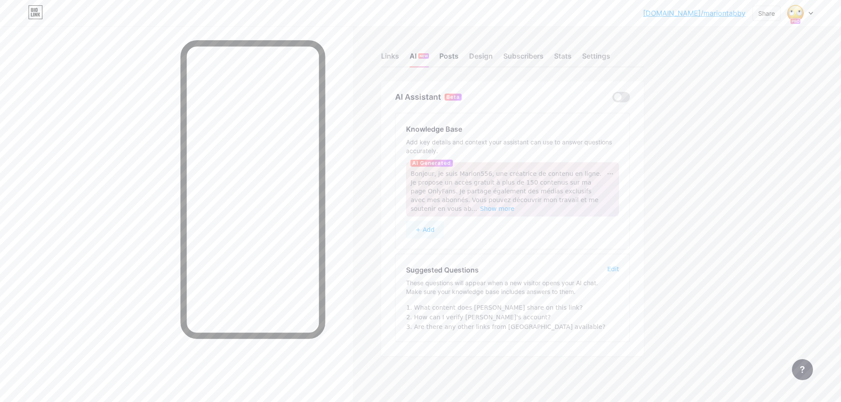
click at [456, 62] on div "Posts" at bounding box center [448, 59] width 19 height 16
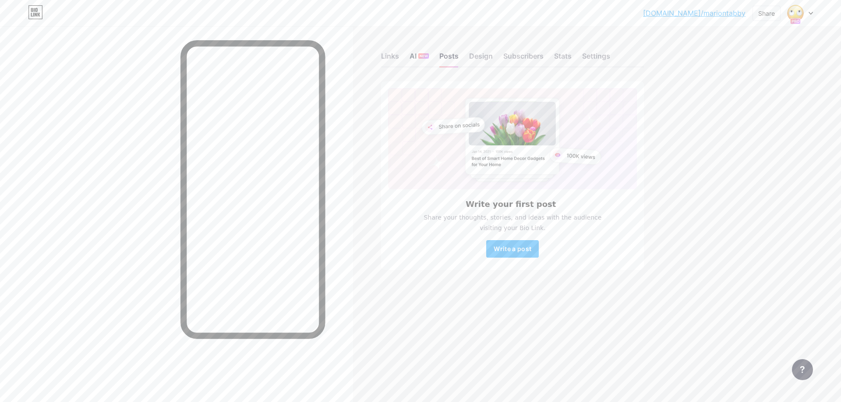
click at [416, 54] on div "AI NEW" at bounding box center [418, 59] width 19 height 16
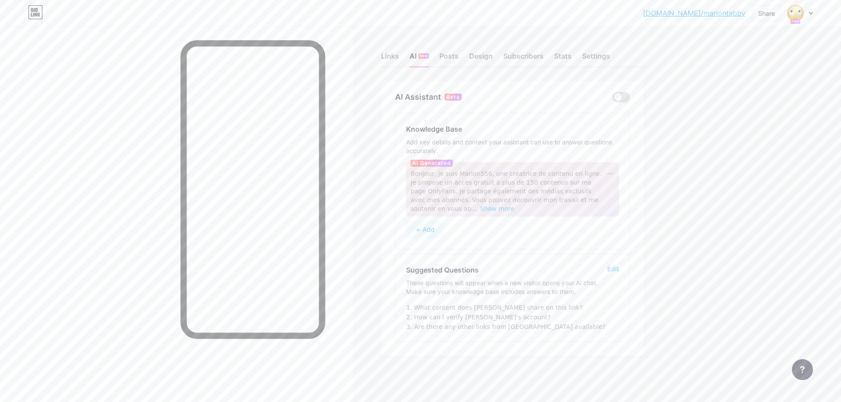
click at [483, 131] on div "Knowledge Base Add key details and context your assistant can use to answer que…" at bounding box center [512, 143] width 213 height 39
click at [435, 223] on button "+ Add" at bounding box center [425, 230] width 38 height 18
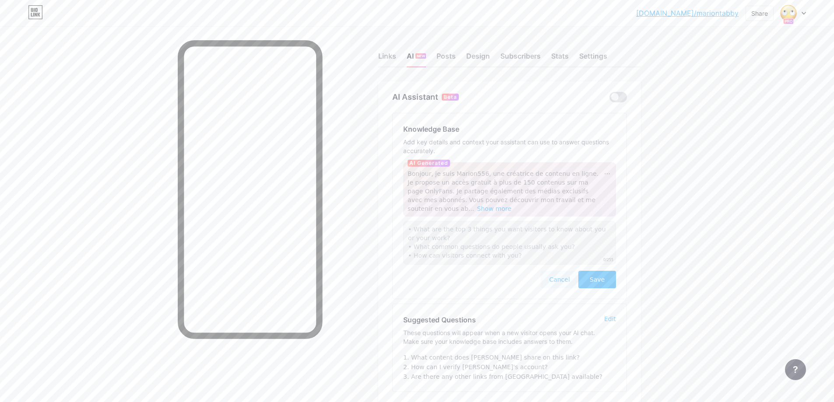
click at [594, 271] on button "Save" at bounding box center [598, 280] width 38 height 18
click at [596, 275] on span "Save" at bounding box center [597, 279] width 15 height 9
click at [620, 229] on div "Knowledge Base Add key details and context your assistant can use to answer que…" at bounding box center [510, 206] width 234 height 186
drag, startPoint x: 617, startPoint y: 224, endPoint x: 617, endPoint y: 208, distance: 16.2
click at [617, 209] on div "Knowledge Base Add key details and context your assistant can use to answer que…" at bounding box center [510, 206] width 234 height 186
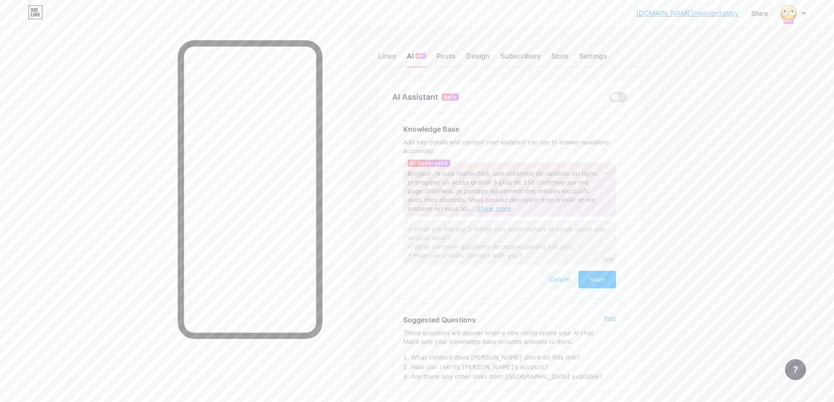
click at [512, 205] on span "Show more" at bounding box center [494, 208] width 35 height 7
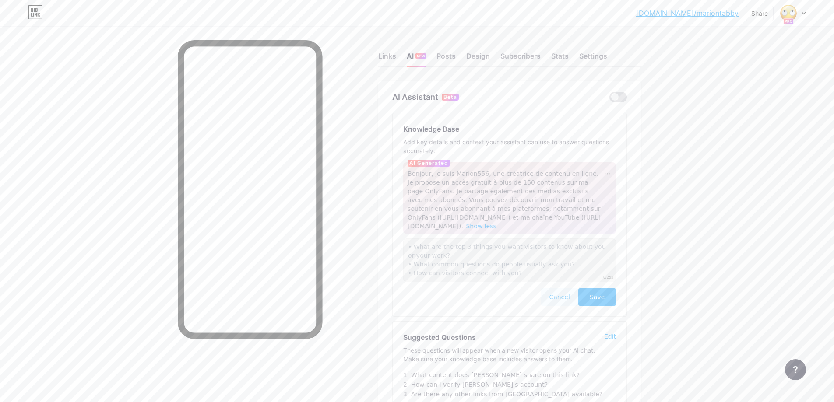
click at [562, 290] on button "Cancel" at bounding box center [560, 298] width 38 height 18
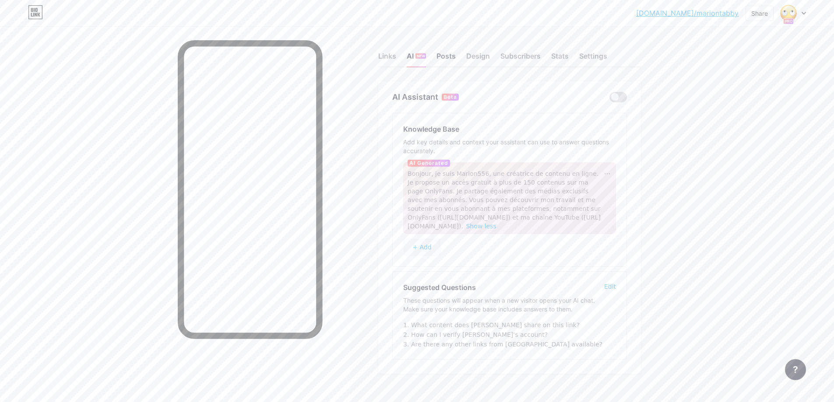
click at [453, 56] on div "Posts" at bounding box center [446, 59] width 19 height 16
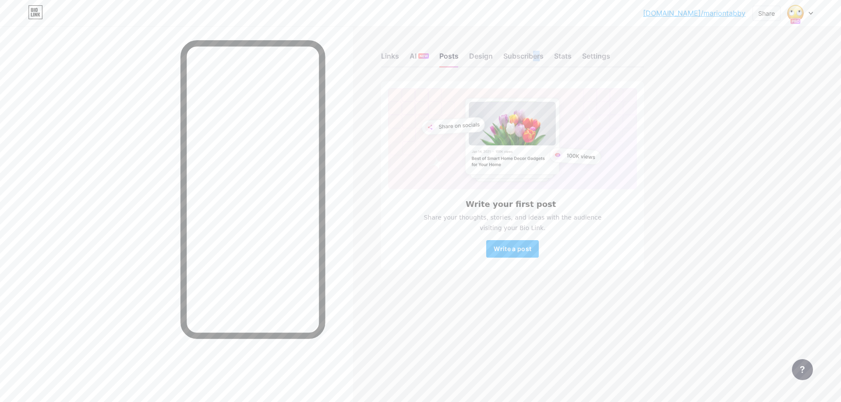
drag, startPoint x: 511, startPoint y: 39, endPoint x: 516, endPoint y: 39, distance: 5.3
click at [516, 39] on div "Links AI NEW Posts Design Subscribers Stats Settings" at bounding box center [512, 52] width 263 height 31
click at [483, 51] on div "Design" at bounding box center [481, 59] width 24 height 16
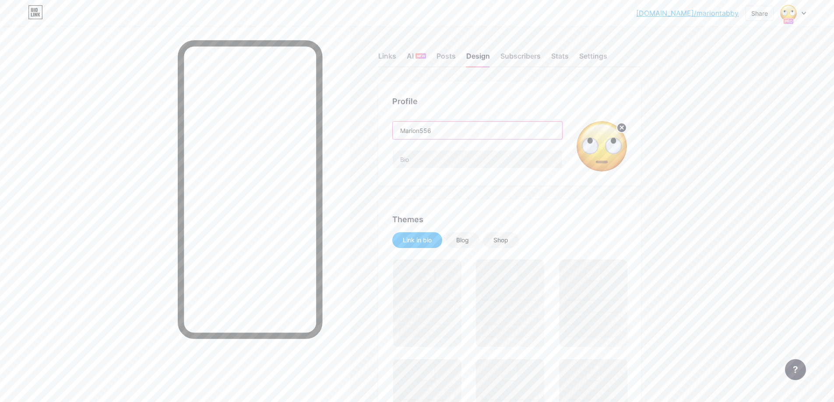
drag, startPoint x: 430, startPoint y: 125, endPoint x: 353, endPoint y: 130, distance: 78.1
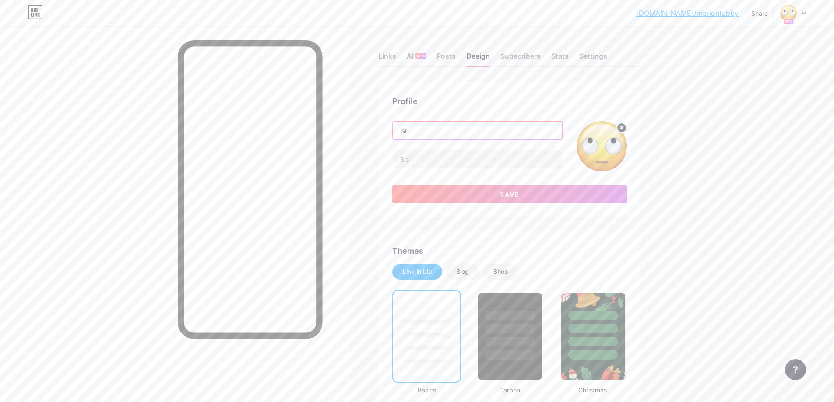
type input "%"
type input "[PERSON_NAME]"
click at [627, 122] on span at bounding box center [602, 146] width 50 height 50
click at [623, 130] on circle at bounding box center [622, 128] width 10 height 10
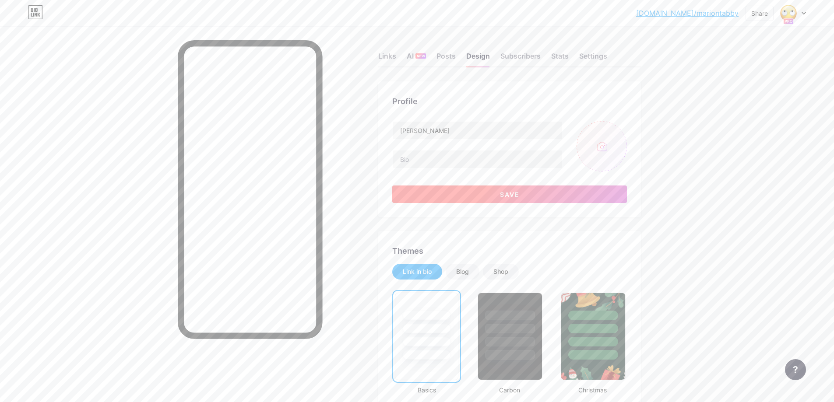
click at [491, 191] on button "Save" at bounding box center [509, 195] width 235 height 18
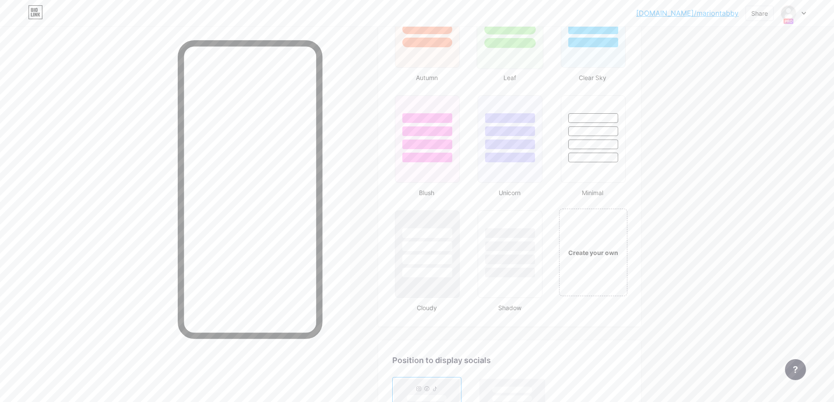
scroll to position [876, 0]
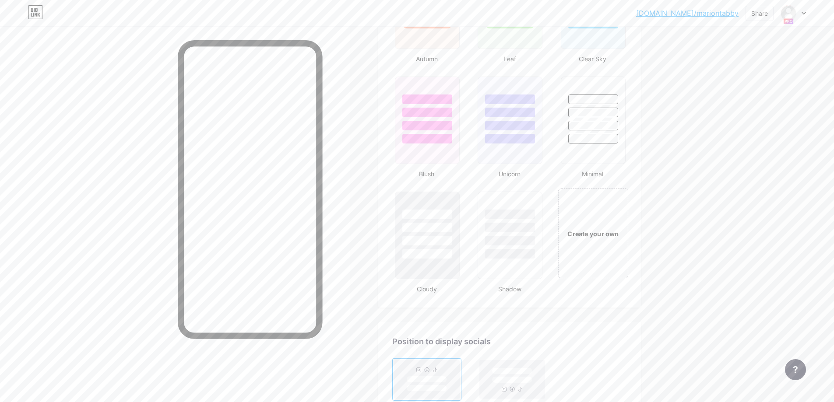
click at [620, 249] on div "Create your own" at bounding box center [593, 233] width 71 height 90
click at [589, 243] on div "Create your own" at bounding box center [592, 234] width 67 height 88
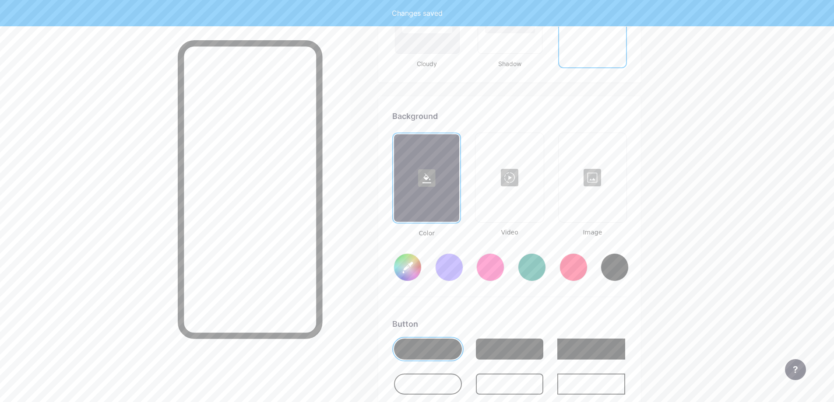
type input "#ffffff"
type input "#000000"
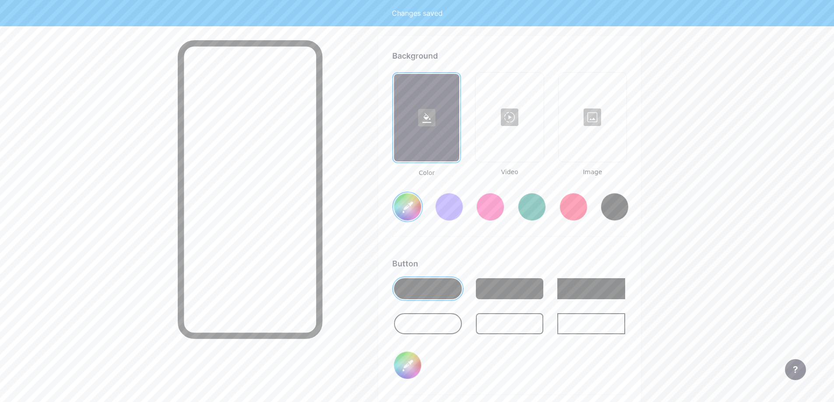
scroll to position [1163, 0]
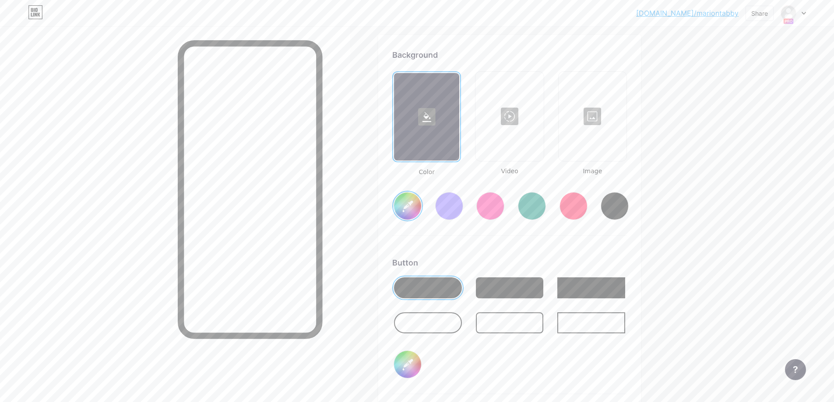
click at [501, 196] on div at bounding box center [490, 206] width 28 height 28
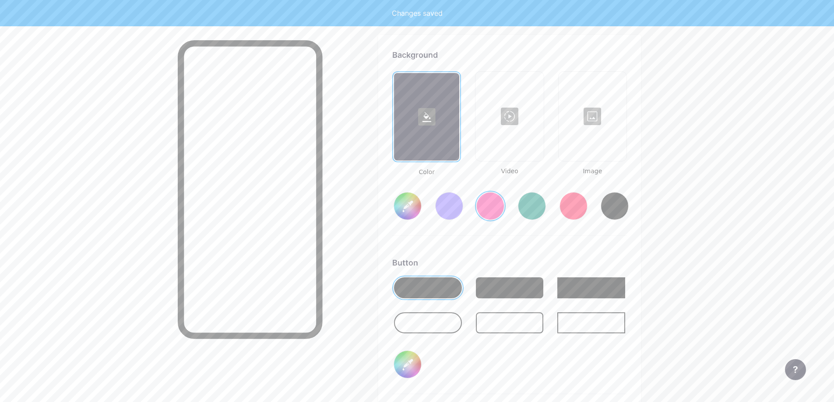
type input "#ff2e96"
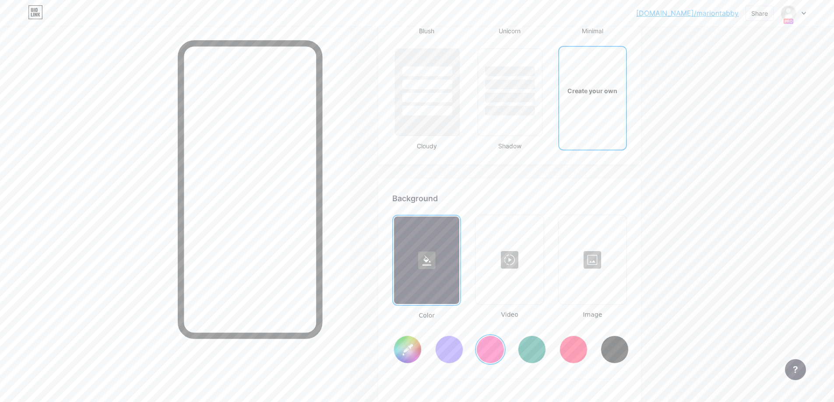
scroll to position [988, 0]
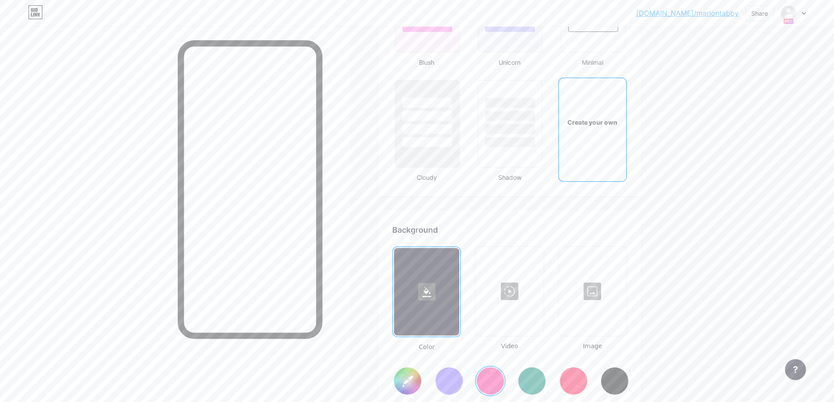
click at [591, 286] on div at bounding box center [593, 292] width 66 height 88
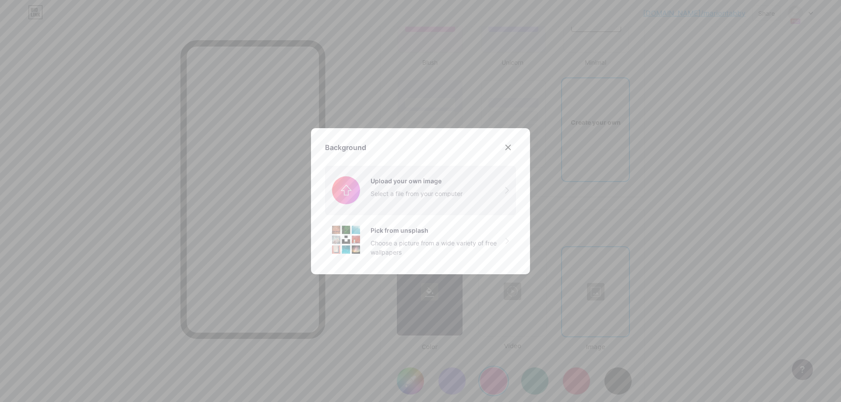
click at [414, 198] on input "file" at bounding box center [420, 190] width 191 height 49
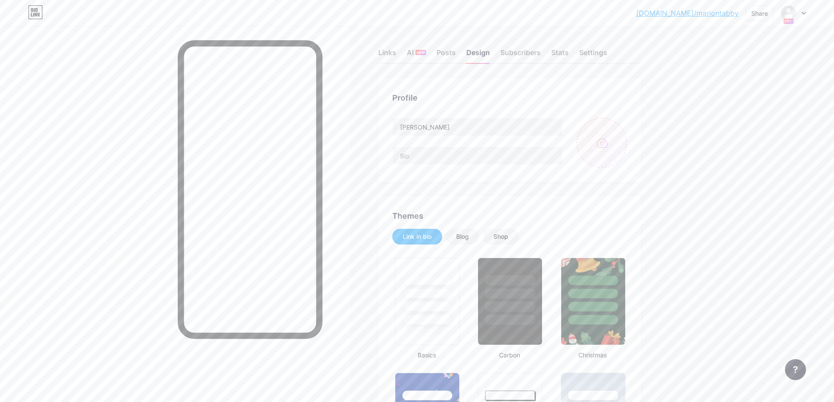
scroll to position [0, 0]
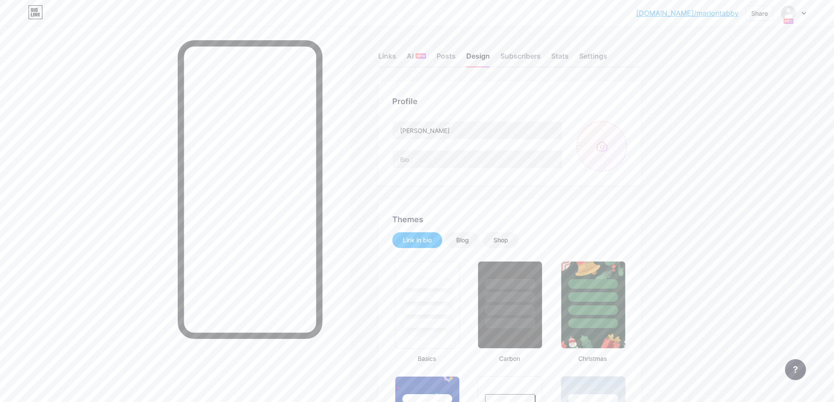
click at [610, 140] on input "file" at bounding box center [602, 146] width 50 height 50
type input "C:\fakepath\Design sans titre (18).png"
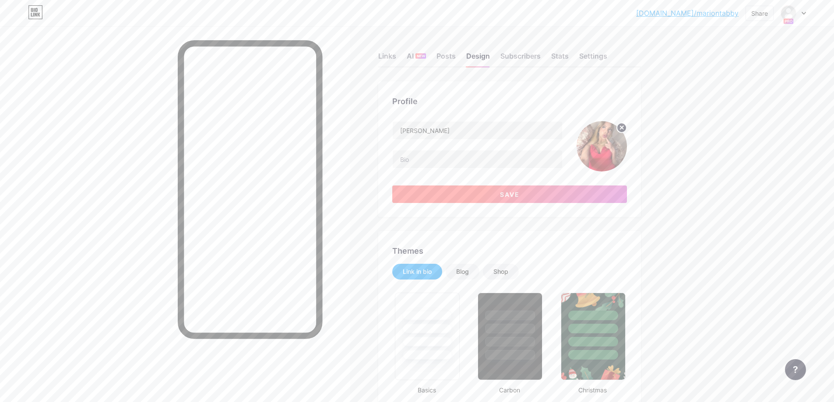
click at [534, 195] on button "Save" at bounding box center [509, 195] width 235 height 18
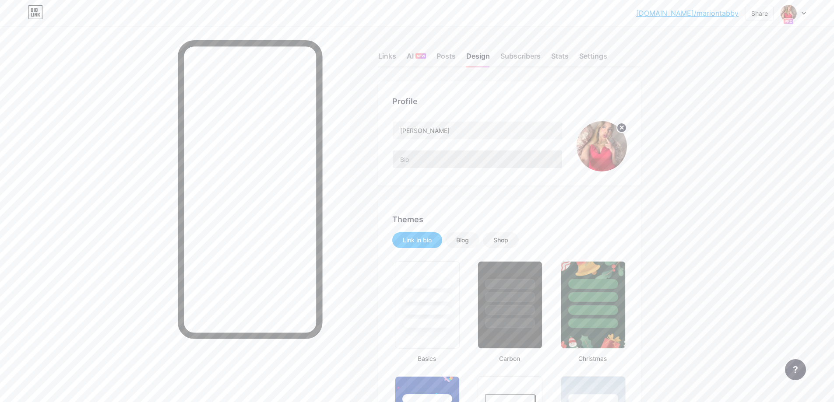
drag, startPoint x: 470, startPoint y: 171, endPoint x: 466, endPoint y: 162, distance: 10.0
click at [471, 171] on div "[PERSON_NAME]" at bounding box center [477, 146] width 170 height 50
click at [464, 159] on input "text" at bounding box center [477, 160] width 169 height 18
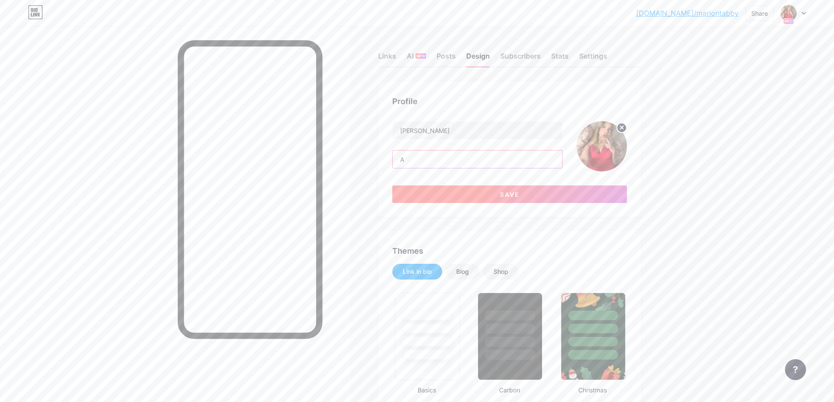
type input "A"
click at [516, 200] on button "Save" at bounding box center [509, 195] width 235 height 18
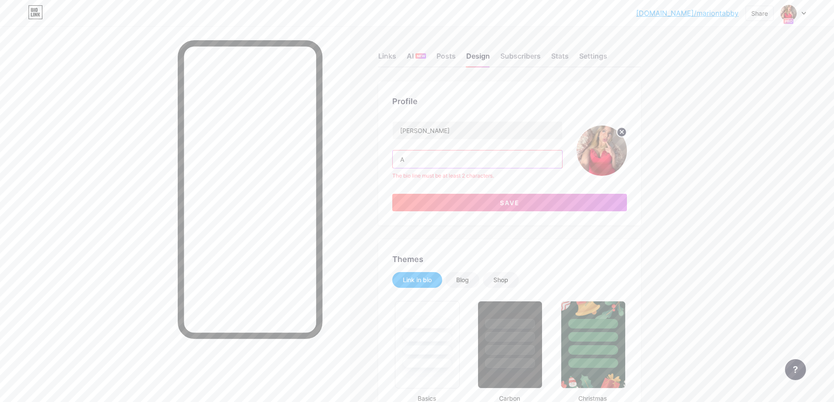
click at [394, 162] on div "Profile Marion A The bio line must be at least 2 characters. Save" at bounding box center [509, 153] width 263 height 144
paste input "En ligne maintenant"
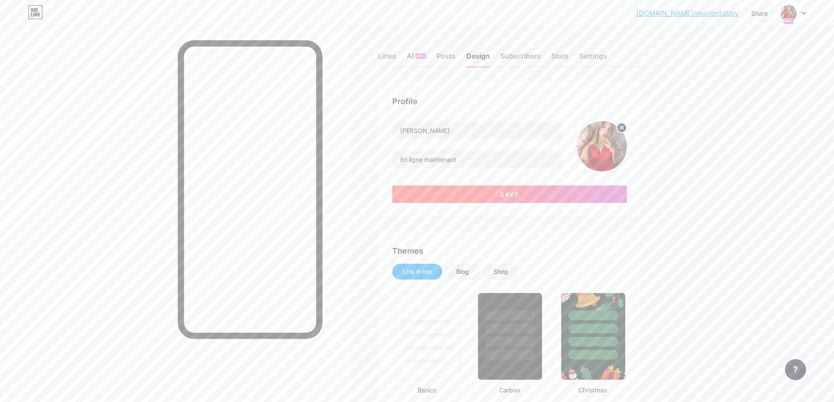
click at [479, 197] on button "Save" at bounding box center [509, 195] width 235 height 18
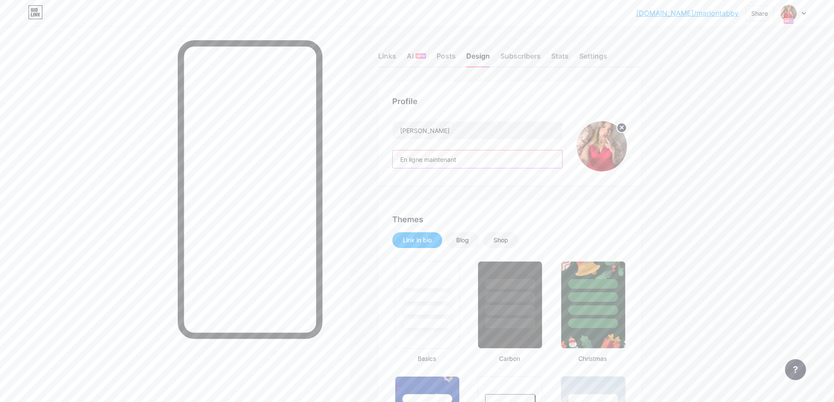
click at [404, 160] on input "En ligne maintenant" at bounding box center [477, 160] width 169 height 18
paste input "🟢"
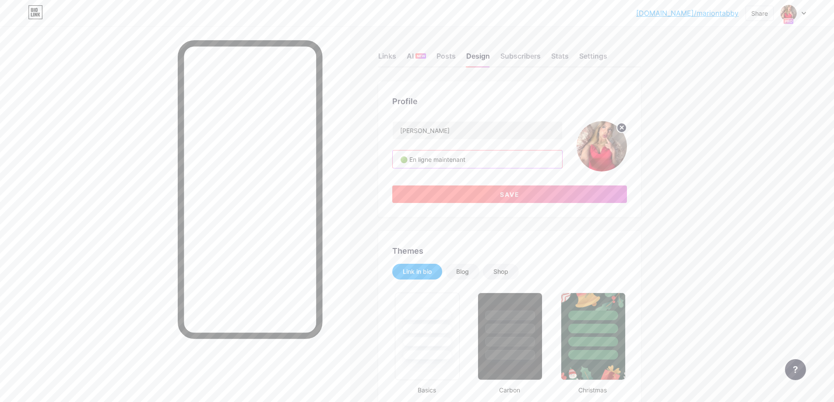
type input "🟢 En ligne maintenant"
click at [525, 189] on button "Save" at bounding box center [509, 195] width 235 height 18
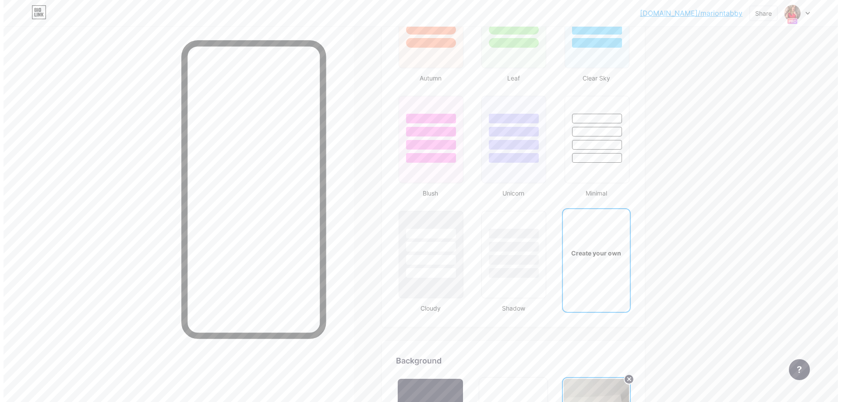
scroll to position [1051, 0]
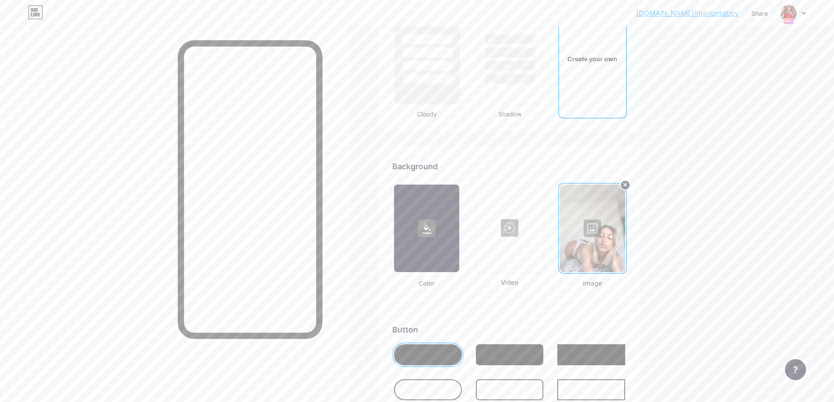
click at [507, 205] on div at bounding box center [509, 228] width 66 height 88
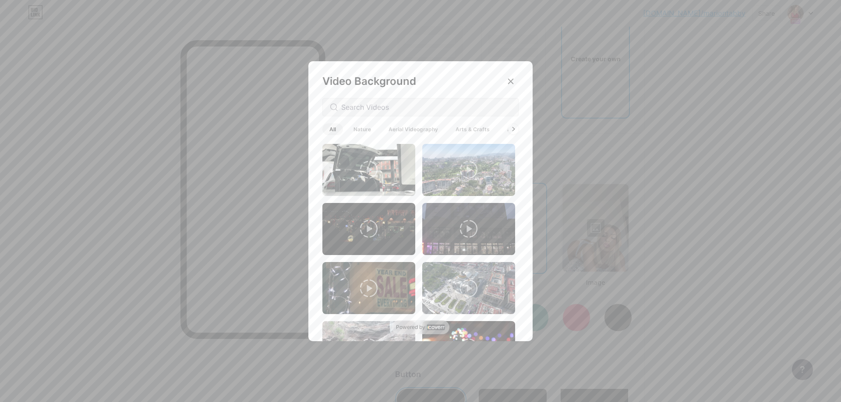
click at [505, 129] on span "Architecture" at bounding box center [523, 129] width 46 height 12
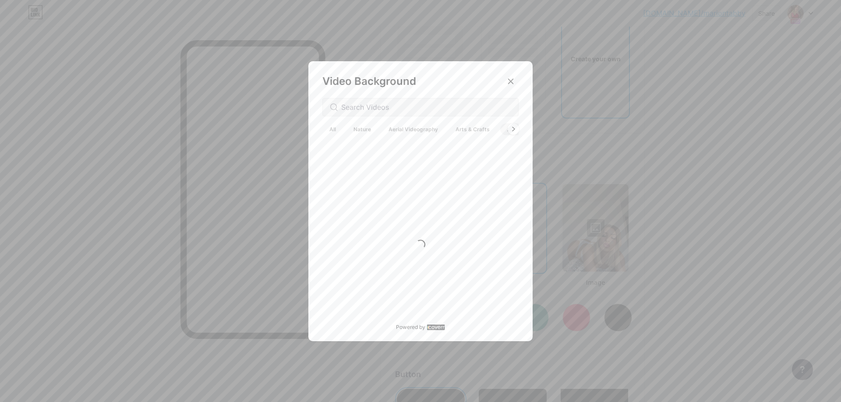
click at [518, 128] on div at bounding box center [513, 128] width 11 height 11
click at [512, 128] on icon at bounding box center [514, 129] width 4 height 5
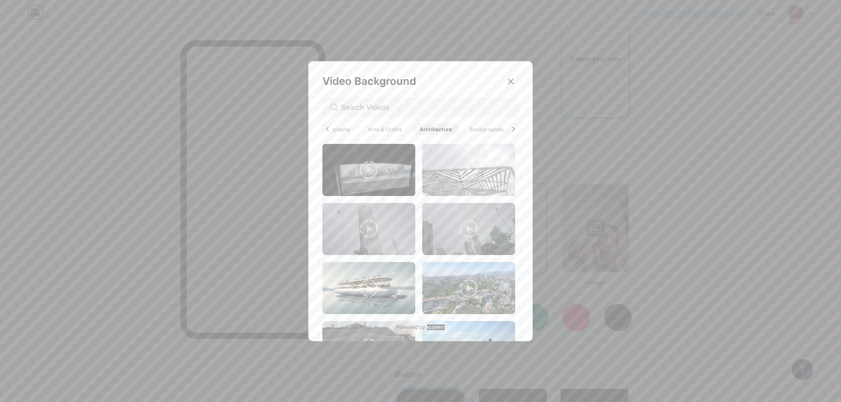
click at [512, 129] on icon at bounding box center [514, 129] width 4 height 5
click at [510, 129] on span "Animated" at bounding box center [503, 129] width 39 height 12
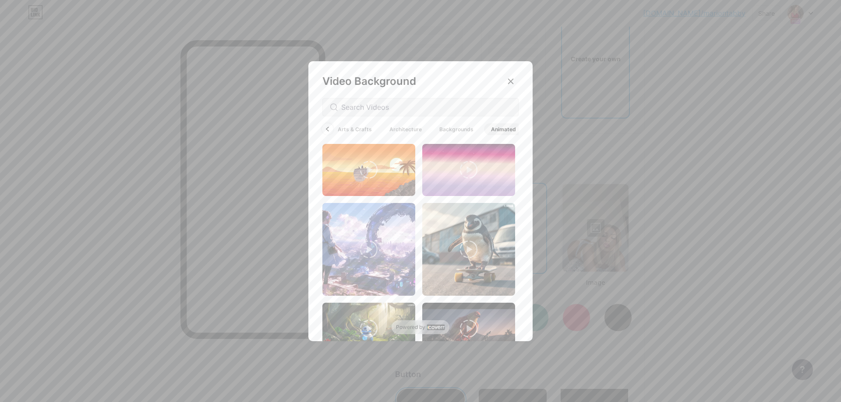
click at [325, 127] on div at bounding box center [327, 128] width 11 height 11
click at [326, 126] on div at bounding box center [327, 128] width 11 height 11
click at [326, 126] on div "All Nature Aerial Videography Arts & Crafts Architecture Backgrounds Animated" at bounding box center [420, 129] width 196 height 15
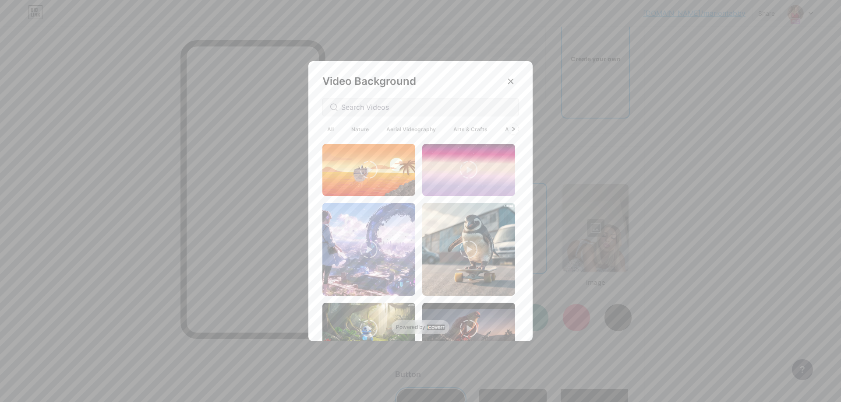
scroll to position [0, 0]
click at [326, 126] on span "All" at bounding box center [332, 129] width 21 height 12
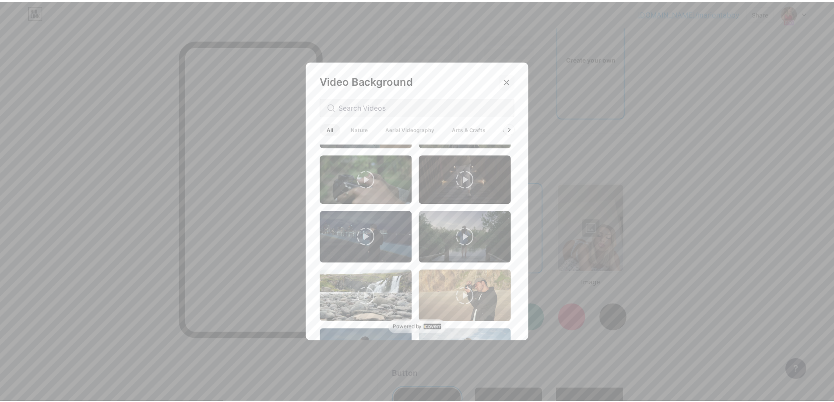
scroll to position [920, 0]
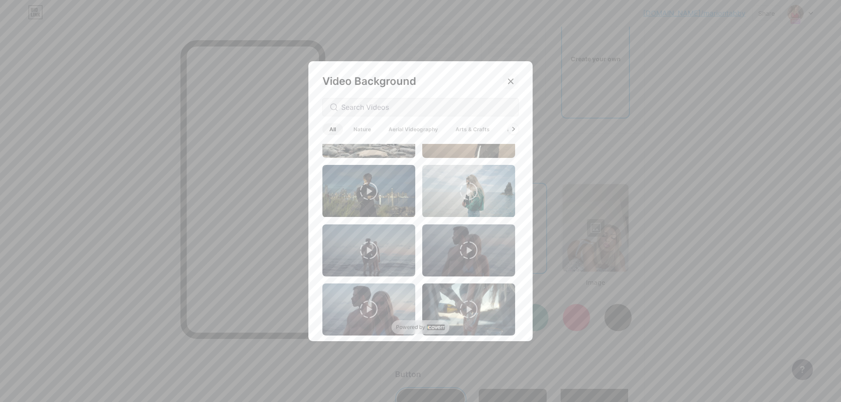
click at [507, 82] on div at bounding box center [511, 82] width 16 height 16
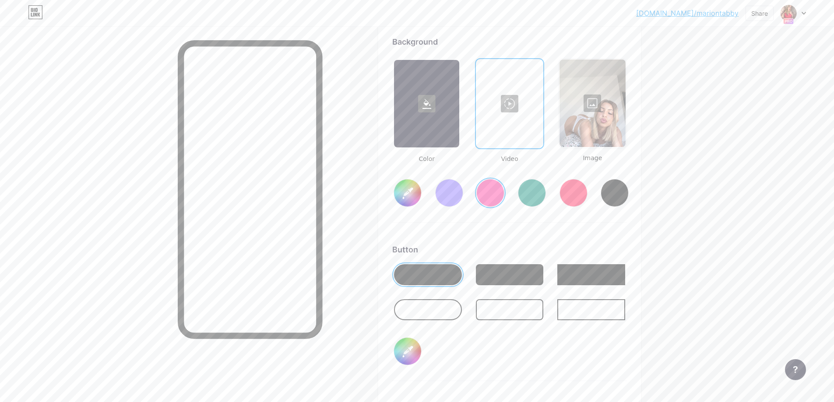
scroll to position [1139, 0]
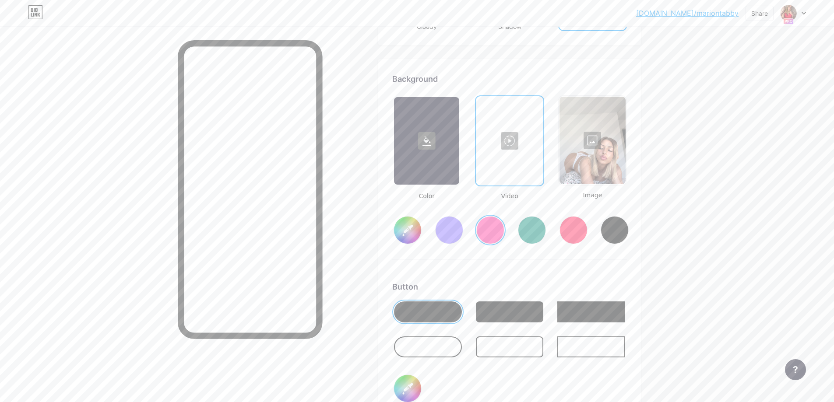
click at [439, 349] on div at bounding box center [428, 347] width 68 height 21
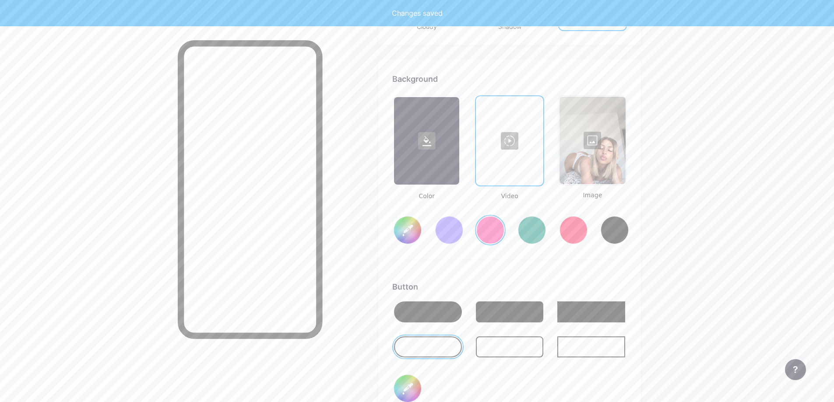
type input "#ff2e96"
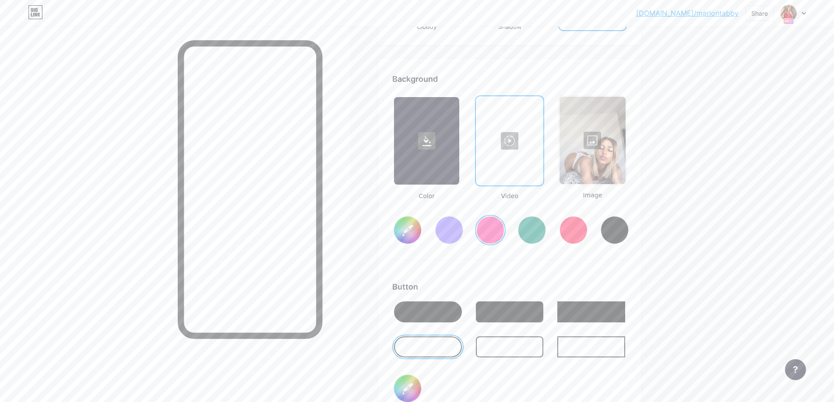
click at [602, 199] on span "Image" at bounding box center [592, 195] width 69 height 9
click at [584, 102] on div at bounding box center [593, 141] width 66 height 88
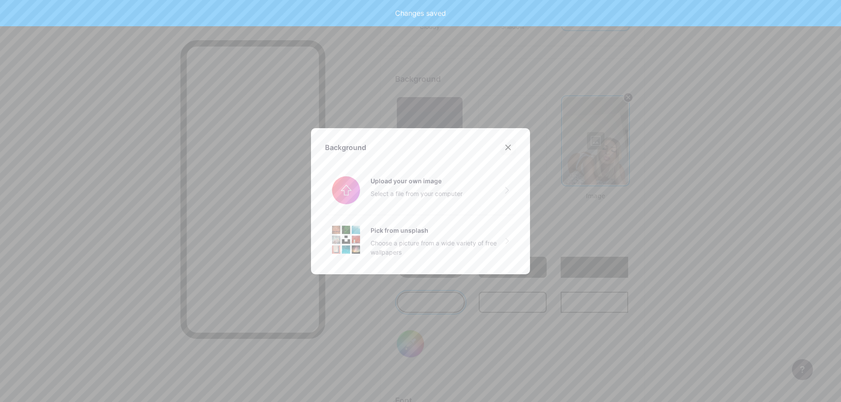
click at [509, 150] on icon at bounding box center [507, 147] width 7 height 7
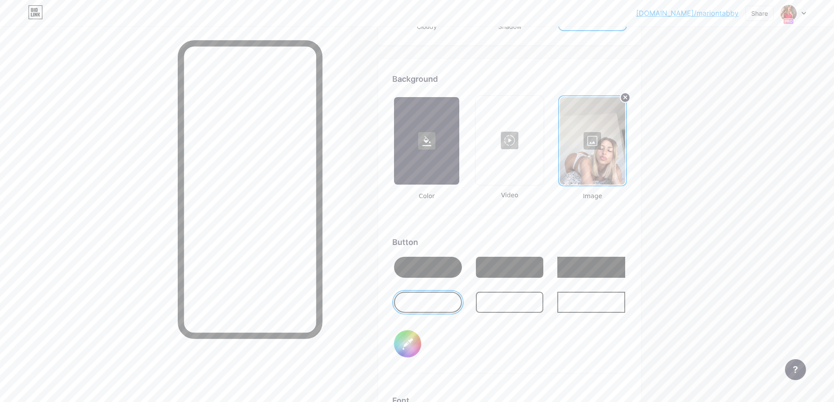
click at [456, 266] on div at bounding box center [428, 267] width 68 height 21
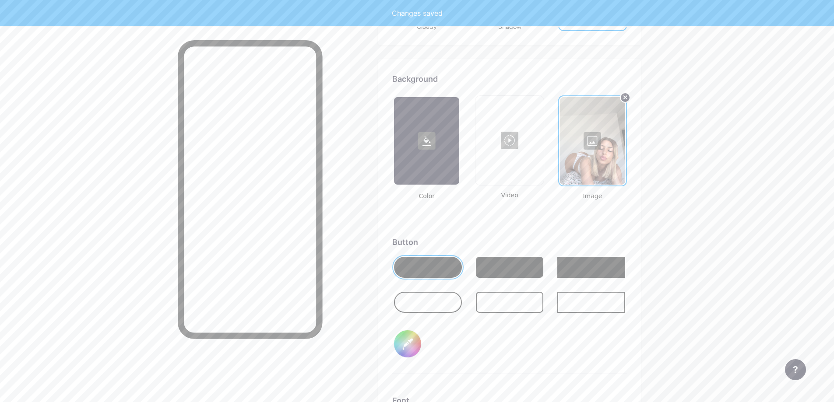
click at [414, 347] on input "#000000" at bounding box center [407, 344] width 27 height 27
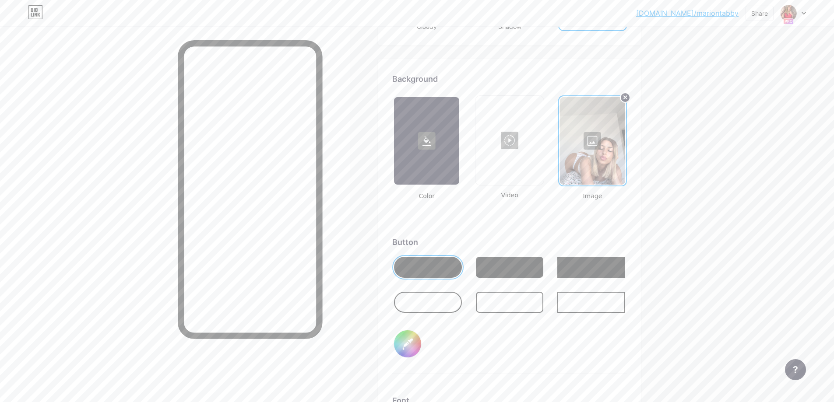
type input "#ffffff"
click at [578, 357] on div "Button #ffffff" at bounding box center [509, 305] width 235 height 138
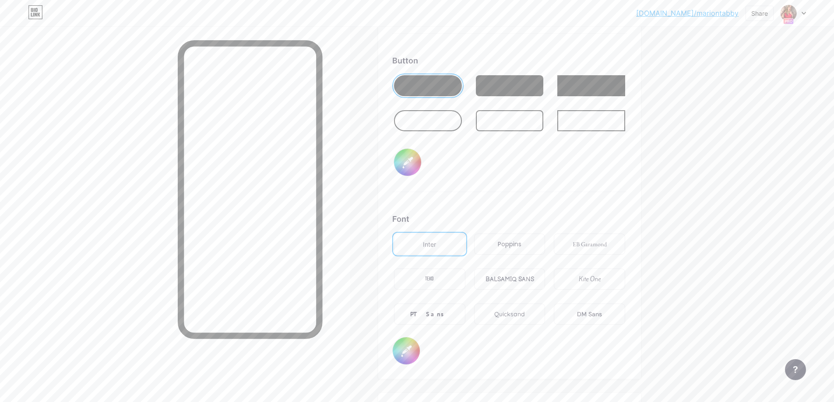
scroll to position [1358, 0]
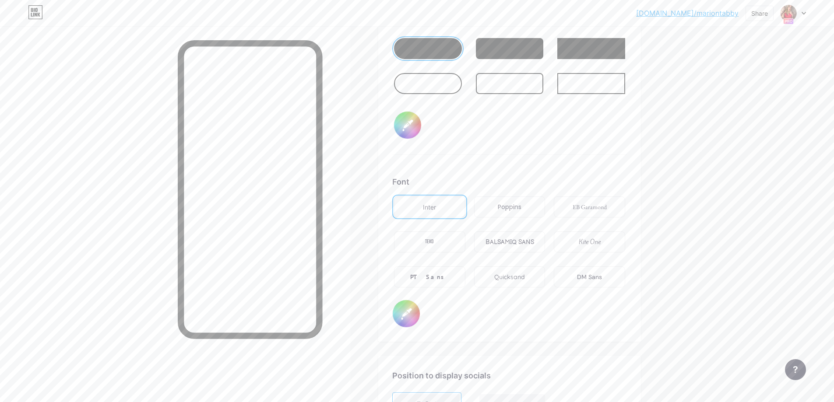
click at [448, 273] on div "PT Sans" at bounding box center [429, 277] width 71 height 21
click at [423, 306] on div "Font Inter Poppins EB Garamond TEKO BALSAMIQ SANS Kite One PT Sans Quicksand DM…" at bounding box center [509, 252] width 235 height 152
click at [403, 311] on input "#000000" at bounding box center [406, 313] width 27 height 27
click at [478, 337] on div "Background Color Video Image Button #ffffff Font Inter Poppins EB Garamond TEKO…" at bounding box center [509, 91] width 263 height 502
click at [579, 274] on div "DM Sans" at bounding box center [589, 277] width 71 height 21
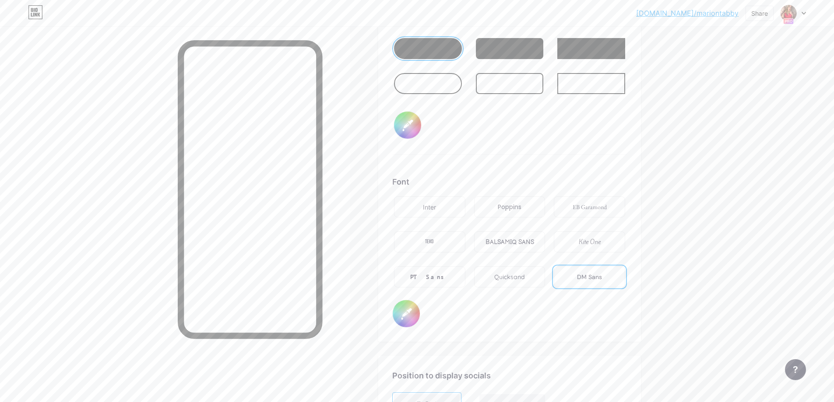
click at [527, 225] on div "Inter Poppins EB Garamond TEKO BALSAMIQ SANS Kite One PT Sans Quicksand DM Sans" at bounding box center [509, 247] width 235 height 105
click at [517, 208] on div "Poppins" at bounding box center [510, 207] width 24 height 9
click at [430, 236] on div "TEKO" at bounding box center [429, 242] width 71 height 21
click at [579, 272] on div "DM Sans" at bounding box center [589, 277] width 71 height 21
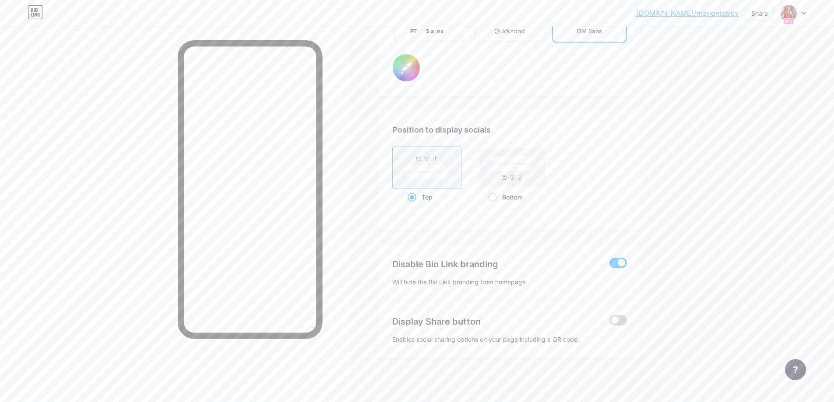
drag, startPoint x: 620, startPoint y: 304, endPoint x: 626, endPoint y: 317, distance: 13.5
click at [621, 306] on div "Display Share button Enables social sharing options on your page including a QR…" at bounding box center [509, 322] width 235 height 43
click at [626, 317] on span at bounding box center [619, 320] width 18 height 11
click at [610, 323] on input "checkbox" at bounding box center [610, 323] width 0 height 0
click at [617, 318] on span at bounding box center [619, 320] width 18 height 11
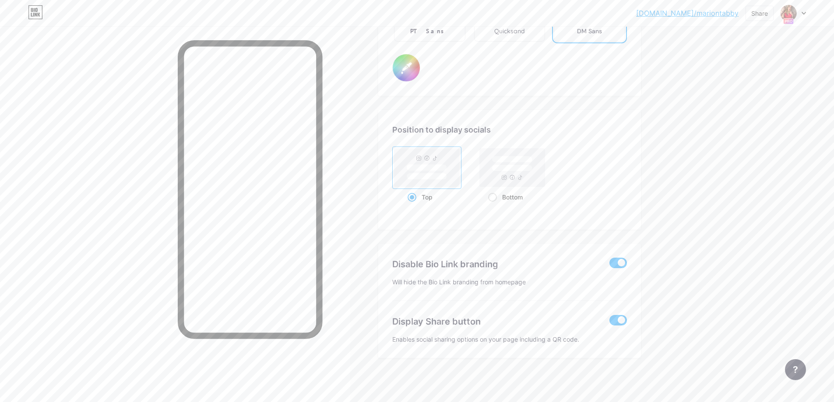
click at [610, 323] on input "checkbox" at bounding box center [610, 323] width 0 height 0
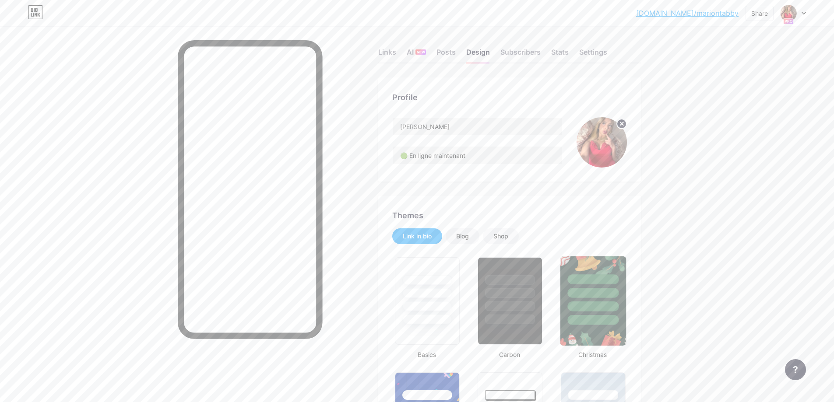
scroll to position [0, 0]
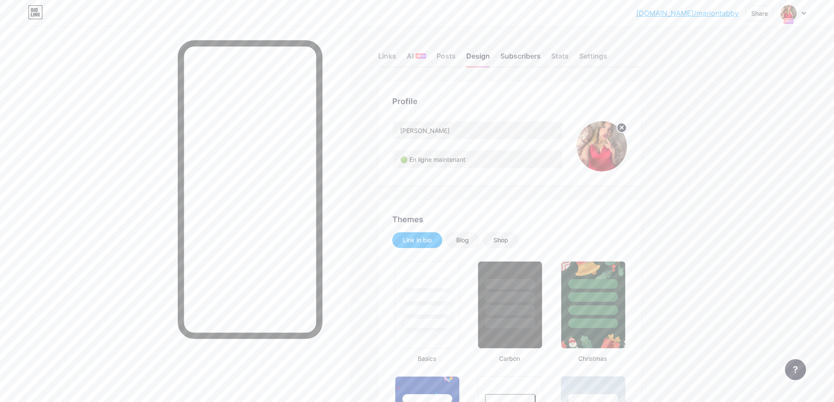
click at [509, 59] on div "Subscribers" at bounding box center [521, 59] width 40 height 16
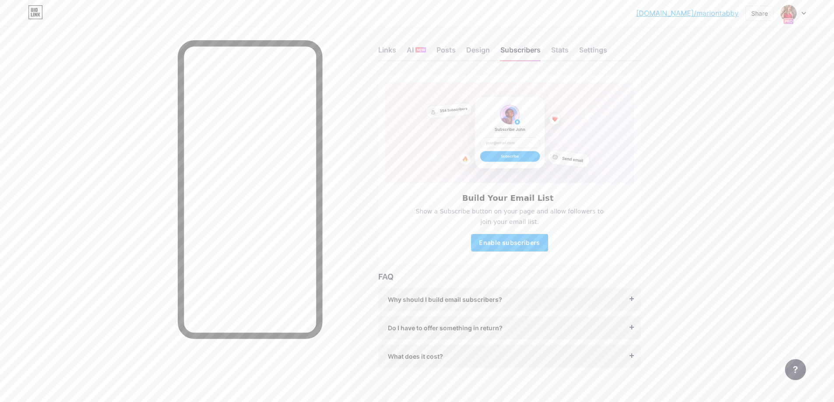
scroll to position [16, 0]
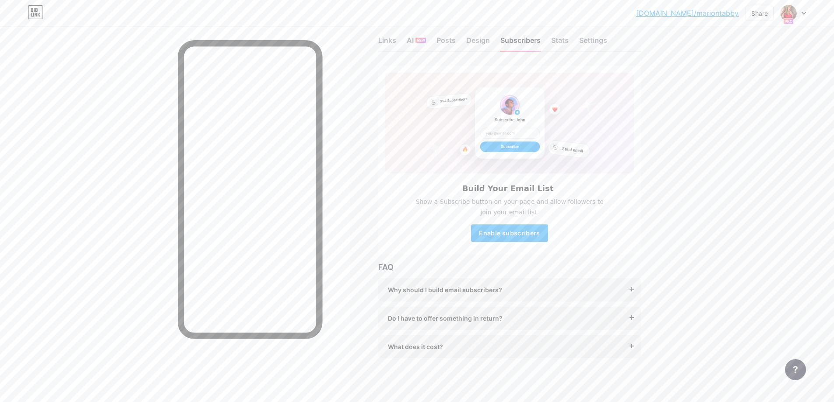
click at [806, 360] on div "Feature requests Help center Chat with us" at bounding box center [792, 367] width 28 height 28
click at [802, 364] on div at bounding box center [795, 370] width 21 height 21
click at [728, 330] on span "Chat with us" at bounding box center [741, 334] width 42 height 11
click at [719, 331] on div "Chat with us" at bounding box center [751, 334] width 109 height 19
click at [734, 311] on link at bounding box center [751, 314] width 109 height 19
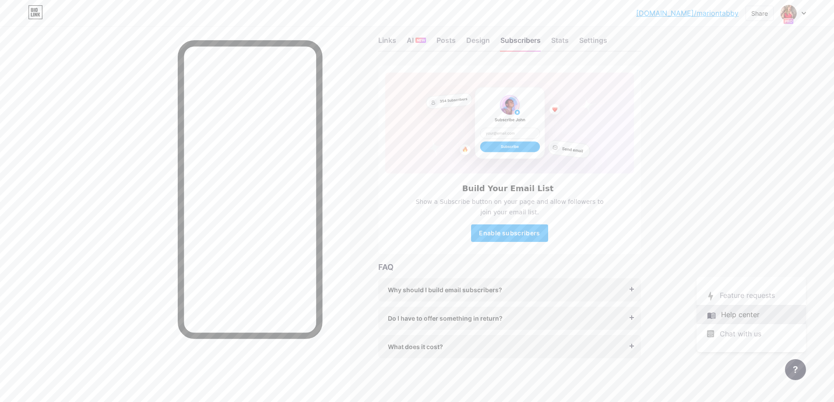
click at [757, 321] on link at bounding box center [751, 314] width 109 height 19
click at [741, 337] on span "Chat with us" at bounding box center [741, 334] width 42 height 11
click at [742, 335] on span "Chat with us" at bounding box center [741, 334] width 42 height 11
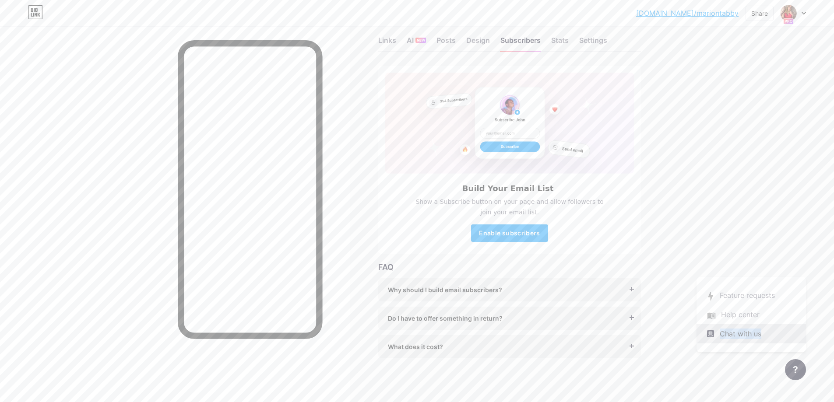
click at [742, 335] on span "Chat with us" at bounding box center [741, 334] width 42 height 11
click at [726, 362] on div "bio.link/marion... bio.link/mariontabby Share Switch accounts Marion bio.link/m…" at bounding box center [417, 193] width 834 height 418
click at [561, 43] on div "Stats" at bounding box center [560, 43] width 18 height 16
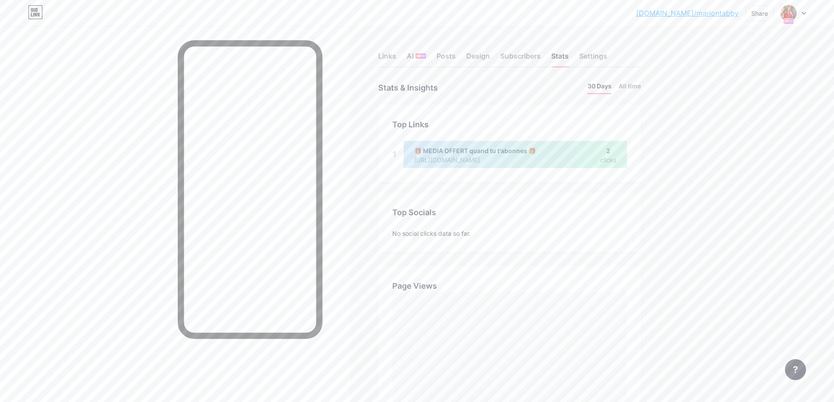
scroll to position [402, 834]
click at [590, 56] on div "Settings" at bounding box center [593, 59] width 28 height 16
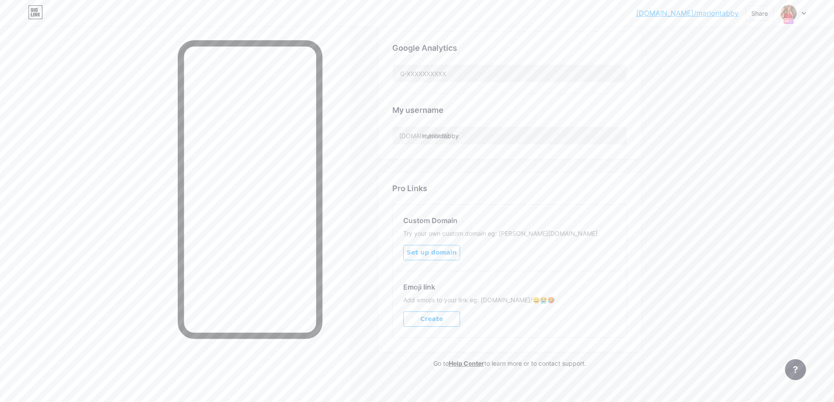
scroll to position [335, 0]
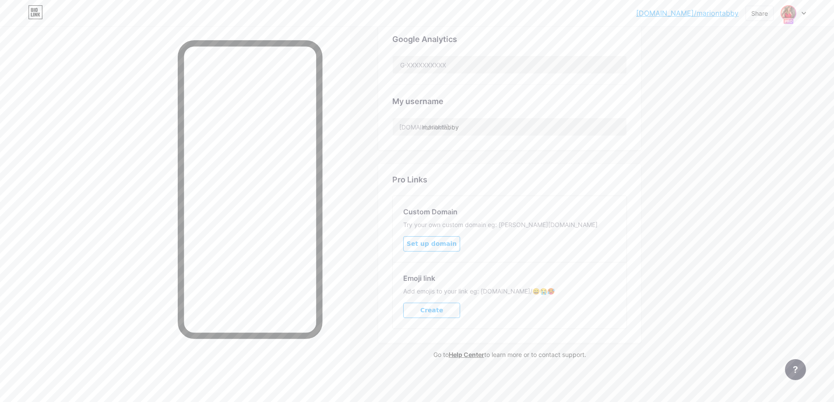
click at [794, 15] on img at bounding box center [789, 13] width 14 height 14
click at [725, 190] on div "bio.link/marion... bio.link/mariontabby Share Switch accounts Marion bio.link/m…" at bounding box center [417, 34] width 834 height 738
click at [480, 226] on div "Try your own custom domain eg: jaseem.com" at bounding box center [509, 225] width 213 height 9
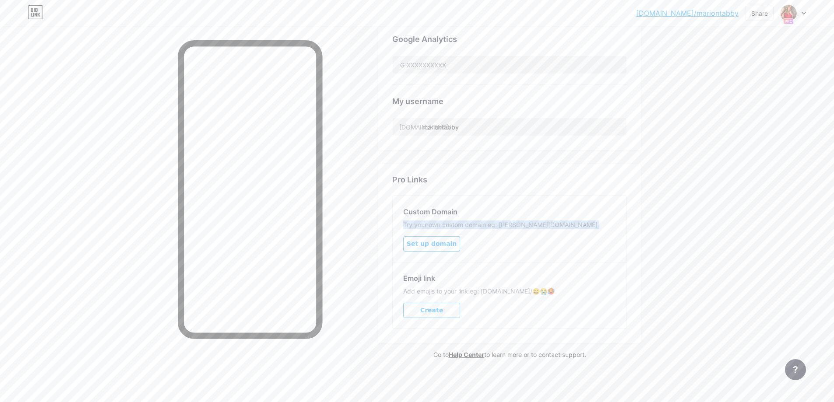
click at [480, 226] on div "Try your own custom domain eg: jaseem.com" at bounding box center [509, 225] width 213 height 9
click at [487, 241] on div "Custom Domain Try your own custom domain eg: jaseem.com Set up domain" at bounding box center [510, 229] width 234 height 66
click at [466, 355] on link "Help Center" at bounding box center [466, 354] width 35 height 7
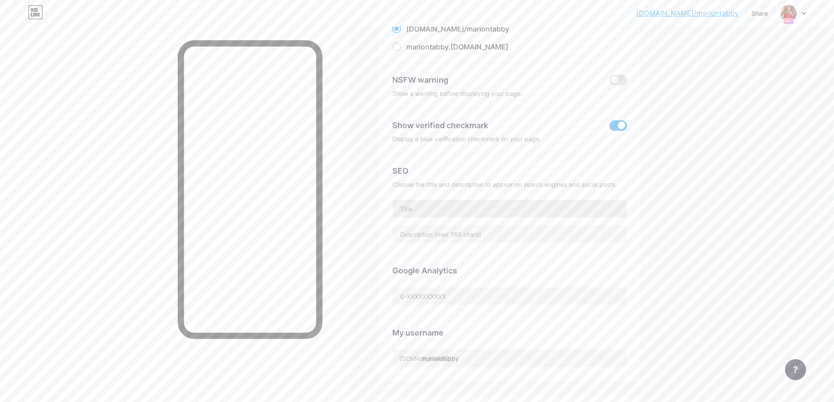
scroll to position [72, 0]
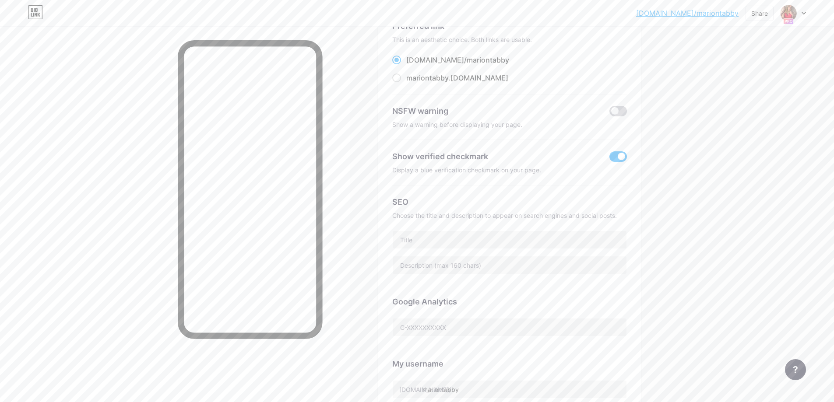
click at [621, 108] on span at bounding box center [619, 111] width 18 height 11
click at [610, 113] on input "checkbox" at bounding box center [610, 113] width 0 height 0
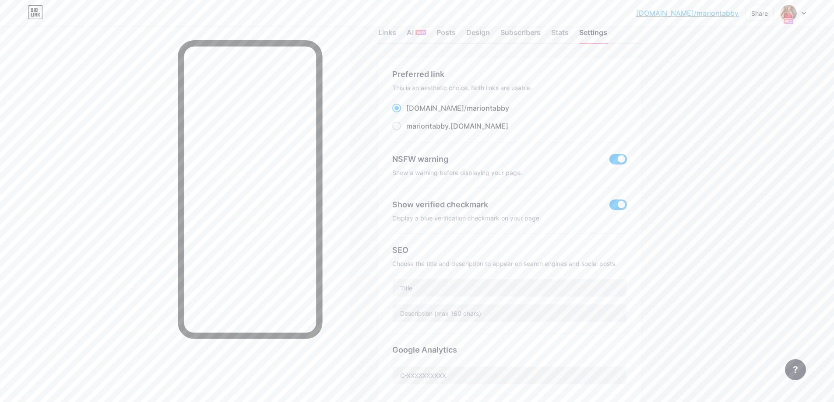
scroll to position [0, 0]
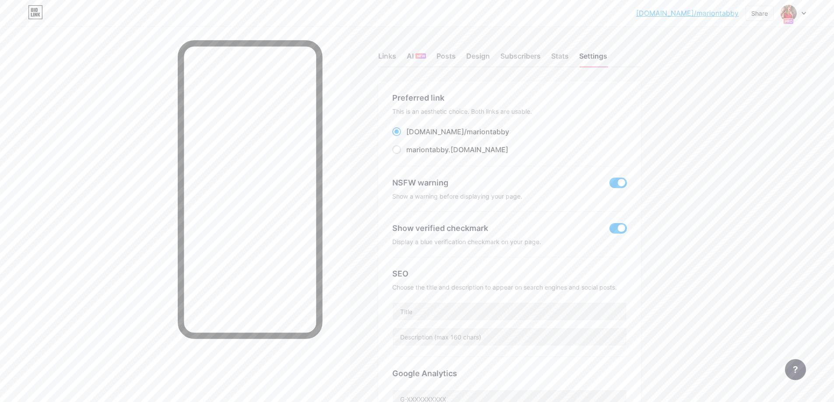
click at [613, 182] on span at bounding box center [619, 183] width 18 height 11
click at [610, 185] on input "checkbox" at bounding box center [610, 185] width 0 height 0
click at [560, 54] on div "Stats" at bounding box center [560, 59] width 18 height 16
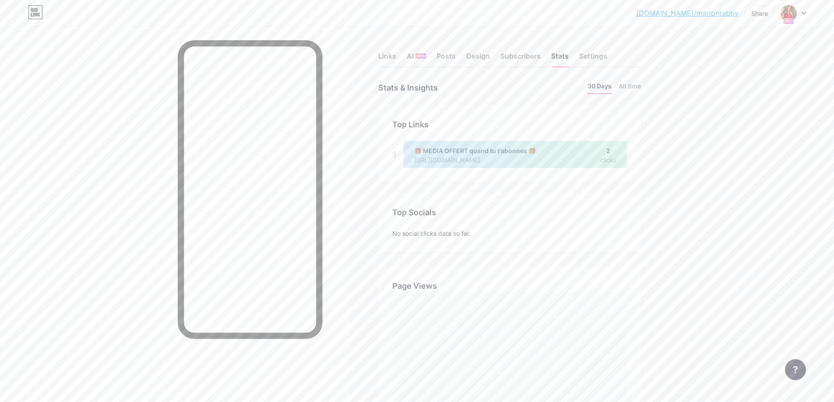
scroll to position [402, 834]
click at [802, 14] on icon at bounding box center [804, 13] width 4 height 3
drag, startPoint x: 717, startPoint y: 256, endPoint x: 615, endPoint y: 227, distance: 106.2
click at [718, 256] on div "bio.link/marion... bio.link/mariontabby Share Switch accounts Marion bio.link/m…" at bounding box center [417, 384] width 834 height 768
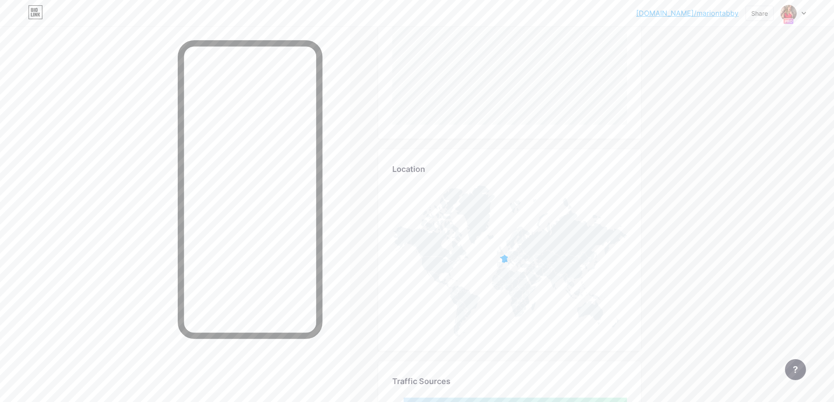
scroll to position [307, 0]
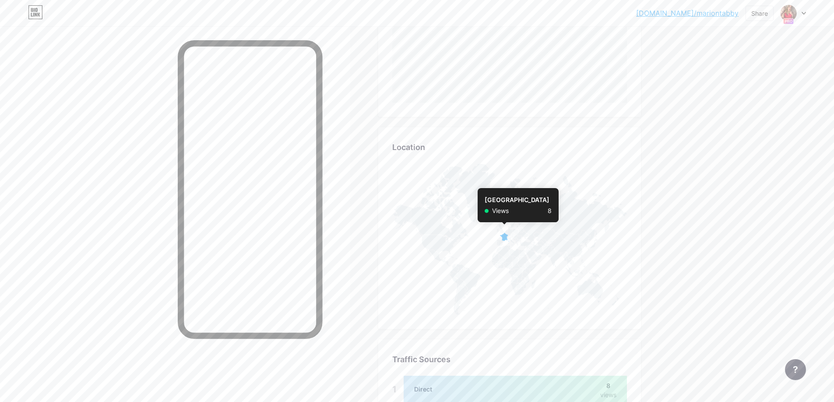
click at [508, 240] on icon at bounding box center [504, 237] width 9 height 9
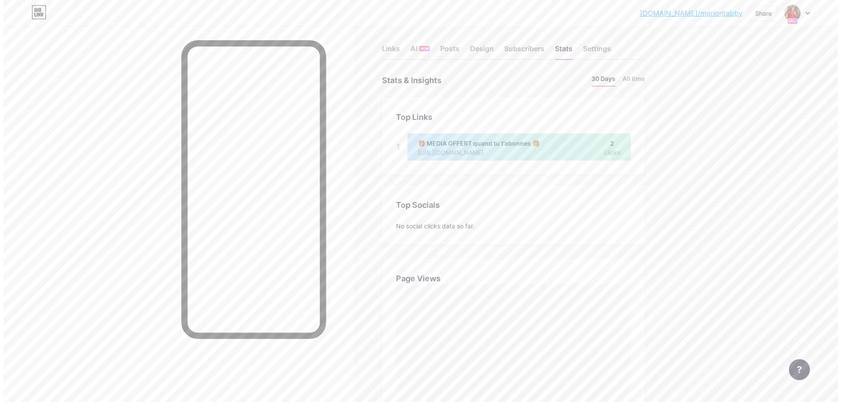
scroll to position [0, 0]
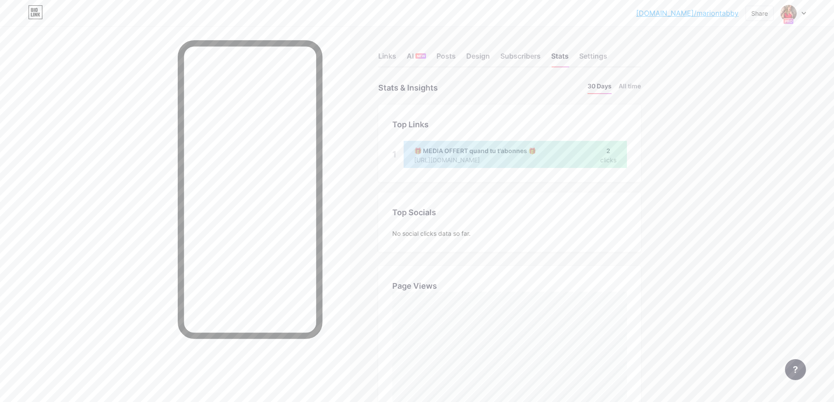
click at [439, 52] on div "Links AI NEW Posts Design Subscribers Stats Settings" at bounding box center [509, 52] width 263 height 31
click at [444, 55] on div "Posts" at bounding box center [446, 59] width 19 height 16
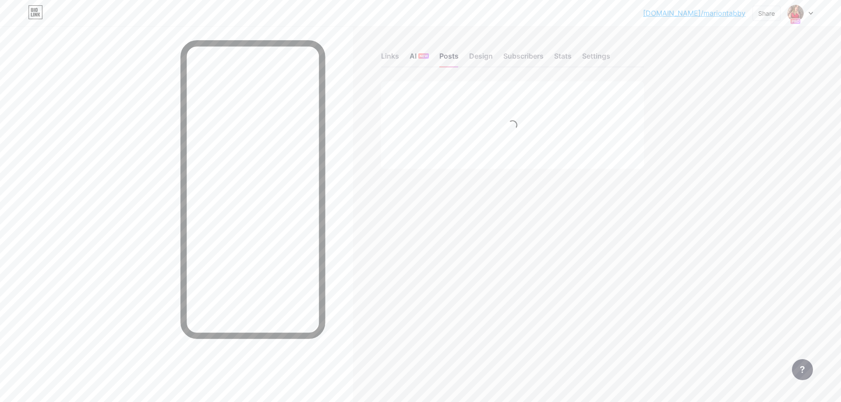
click at [421, 54] on span "NEW" at bounding box center [424, 55] width 8 height 5
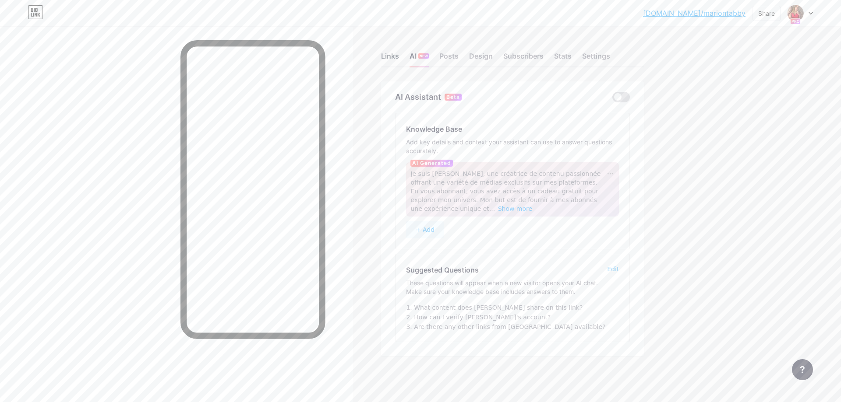
click at [396, 60] on div "Links" at bounding box center [390, 59] width 18 height 16
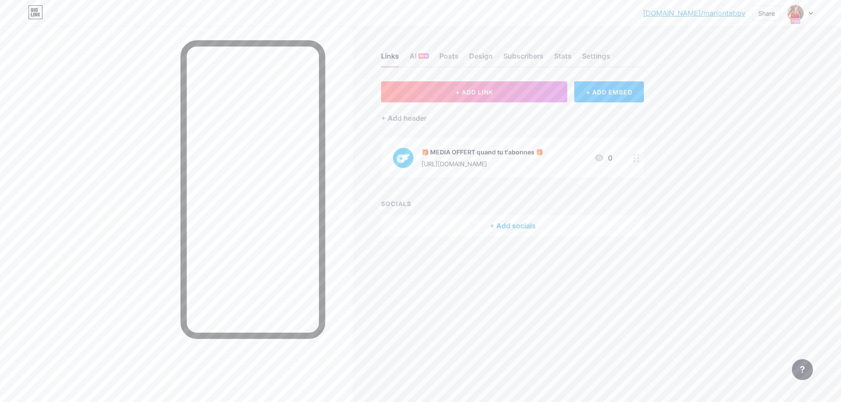
click at [500, 222] on div "+ Add socials" at bounding box center [512, 225] width 263 height 21
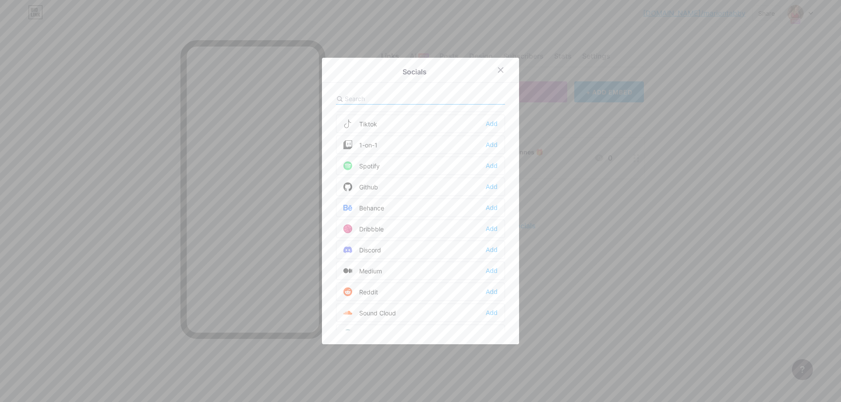
scroll to position [131, 0]
click at [374, 96] on input "text" at bounding box center [393, 98] width 97 height 9
type input "only"
click at [514, 70] on div at bounding box center [506, 70] width 26 height 16
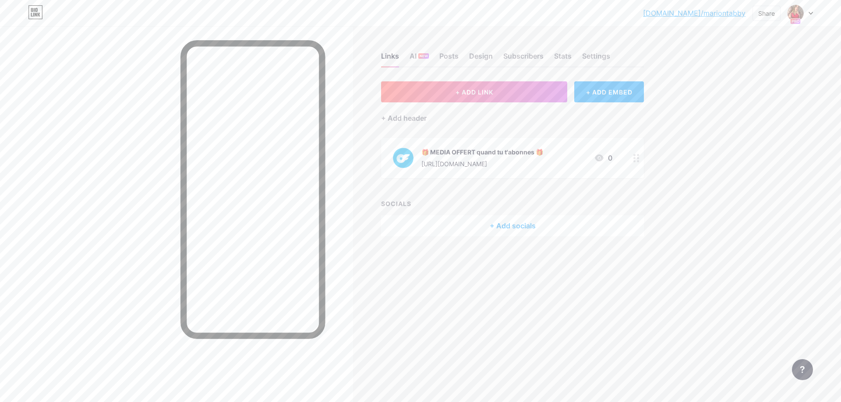
click at [638, 161] on circle at bounding box center [638, 161] width 2 height 2
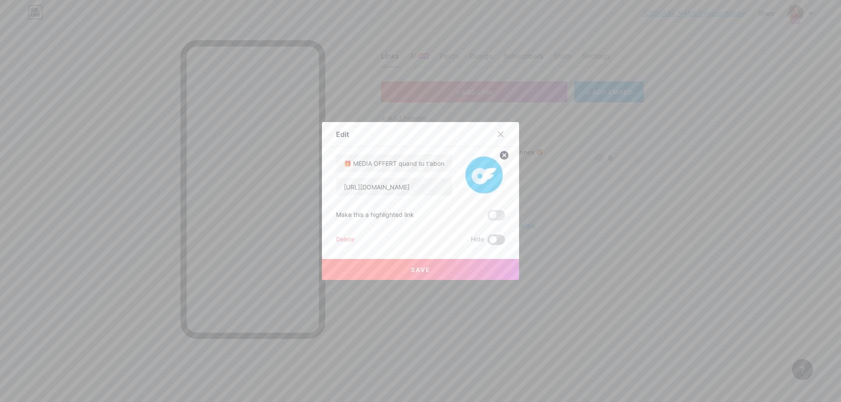
click at [499, 238] on span at bounding box center [496, 240] width 18 height 11
click at [487, 242] on input "checkbox" at bounding box center [487, 242] width 0 height 0
click at [490, 265] on button "Save" at bounding box center [420, 269] width 197 height 21
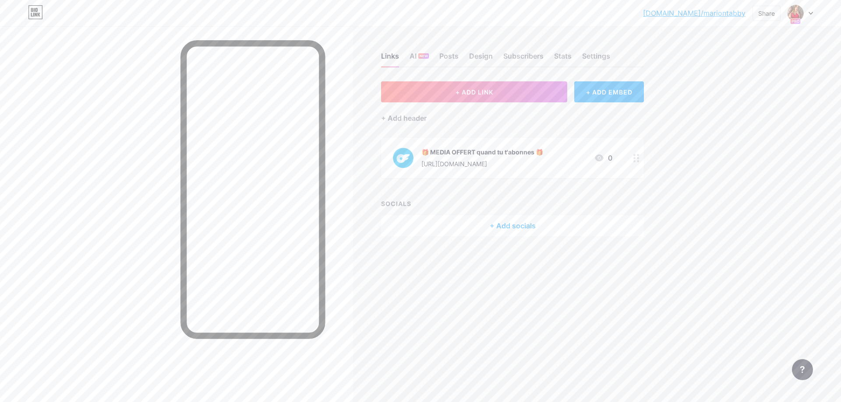
click at [637, 151] on div at bounding box center [636, 158] width 15 height 40
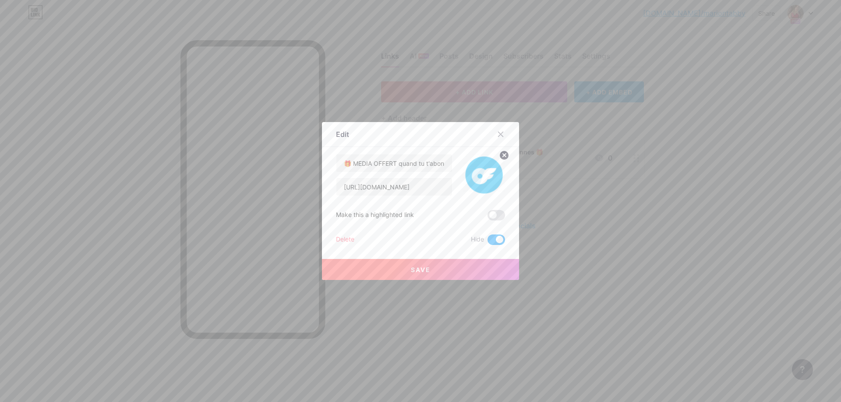
click at [493, 237] on span at bounding box center [496, 240] width 18 height 11
click at [487, 242] on input "checkbox" at bounding box center [487, 242] width 0 height 0
click at [490, 214] on span at bounding box center [496, 215] width 18 height 11
click at [487, 218] on input "checkbox" at bounding box center [487, 218] width 0 height 0
click at [488, 270] on button "Save" at bounding box center [420, 269] width 197 height 21
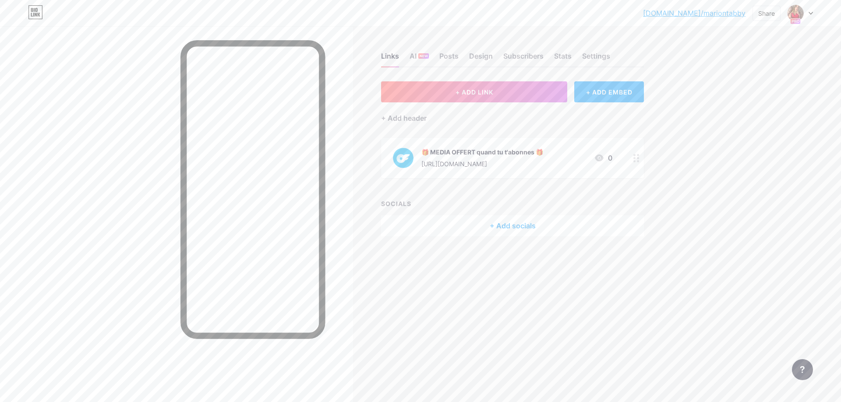
click at [636, 150] on div at bounding box center [636, 158] width 15 height 40
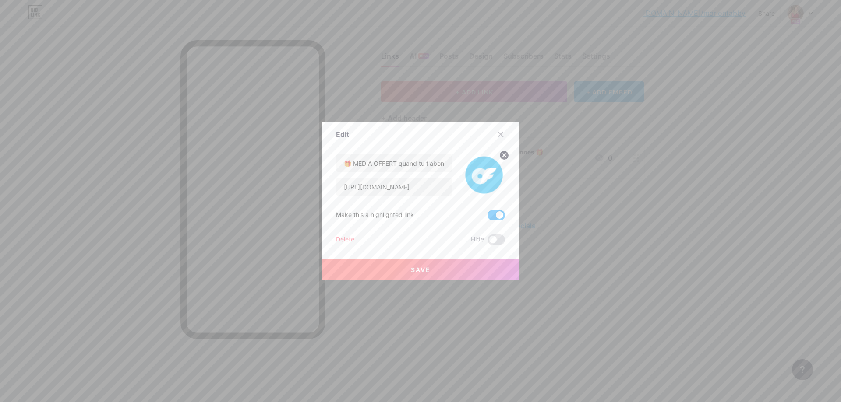
click at [638, 161] on div at bounding box center [420, 201] width 841 height 402
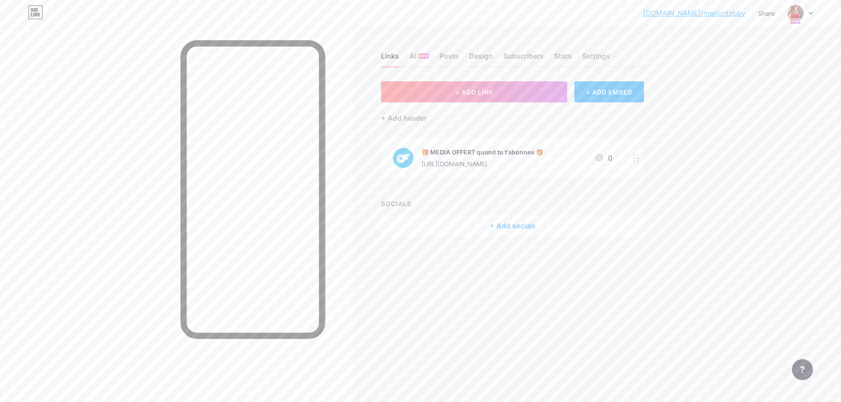
click at [638, 161] on circle at bounding box center [638, 161] width 2 height 2
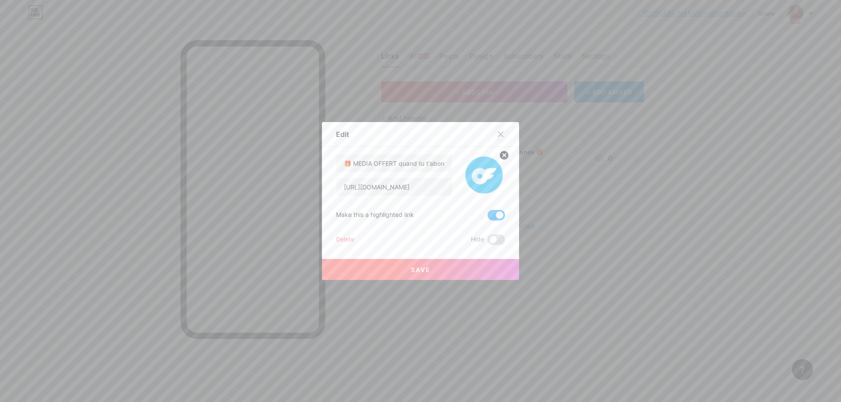
click at [499, 134] on icon at bounding box center [500, 134] width 5 height 5
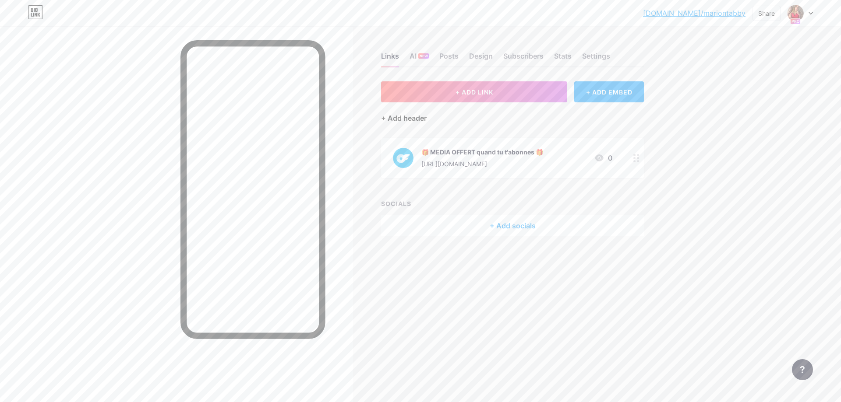
click at [411, 116] on div "+ Add header" at bounding box center [404, 118] width 46 height 11
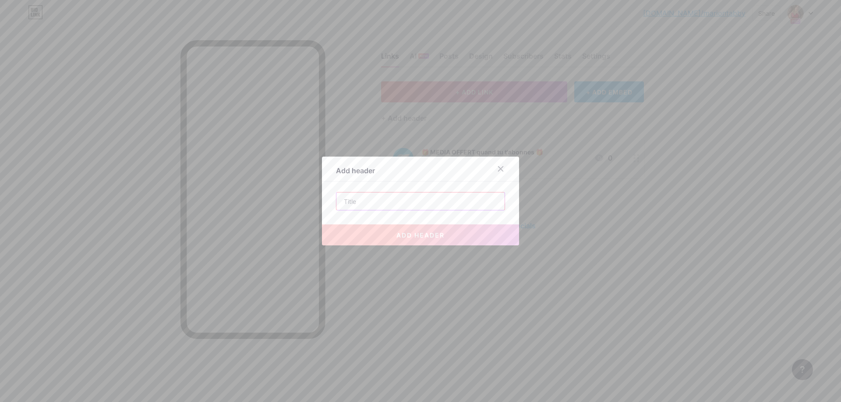
click at [367, 199] on input "text" at bounding box center [420, 202] width 168 height 18
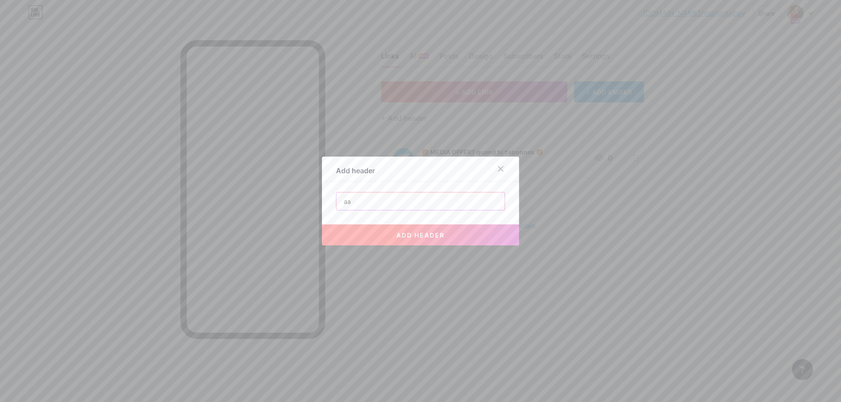
type input "aa"
click at [427, 233] on span "add header" at bounding box center [420, 235] width 48 height 7
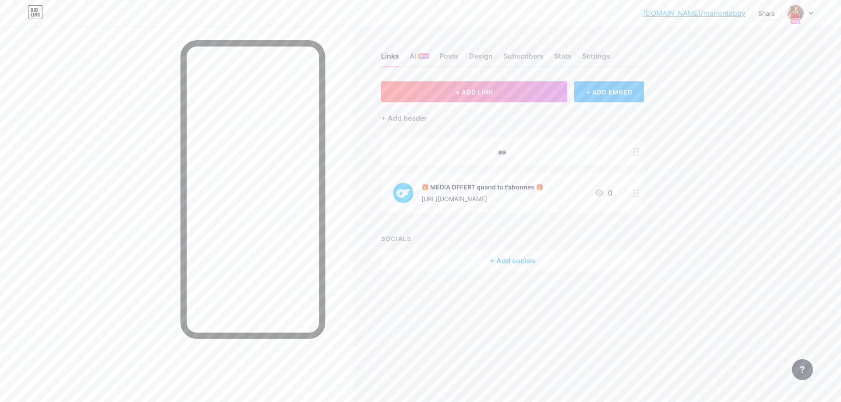
click at [601, 88] on div "+ ADD EMBED" at bounding box center [609, 91] width 70 height 21
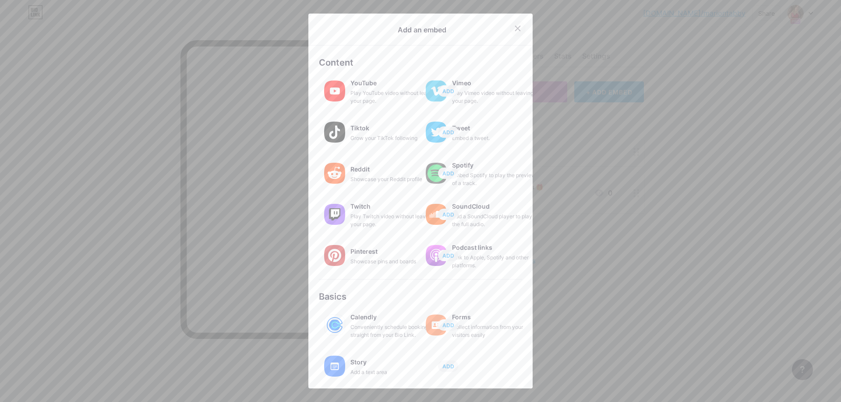
click at [511, 33] on div at bounding box center [518, 29] width 16 height 16
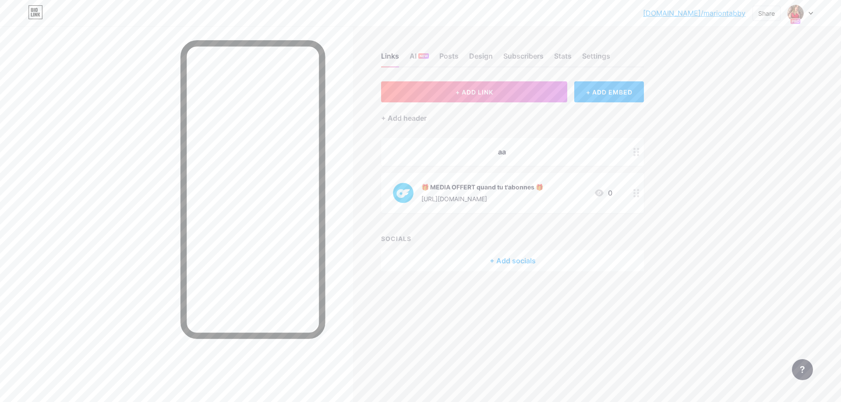
click at [631, 155] on div at bounding box center [636, 152] width 15 height 28
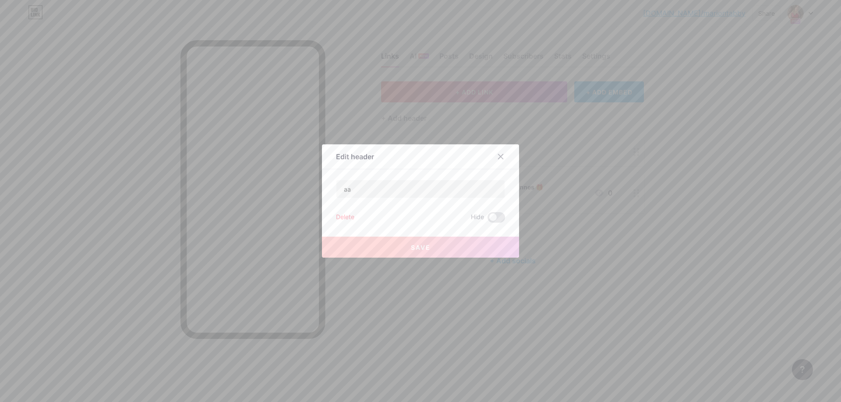
click at [351, 214] on div "Delete" at bounding box center [345, 217] width 18 height 11
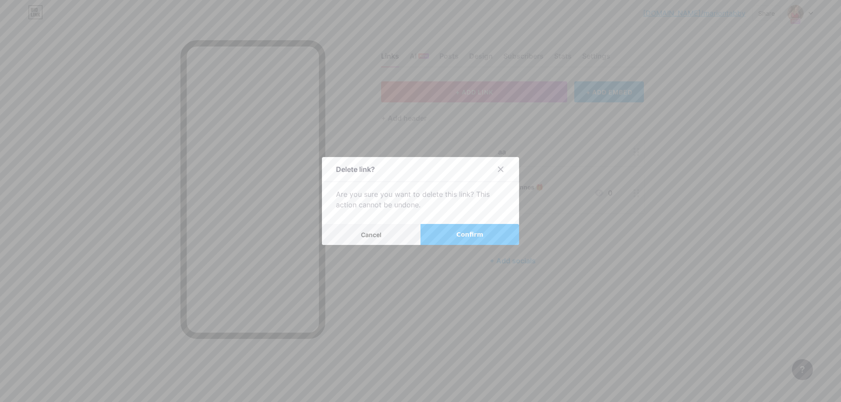
click at [472, 227] on button "Confirm" at bounding box center [469, 234] width 99 height 21
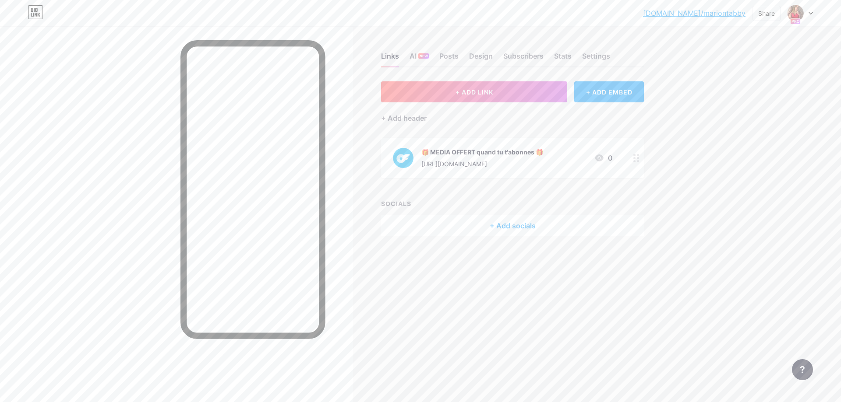
click at [634, 159] on icon at bounding box center [636, 158] width 6 height 8
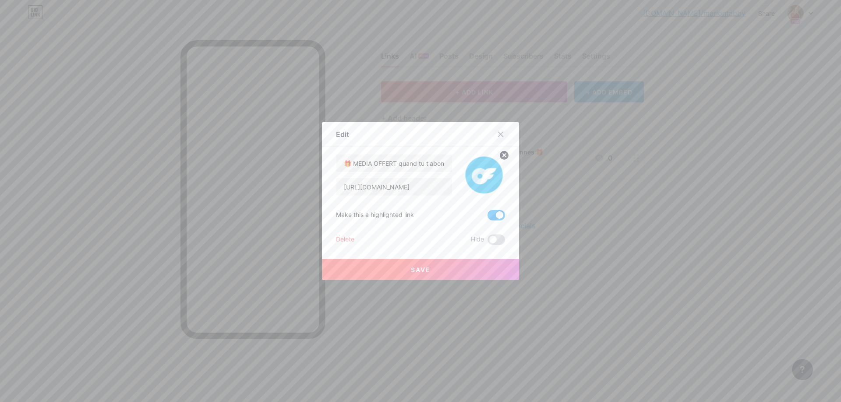
click at [504, 130] on div at bounding box center [501, 135] width 16 height 16
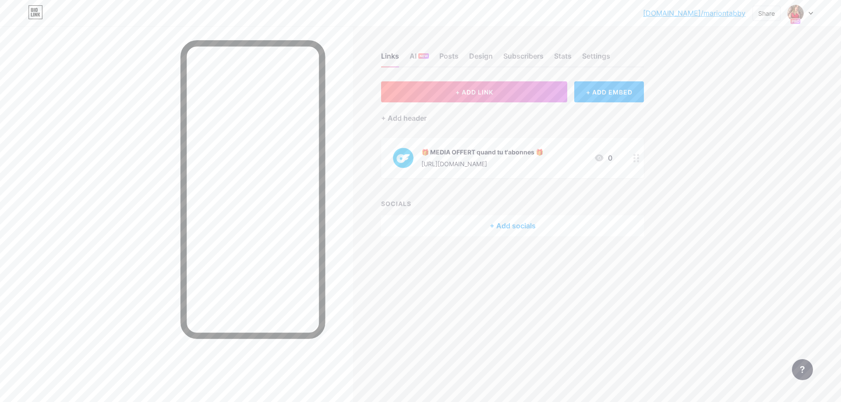
click at [812, 23] on div "bio.link/marion... bio.link/mariontabby Share Switch accounts Marion bio.link/m…" at bounding box center [420, 13] width 841 height 26
click at [801, 14] on img at bounding box center [795, 13] width 14 height 14
click at [667, 140] on div "Links AI NEW Posts Design Subscribers Stats Settings + ADD LINK + ADD EMBED + A…" at bounding box center [340, 153] width 681 height 254
click at [636, 164] on div at bounding box center [636, 158] width 15 height 40
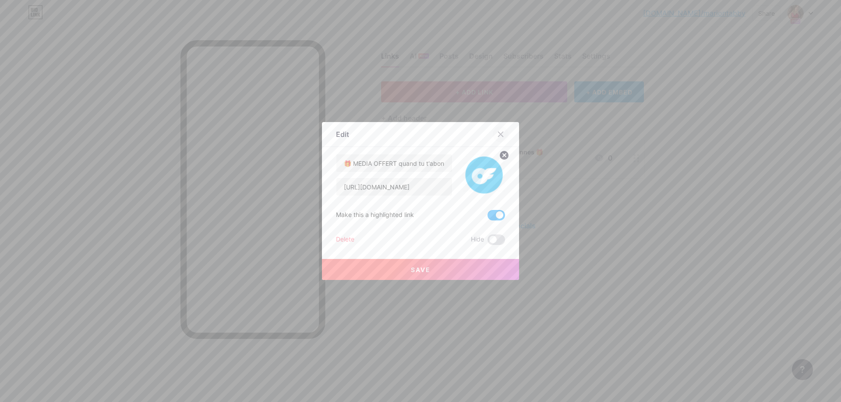
click at [508, 133] on div at bounding box center [501, 135] width 16 height 16
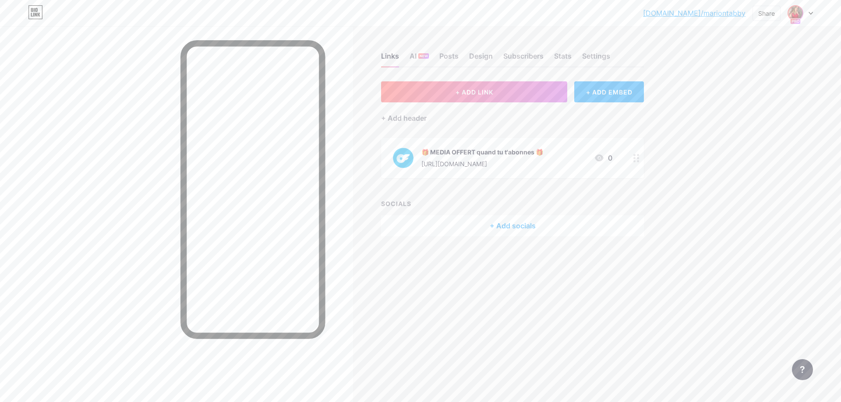
drag, startPoint x: 817, startPoint y: 12, endPoint x: 797, endPoint y: 15, distance: 20.9
click at [803, 14] on div "bio.link/marion... bio.link/mariontabby Share Switch accounts Marion bio.link/m…" at bounding box center [420, 13] width 841 height 16
click at [797, 15] on img at bounding box center [795, 13] width 14 height 14
drag, startPoint x: 581, startPoint y: 54, endPoint x: 617, endPoint y: 59, distance: 35.7
click at [591, 56] on div "Links AI NEW Posts Design Subscribers Stats Settings" at bounding box center [512, 52] width 263 height 31
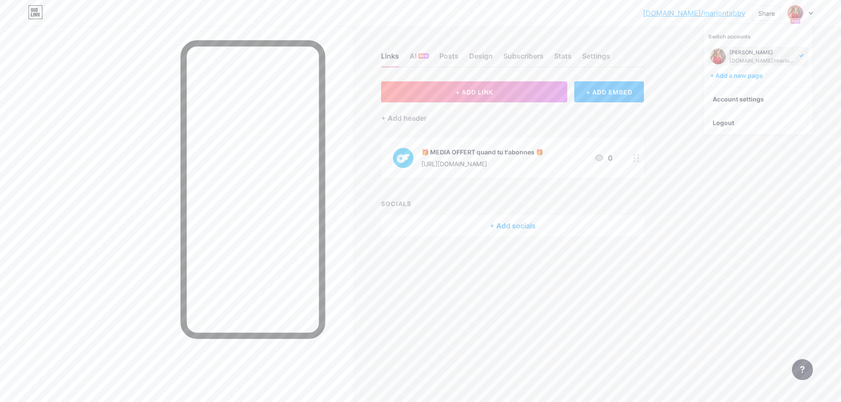
click at [617, 59] on div "Links AI NEW Posts Design Subscribers Stats Settings" at bounding box center [512, 52] width 263 height 31
click at [614, 58] on div "Links AI NEW Posts Design Subscribers Stats Settings" at bounding box center [512, 52] width 263 height 31
click at [610, 57] on div "Settings" at bounding box center [596, 59] width 28 height 16
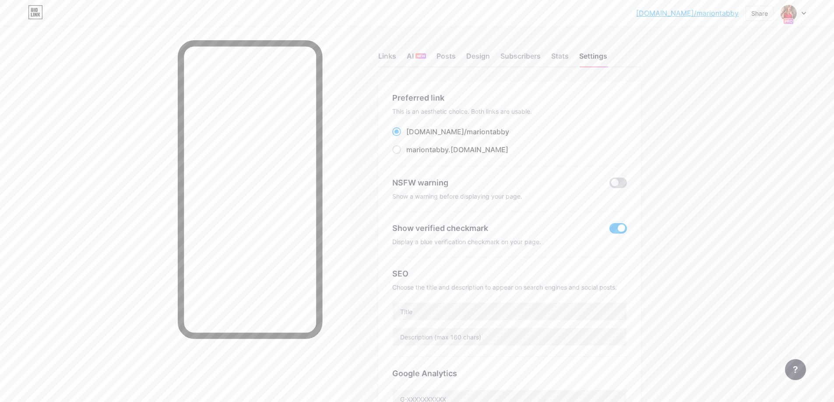
click at [626, 183] on span at bounding box center [619, 183] width 18 height 11
click at [610, 185] on input "checkbox" at bounding box center [610, 185] width 0 height 0
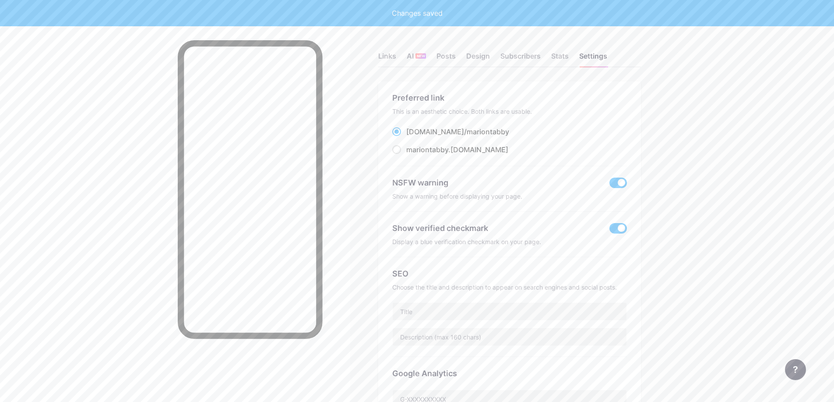
click at [801, 46] on div "bio.link/marion... bio.link/mariontabby Share Switch accounts Marion bio.link/m…" at bounding box center [417, 369] width 834 height 738
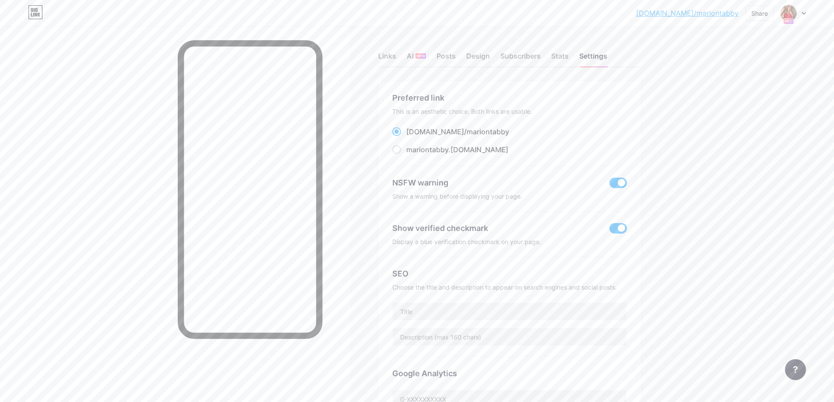
click at [800, 15] on div at bounding box center [793, 13] width 25 height 16
drag, startPoint x: 492, startPoint y: 133, endPoint x: 393, endPoint y: 130, distance: 98.6
click at [393, 130] on div "Preferred link This is an aesthetic choice. Both links are usable. bio.link/ ma…" at bounding box center [509, 282] width 263 height 403
copy label "bio.link/ mariontabby"
click at [622, 188] on div "NSFW warning Show a warning before displaying your page." at bounding box center [509, 189] width 235 height 46
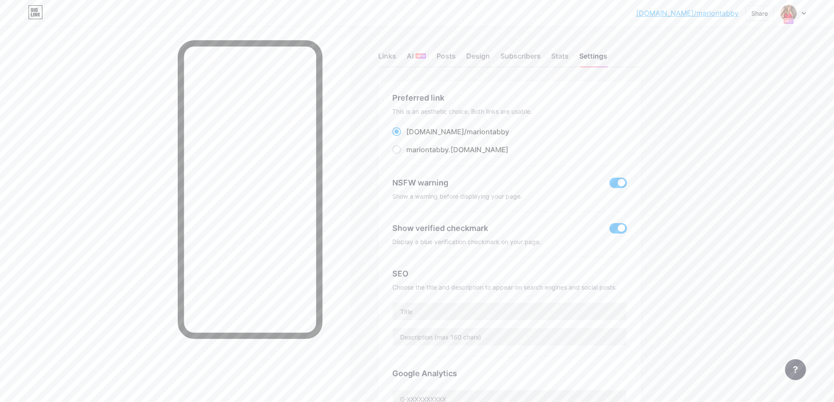
click at [622, 186] on span at bounding box center [619, 183] width 18 height 11
click at [610, 185] on input "checkbox" at bounding box center [610, 185] width 0 height 0
click at [624, 183] on span at bounding box center [619, 183] width 18 height 11
click at [610, 185] on input "checkbox" at bounding box center [610, 185] width 0 height 0
click at [617, 184] on span at bounding box center [619, 183] width 18 height 11
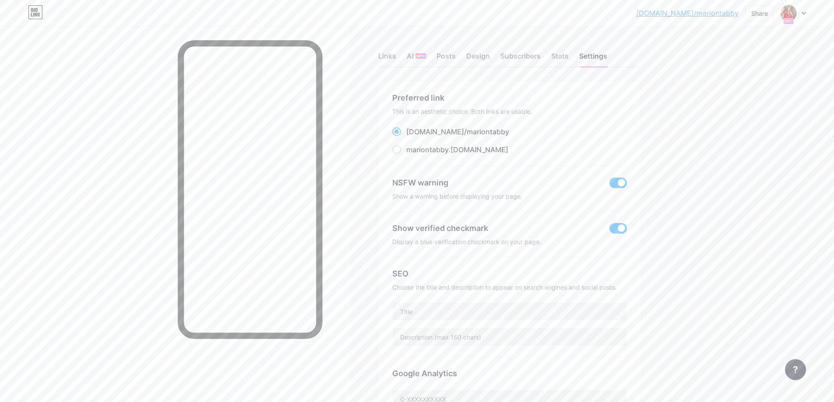
click at [610, 185] on input "checkbox" at bounding box center [610, 185] width 0 height 0
click at [567, 50] on div "Links AI NEW Posts Design Subscribers Stats Settings" at bounding box center [509, 52] width 263 height 31
click at [566, 56] on div "Stats" at bounding box center [560, 59] width 18 height 16
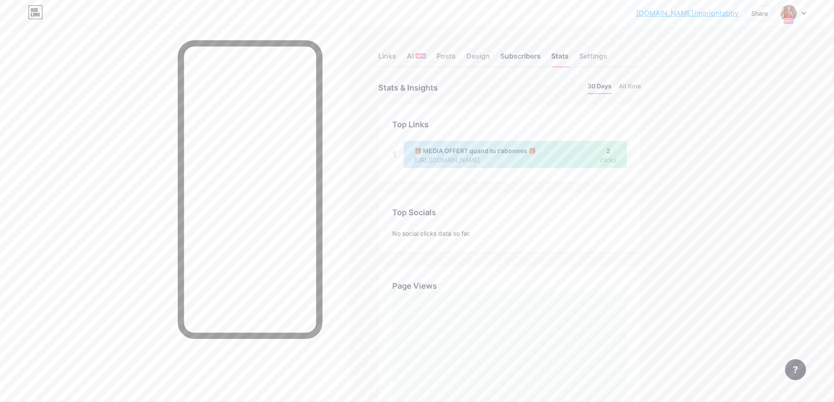
click at [541, 56] on div "Subscribers" at bounding box center [521, 59] width 40 height 16
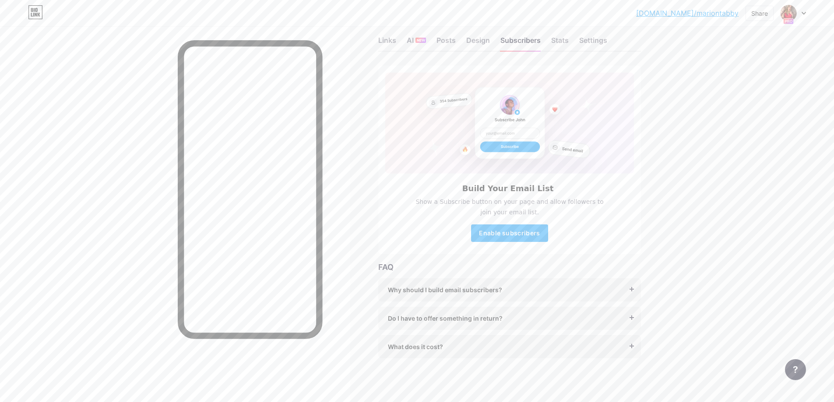
click at [509, 277] on div "FAQ Why should I build email subscribers? Email is the only reliable medium to …" at bounding box center [509, 309] width 263 height 97
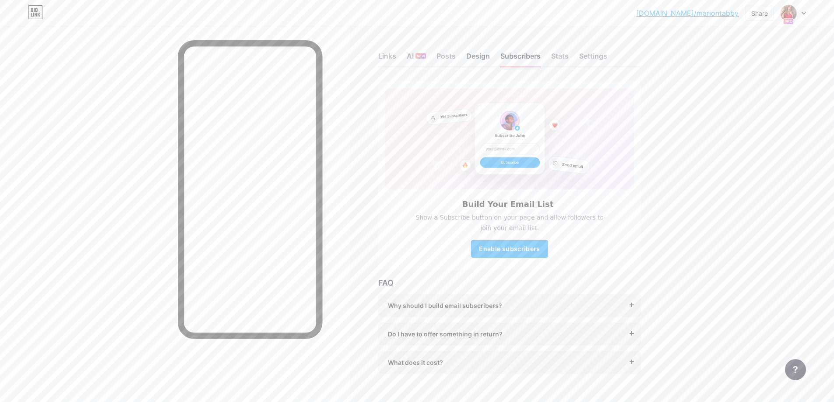
drag, startPoint x: 506, startPoint y: 49, endPoint x: 478, endPoint y: 53, distance: 27.9
click at [505, 49] on div "Links AI NEW Posts Design Subscribers Stats Settings" at bounding box center [509, 52] width 263 height 31
click at [478, 53] on div "Design" at bounding box center [478, 59] width 24 height 16
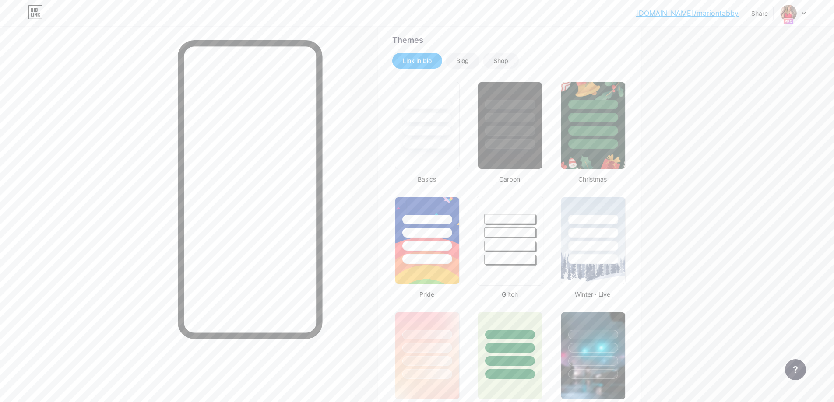
type input "#ffffff"
type input "#000000"
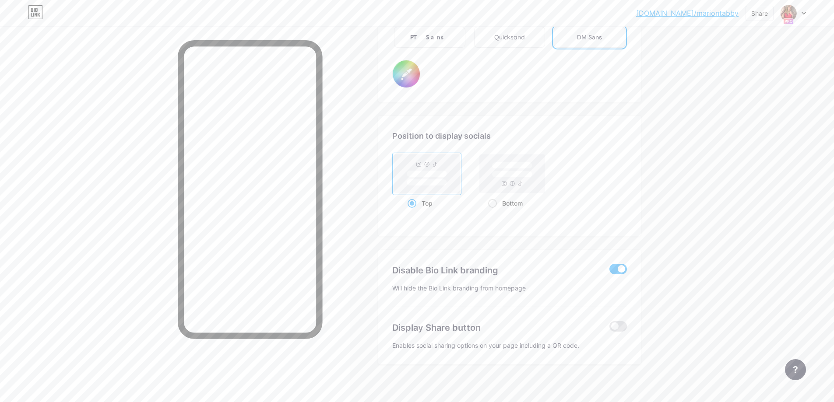
scroll to position [1604, 0]
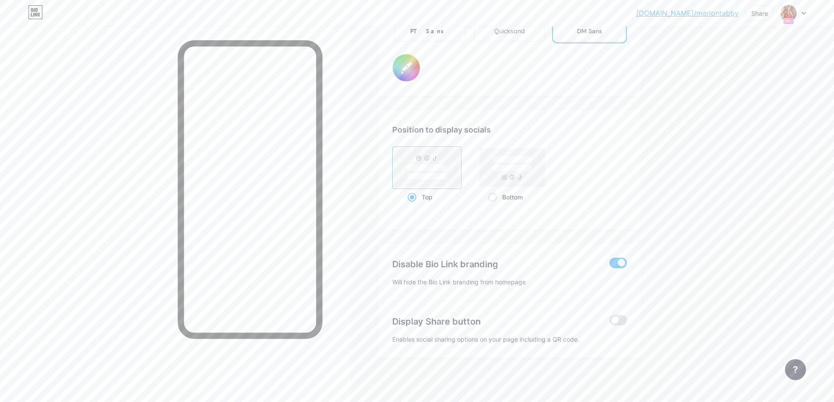
click at [795, 371] on icon at bounding box center [796, 370] width 4 height 7
click at [763, 302] on link at bounding box center [751, 295] width 109 height 19
click at [624, 321] on span at bounding box center [619, 320] width 18 height 11
click at [610, 323] on input "checkbox" at bounding box center [610, 323] width 0 height 0
click at [803, 15] on div at bounding box center [793, 13] width 25 height 16
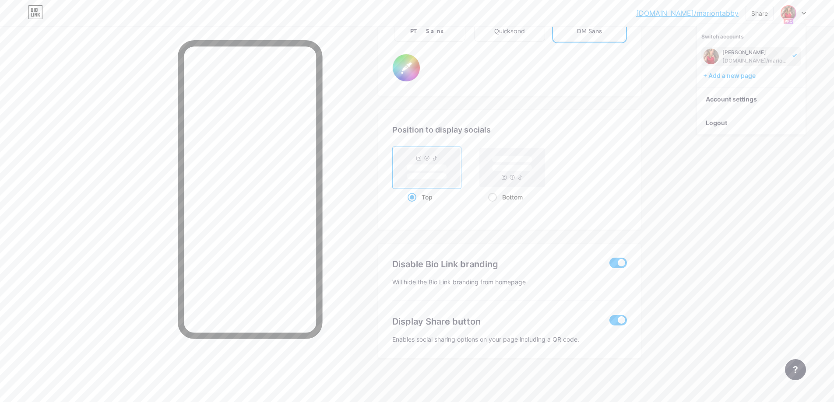
click at [802, 367] on div at bounding box center [795, 370] width 21 height 21
click at [766, 336] on div "Chat with us" at bounding box center [751, 334] width 109 height 19
drag, startPoint x: 689, startPoint y: 196, endPoint x: 692, endPoint y: 201, distance: 6.1
click at [805, 13] on icon at bounding box center [804, 13] width 4 height 2
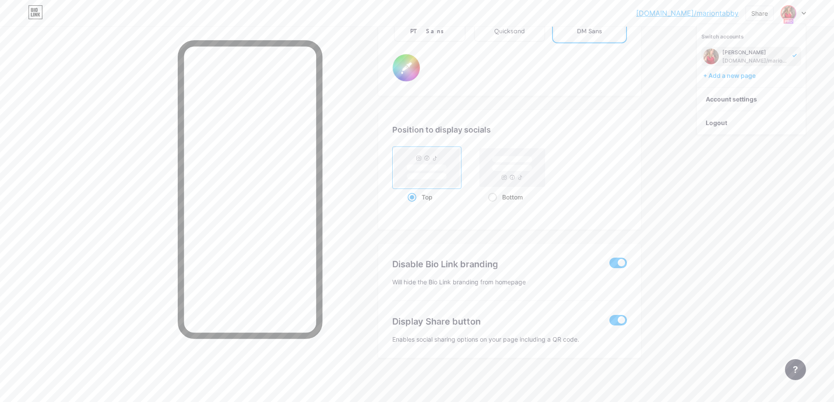
drag, startPoint x: 753, startPoint y: 51, endPoint x: 745, endPoint y: 50, distance: 7.9
click at [745, 51] on div "[PERSON_NAME]" at bounding box center [756, 52] width 67 height 7
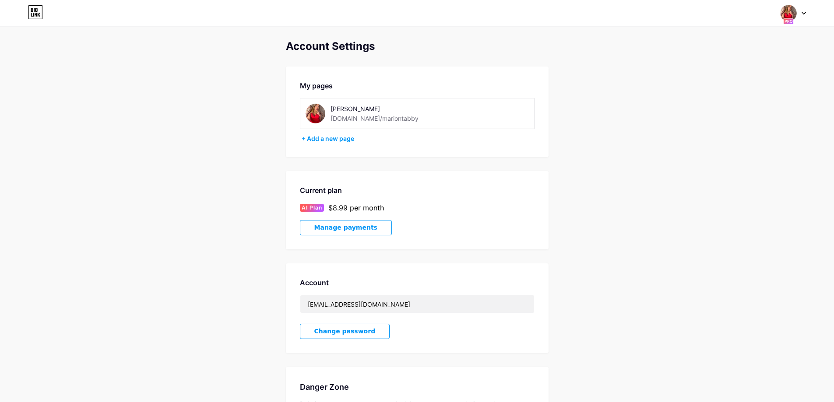
click at [794, 18] on icon at bounding box center [788, 21] width 11 height 7
click at [734, 127] on li "Logout" at bounding box center [751, 123] width 109 height 24
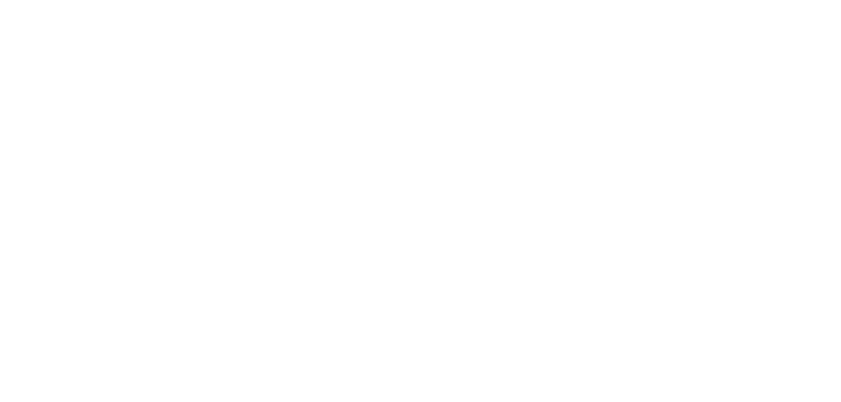
click at [714, 0] on html at bounding box center [420, 0] width 841 height 0
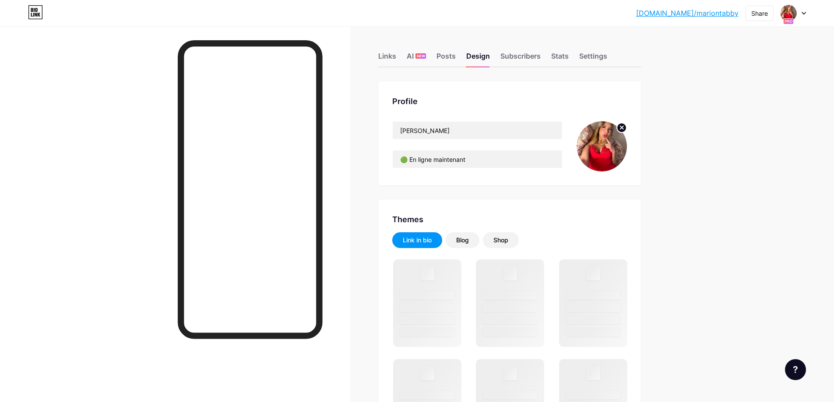
click at [706, 12] on link "[DOMAIN_NAME]/mariontabby" at bounding box center [687, 13] width 102 height 11
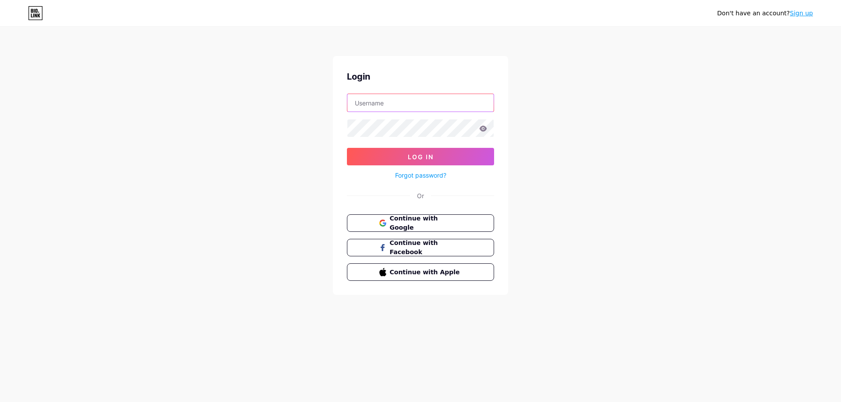
click at [403, 106] on input "text" at bounding box center [420, 103] width 146 height 18
type input "[EMAIL_ADDRESS][DOMAIN_NAME]"
click at [384, 112] on form "wilhemgims27@gmail.com Log In Forgot password?" at bounding box center [420, 137] width 147 height 87
click at [398, 149] on button "Log In" at bounding box center [420, 157] width 147 height 18
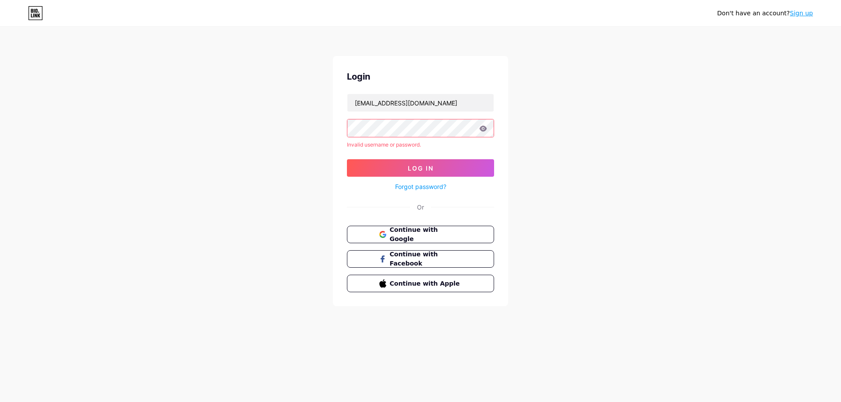
click at [264, 122] on div "Don't have an account? Sign up Login wilhemgims27@gmail.com Invalid username or…" at bounding box center [420, 167] width 841 height 335
click at [455, 160] on button "Log In" at bounding box center [420, 168] width 147 height 18
click at [442, 166] on button "Log In" at bounding box center [420, 168] width 147 height 18
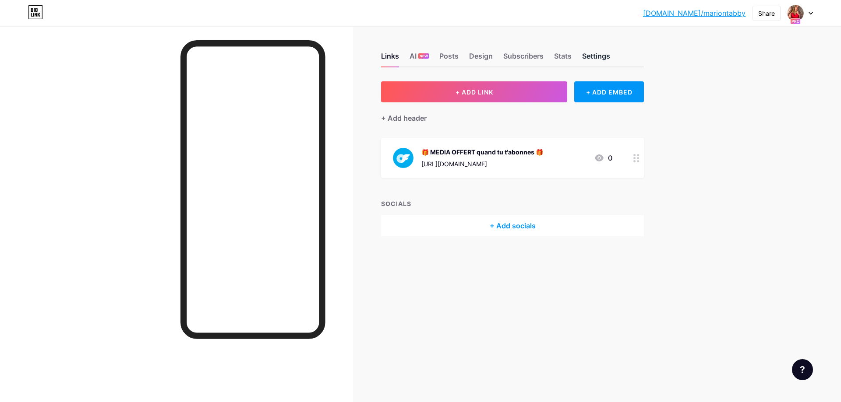
click at [592, 56] on div "Settings" at bounding box center [596, 59] width 28 height 16
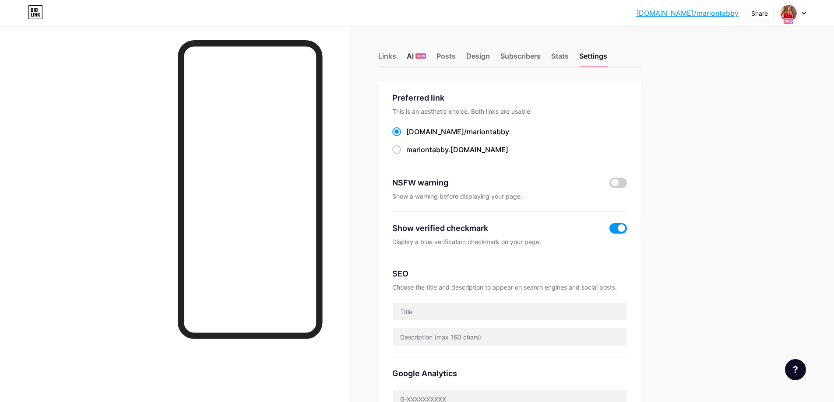
click at [415, 54] on div "AI NEW" at bounding box center [416, 59] width 19 height 16
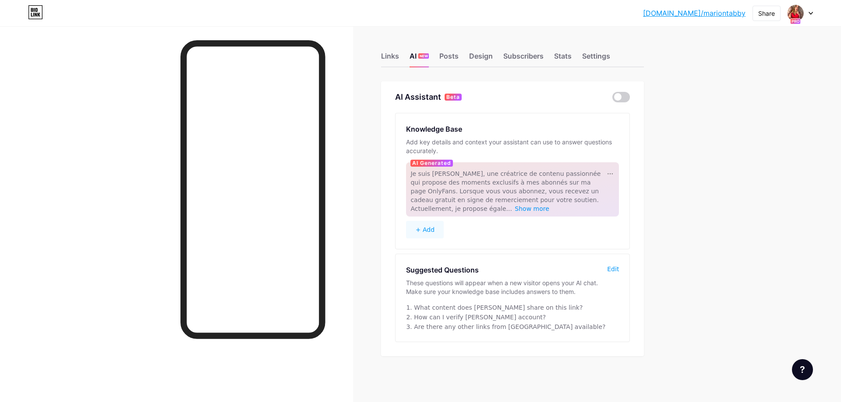
click at [466, 53] on div "Links AI NEW Posts Design Subscribers Stats Settings" at bounding box center [512, 52] width 263 height 31
click at [451, 54] on div "Posts" at bounding box center [448, 59] width 19 height 16
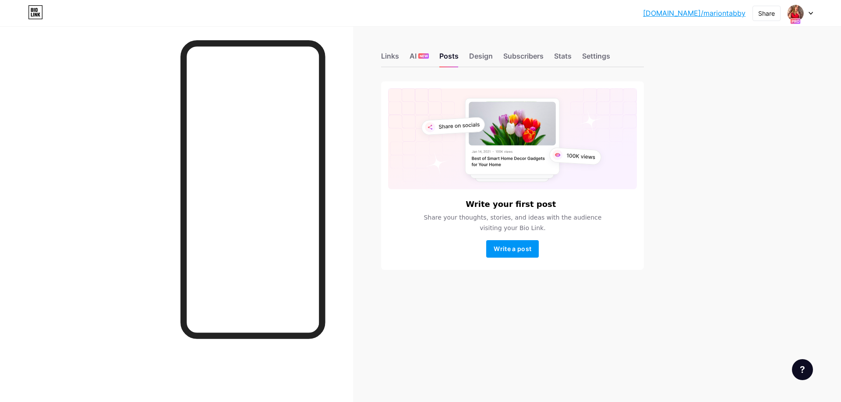
click at [477, 50] on div "Links AI NEW Posts Design Subscribers Stats Settings" at bounding box center [512, 52] width 263 height 31
click at [481, 62] on div "Design" at bounding box center [481, 59] width 24 height 16
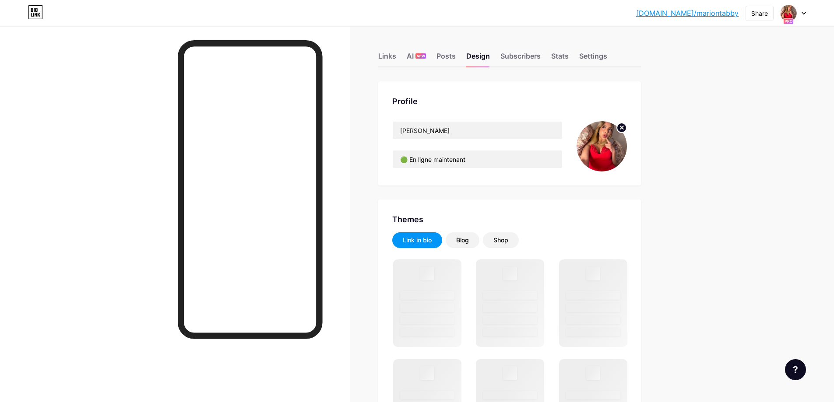
click at [619, 215] on div "Themes" at bounding box center [509, 220] width 235 height 12
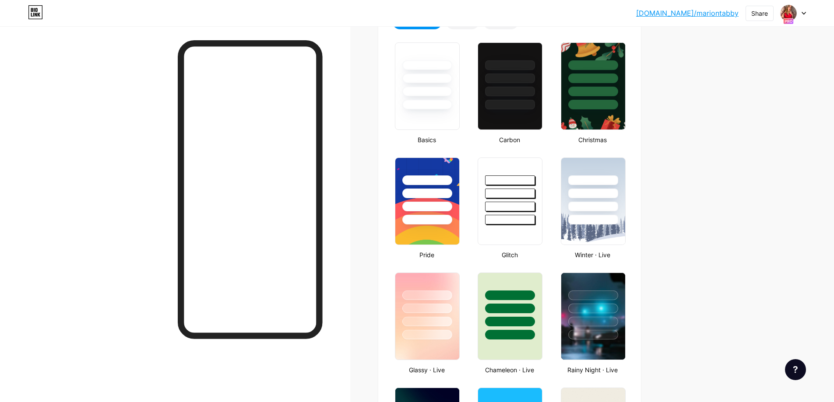
type input "#ffffff"
type input "#000000"
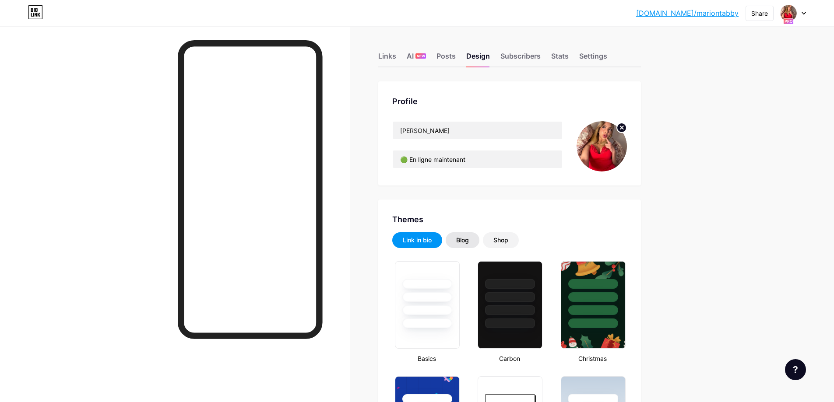
click at [463, 239] on div "Blog" at bounding box center [462, 240] width 13 height 9
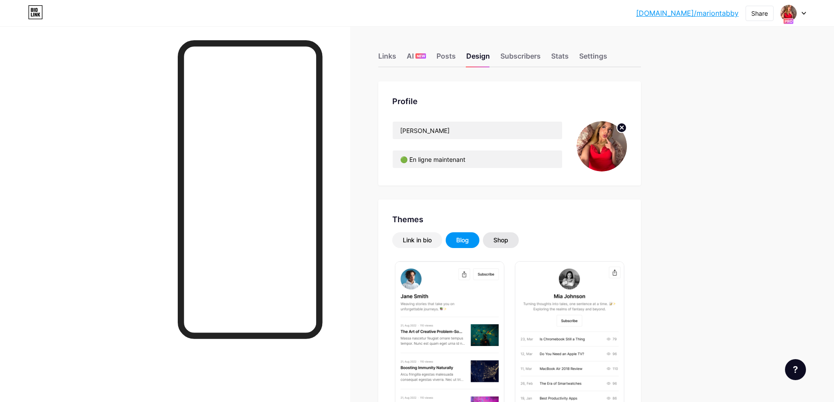
click at [496, 243] on div "Shop" at bounding box center [501, 241] width 36 height 16
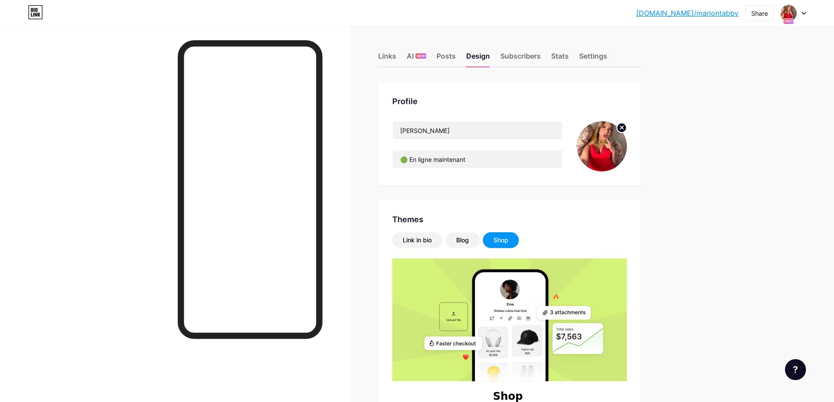
click at [501, 234] on div "Shop" at bounding box center [501, 241] width 36 height 16
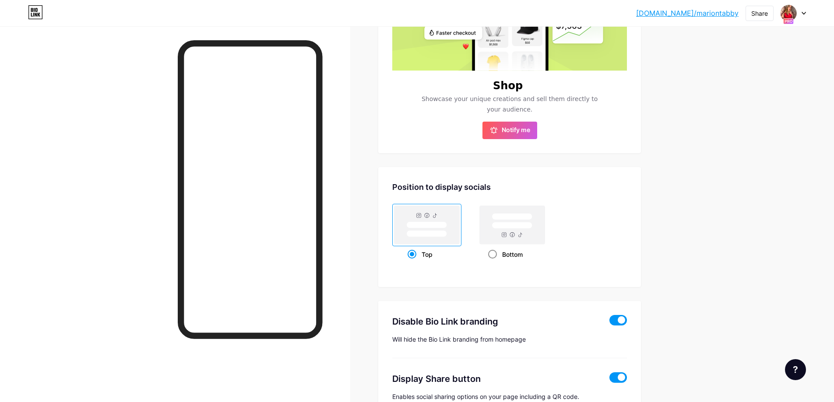
scroll to position [149, 0]
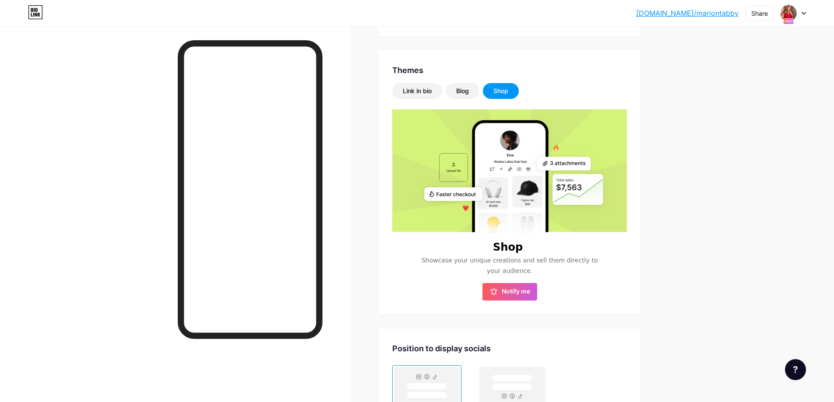
click at [448, 85] on div "Link in bio Blog Shop" at bounding box center [509, 91] width 235 height 16
click at [452, 89] on div "Blog" at bounding box center [463, 91] width 34 height 16
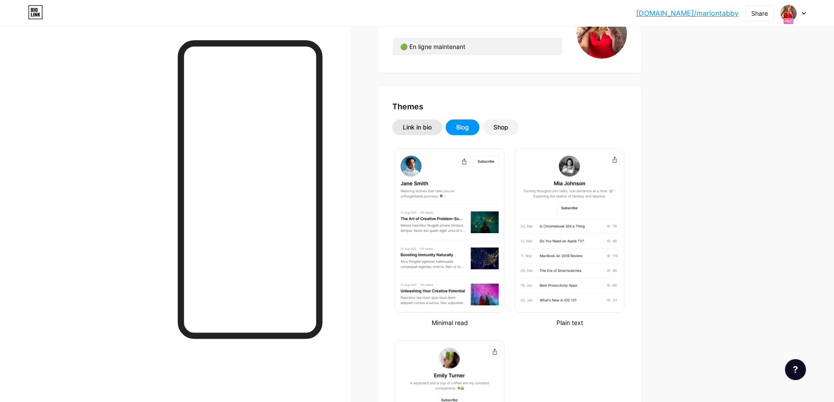
click at [424, 123] on div "Link in bio" at bounding box center [417, 128] width 50 height 16
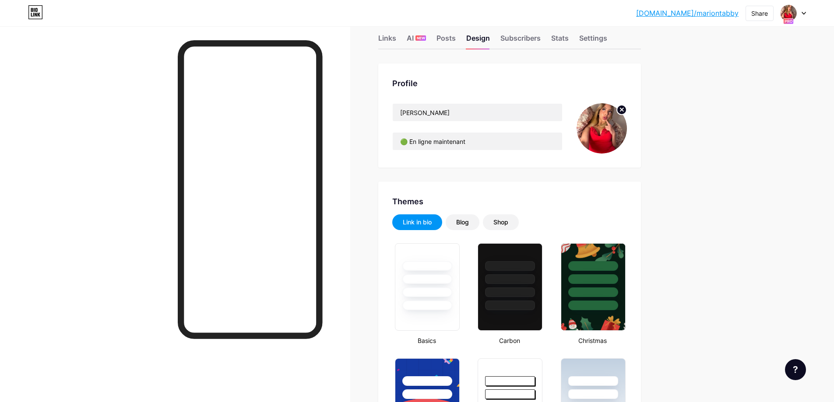
scroll to position [0, 0]
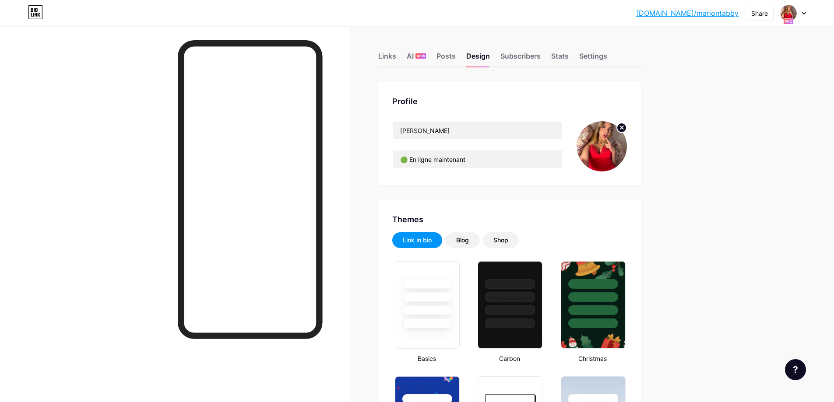
drag, startPoint x: 794, startPoint y: 31, endPoint x: 794, endPoint y: 5, distance: 25.8
drag, startPoint x: 794, startPoint y: 5, endPoint x: 799, endPoint y: 18, distance: 14.2
click at [794, 6] on div "bio.link/marion... bio.link/mariontabby Share Switch accounts Marion bio.link/m…" at bounding box center [417, 13] width 834 height 26
click at [804, 15] on div at bounding box center [793, 13] width 25 height 16
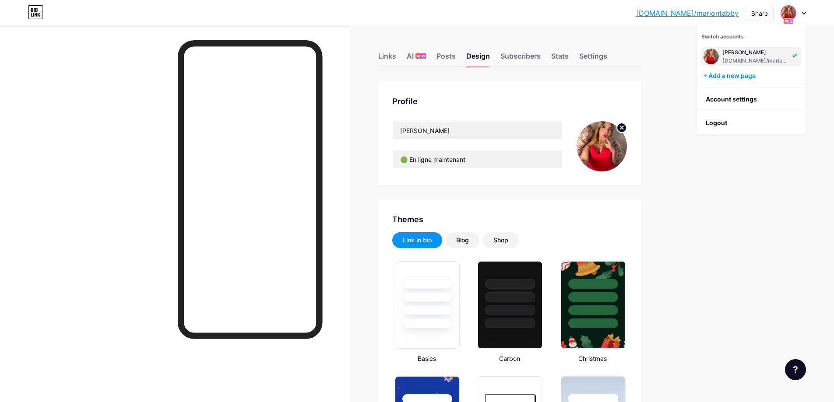
drag, startPoint x: 786, startPoint y: 360, endPoint x: 797, endPoint y: 370, distance: 15.2
click at [787, 361] on div "Feature requests Help center Chat with us" at bounding box center [792, 367] width 28 height 28
click at [797, 370] on icon at bounding box center [796, 370] width 4 height 7
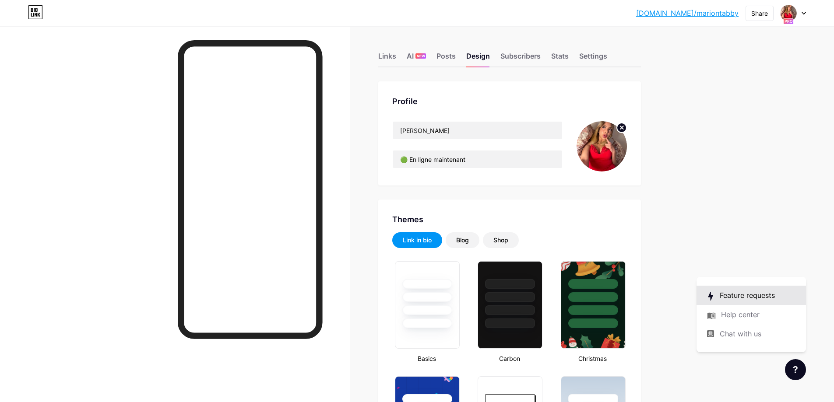
click at [751, 303] on link at bounding box center [751, 295] width 109 height 19
click at [766, 321] on link at bounding box center [751, 314] width 109 height 19
click at [783, 6] on span at bounding box center [789, 13] width 14 height 14
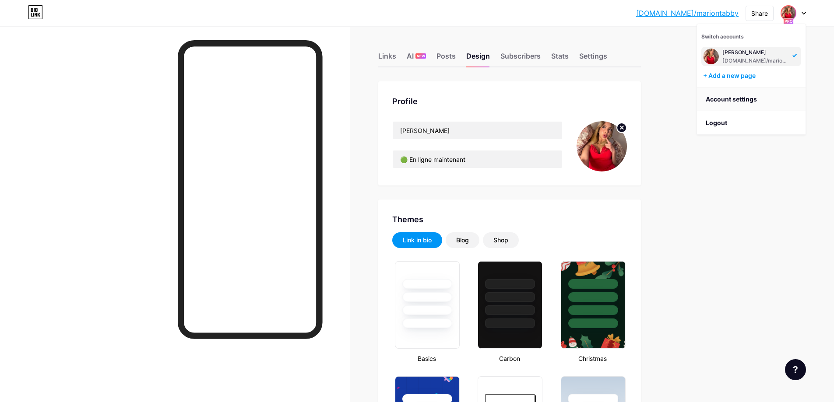
click at [756, 102] on link "Account settings" at bounding box center [751, 100] width 109 height 24
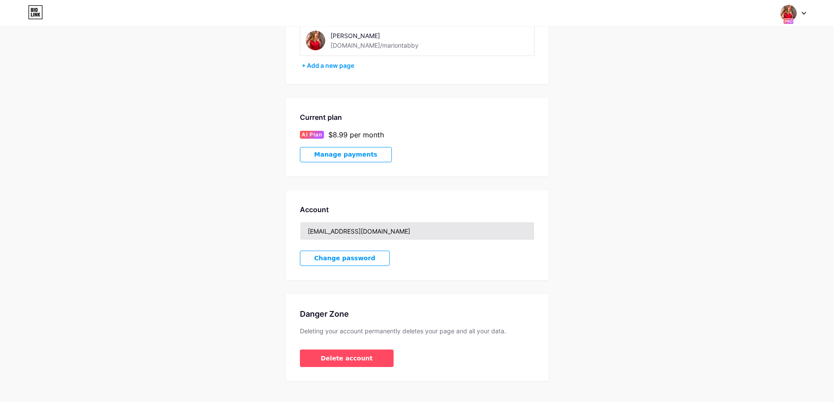
scroll to position [87, 0]
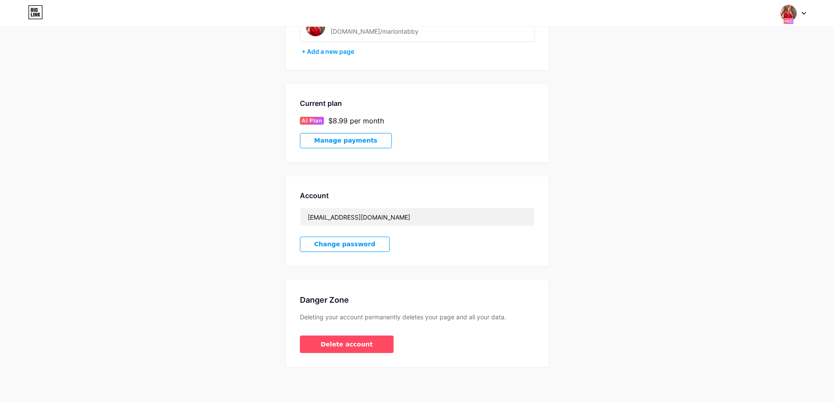
click at [346, 142] on span "Manage payments" at bounding box center [345, 140] width 63 height 7
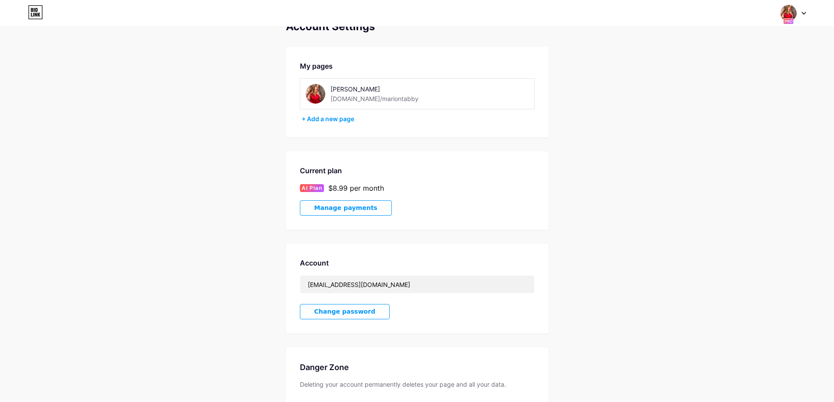
scroll to position [0, 0]
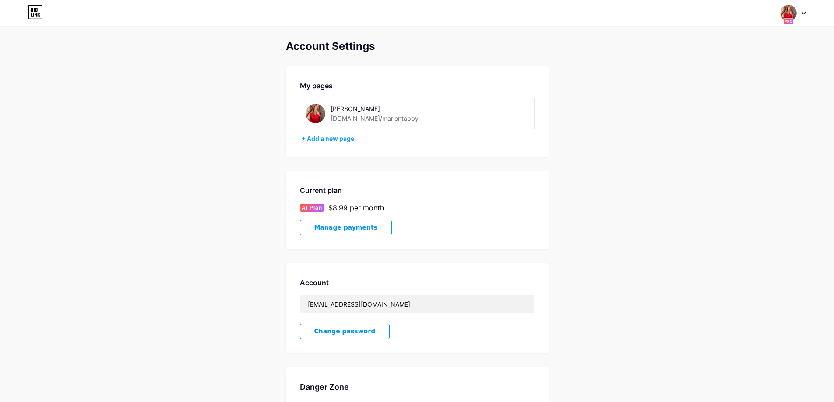
click at [374, 120] on div "[DOMAIN_NAME]/mariontabby" at bounding box center [375, 118] width 88 height 9
copy div "[DOMAIN_NAME]/mariontabby"
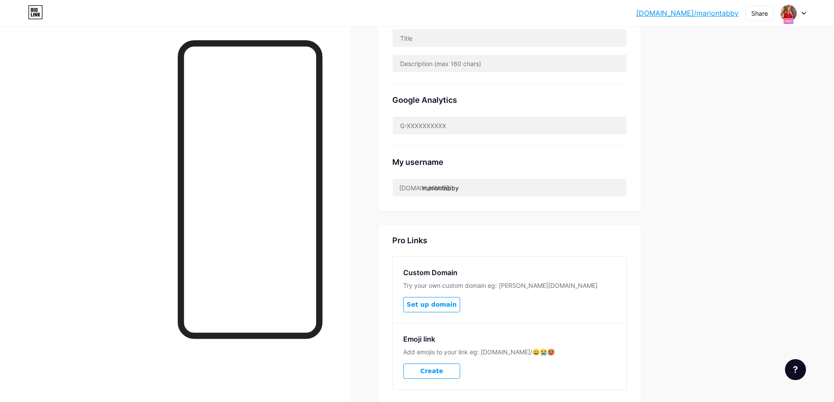
scroll to position [335, 0]
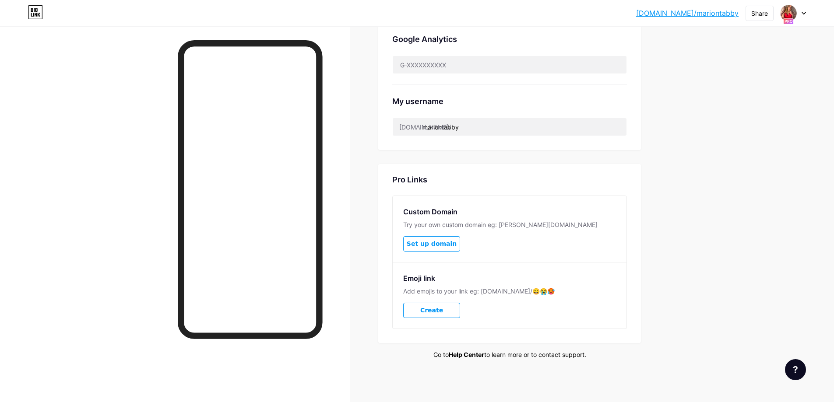
click at [468, 357] on link "Help Center" at bounding box center [466, 354] width 35 height 7
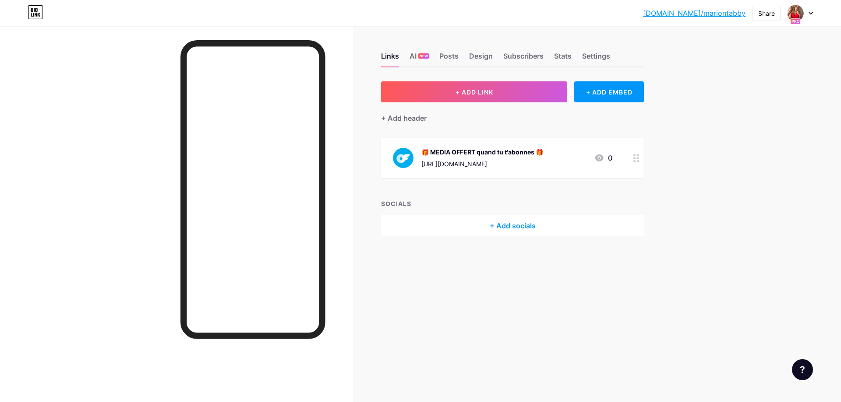
click at [802, 372] on icon at bounding box center [802, 370] width 4 height 7
click at [763, 319] on link at bounding box center [757, 314] width 109 height 19
click at [815, 11] on div "[DOMAIN_NAME]/[PERSON_NAME]... [DOMAIN_NAME]/mariontabby Share Switch accounts …" at bounding box center [420, 13] width 841 height 16
click at [809, 11] on div at bounding box center [799, 13] width 25 height 16
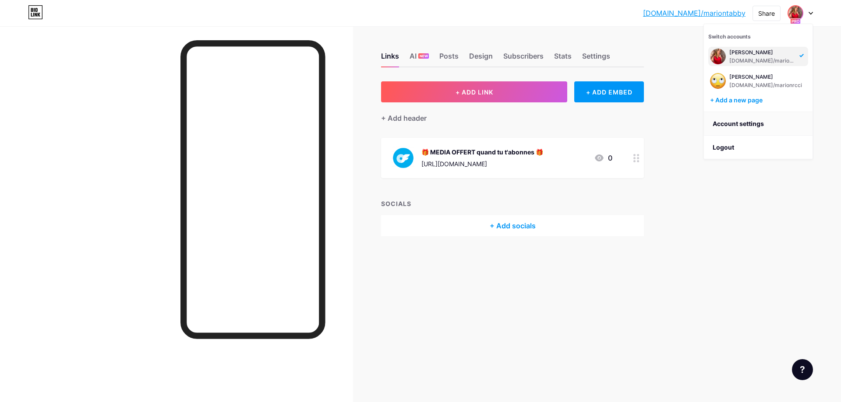
click at [739, 120] on link "Account settings" at bounding box center [758, 124] width 109 height 24
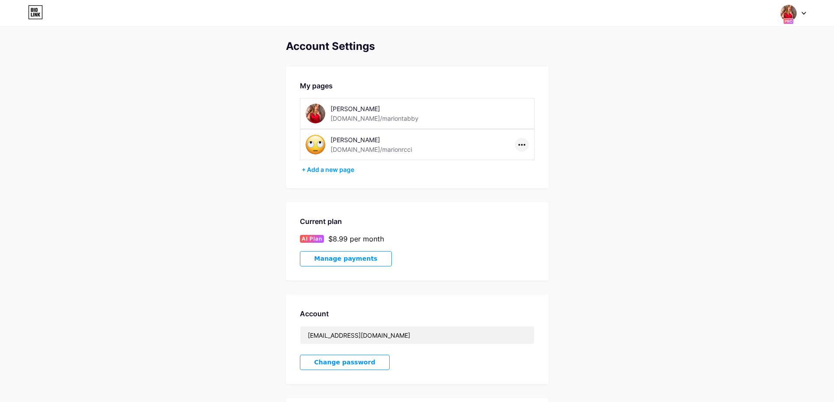
click at [522, 144] on div at bounding box center [522, 145] width 14 height 14
click at [535, 178] on li "Delete page" at bounding box center [548, 179] width 67 height 16
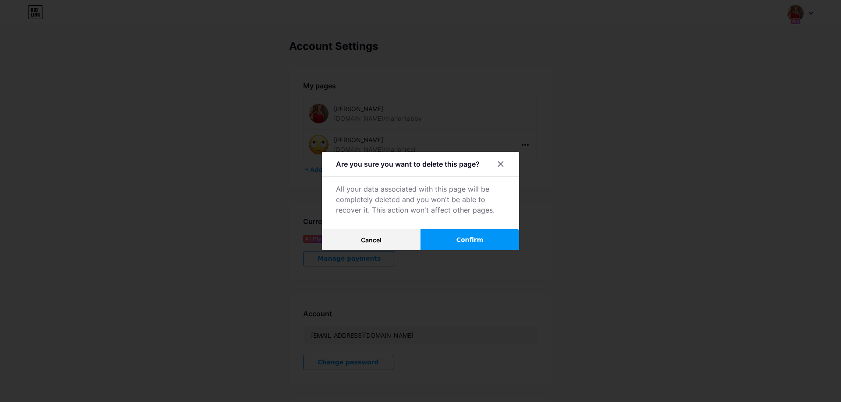
click at [492, 246] on button "Confirm" at bounding box center [469, 239] width 99 height 21
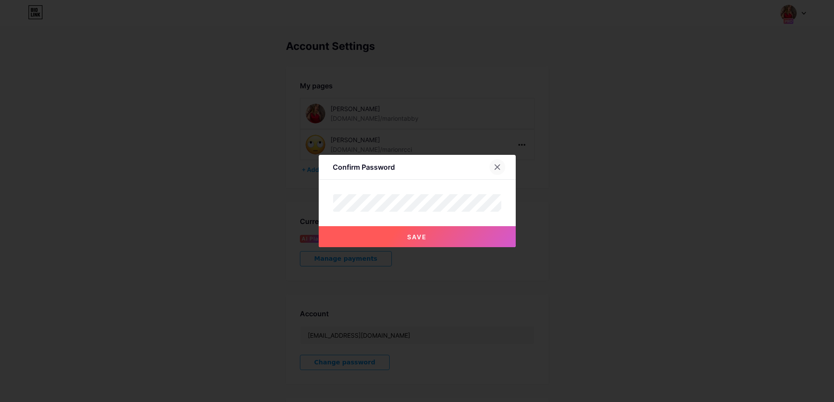
click at [500, 164] on icon at bounding box center [497, 167] width 7 height 7
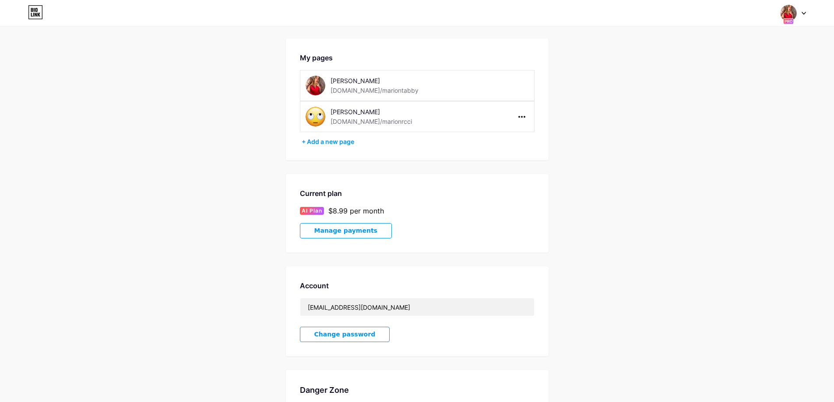
scroll to position [118, 0]
